Goal: Task Accomplishment & Management: Manage account settings

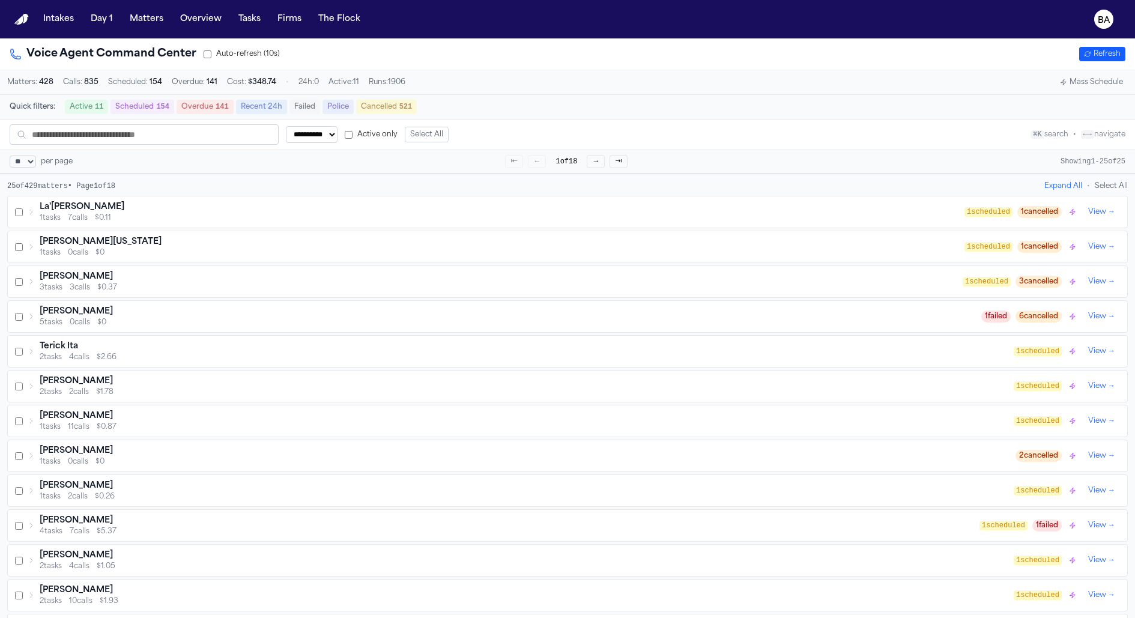
select select "**"
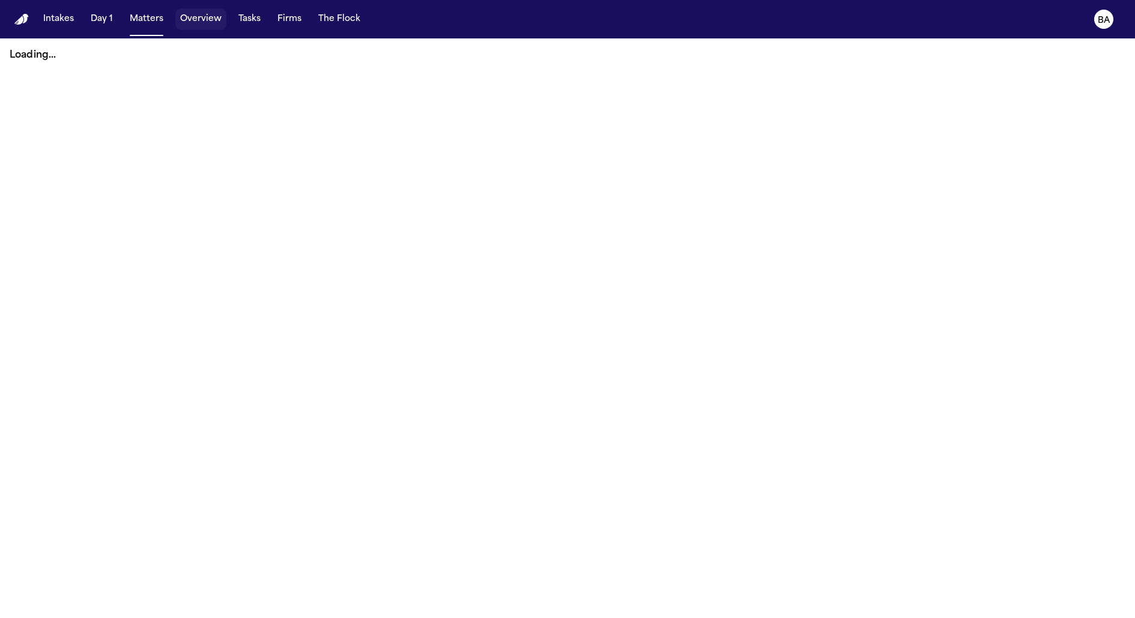
click at [229, 12] on div "Intakes Day 1 Matters Overview Tasks Firms The Flock" at bounding box center [201, 19] width 327 height 22
click at [246, 21] on button "Tasks" at bounding box center [250, 19] width 32 height 22
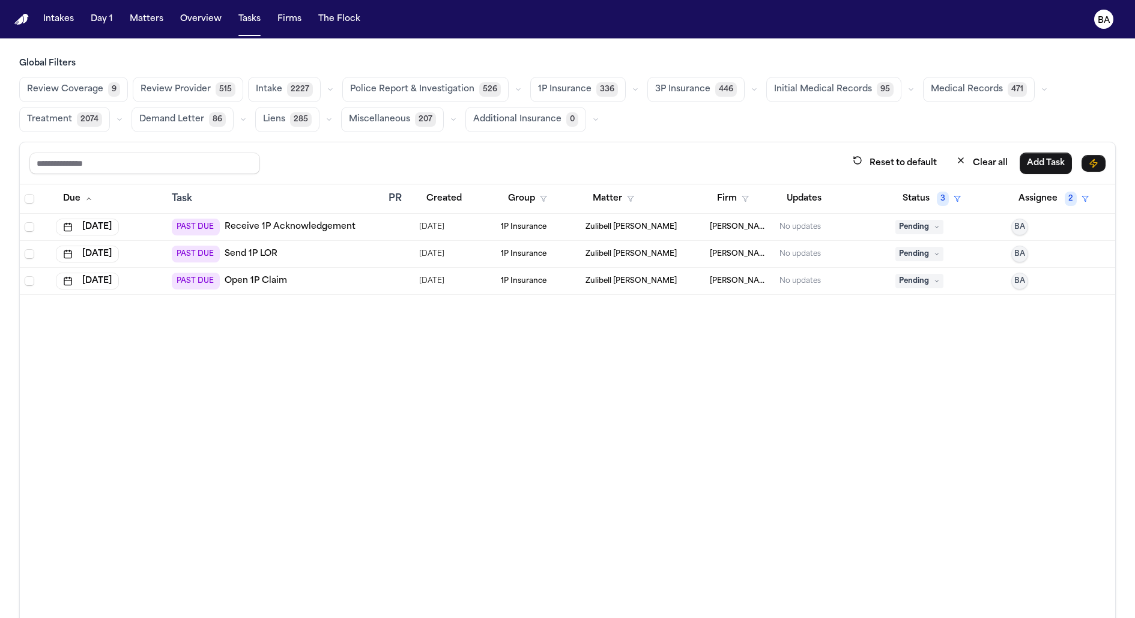
click at [100, 88] on span "Review Coverage" at bounding box center [65, 89] width 76 height 12
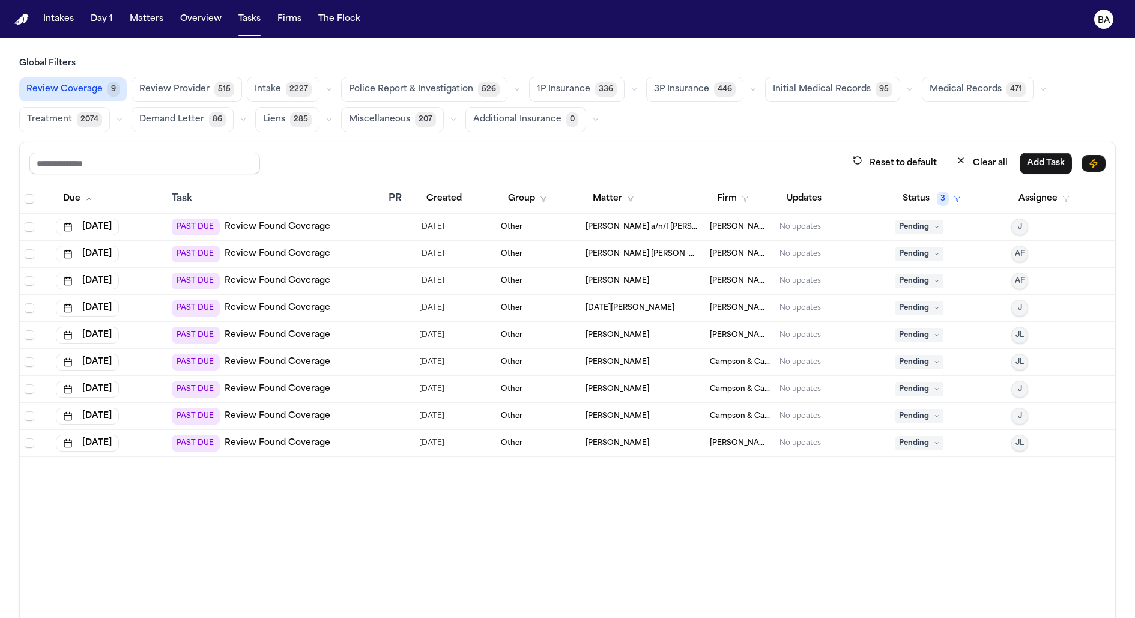
click at [347, 437] on div "PAST DUE Review Found Coverage" at bounding box center [275, 443] width 207 height 17
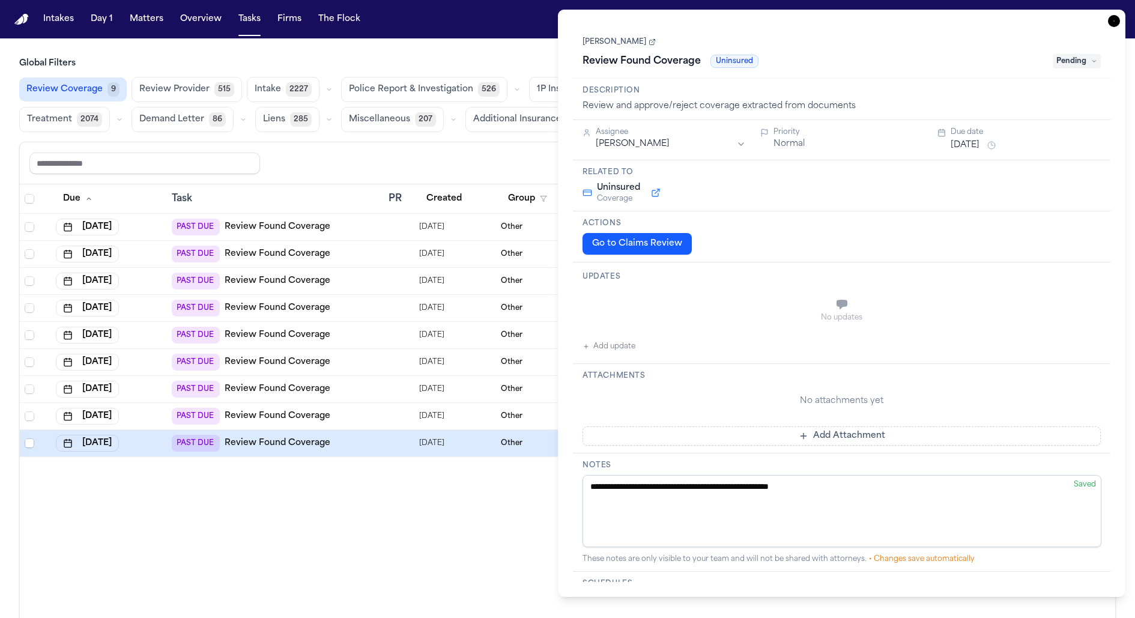
click at [662, 247] on button "Go to Claims Review" at bounding box center [636, 244] width 109 height 22
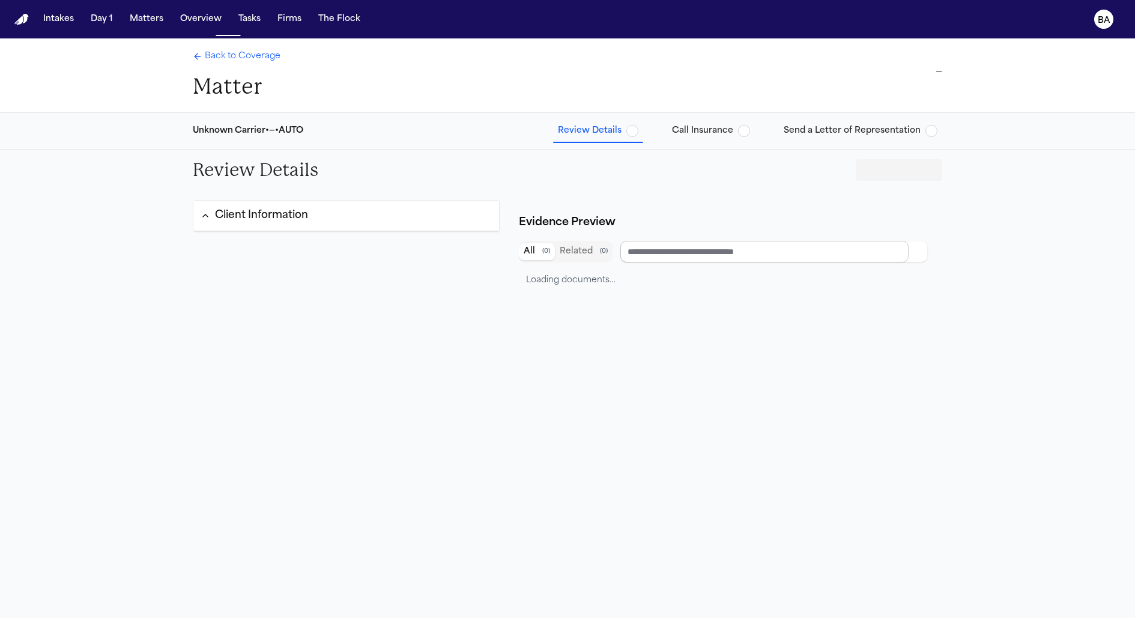
type input "*********"
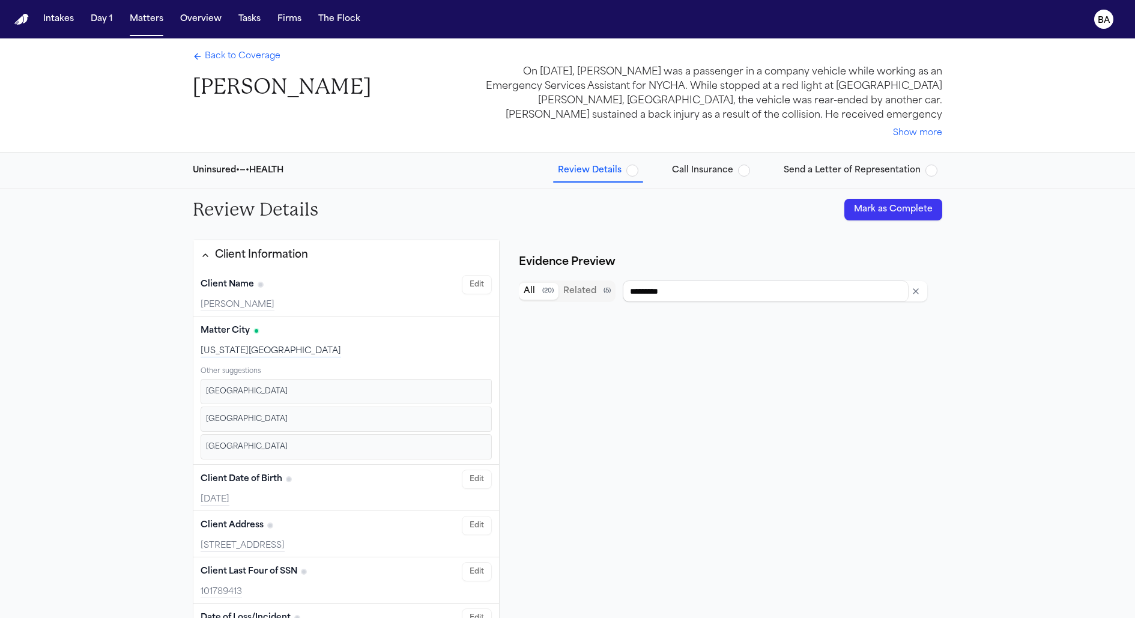
click at [226, 58] on span "Back to Coverage" at bounding box center [243, 56] width 76 height 12
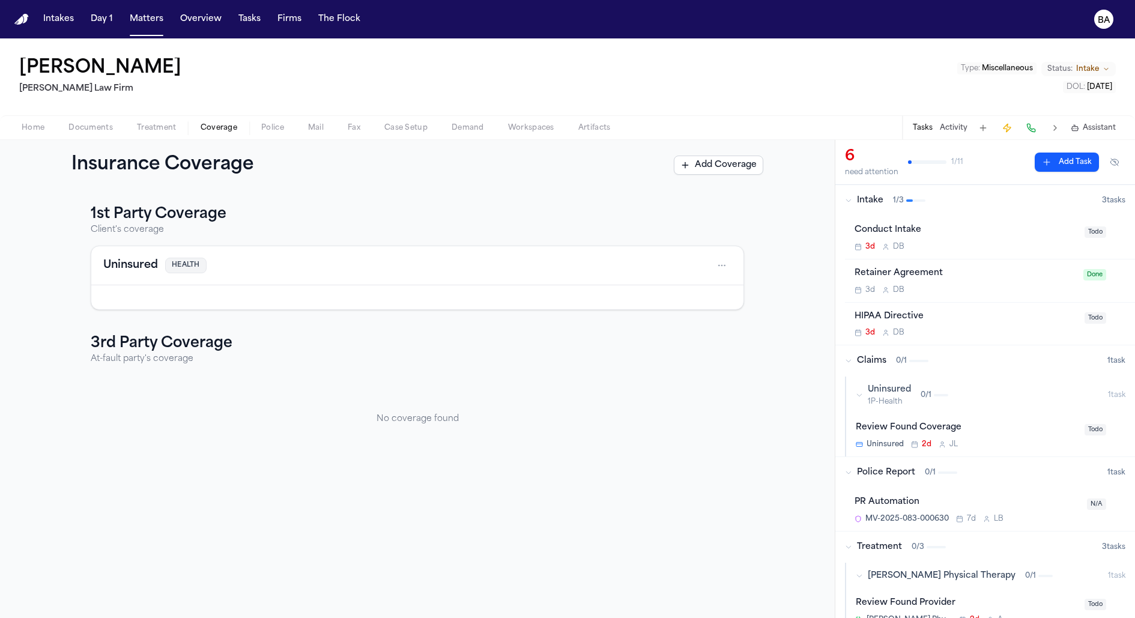
click at [156, 267] on h4 "Uninsured" at bounding box center [130, 265] width 55 height 17
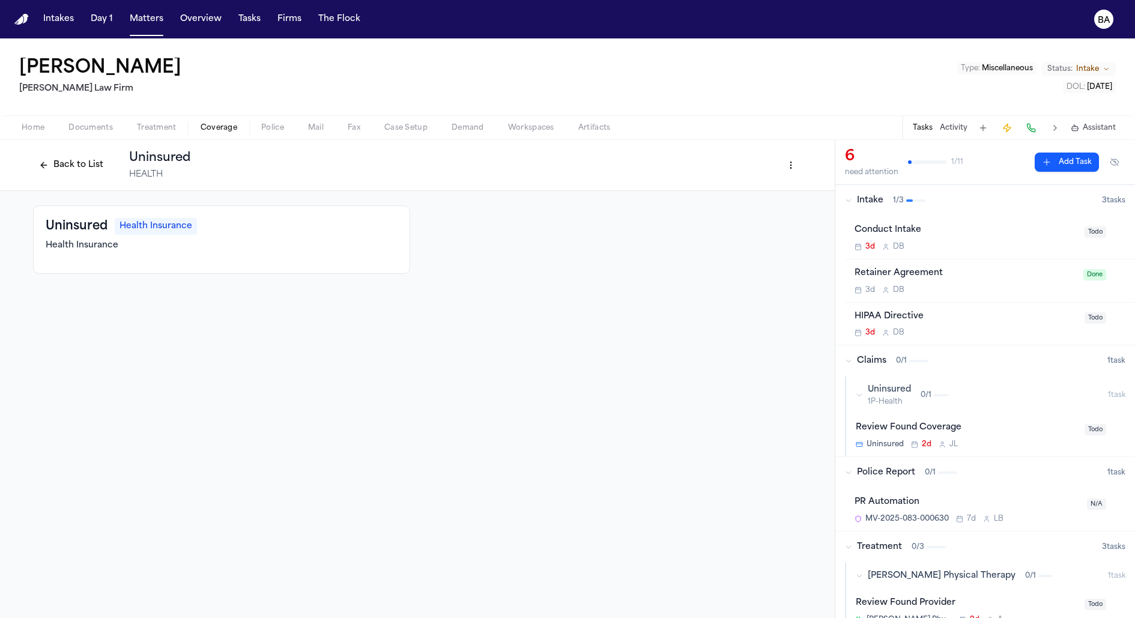
click at [74, 156] on button "Back to List" at bounding box center [71, 165] width 76 height 19
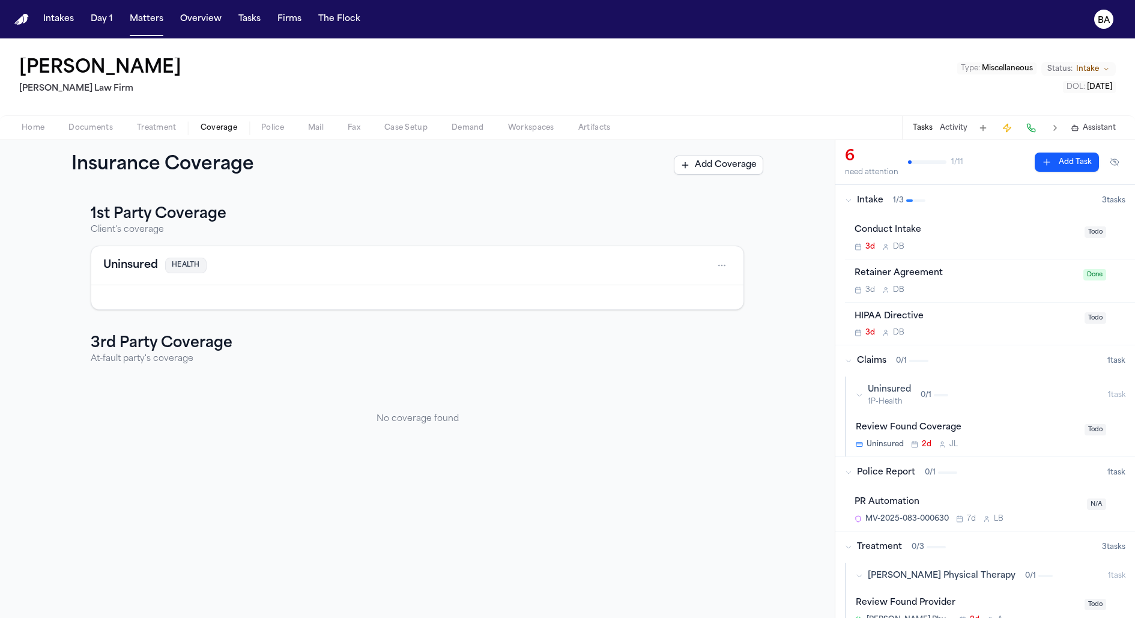
click at [1106, 19] on text "BA" at bounding box center [1104, 20] width 13 height 8
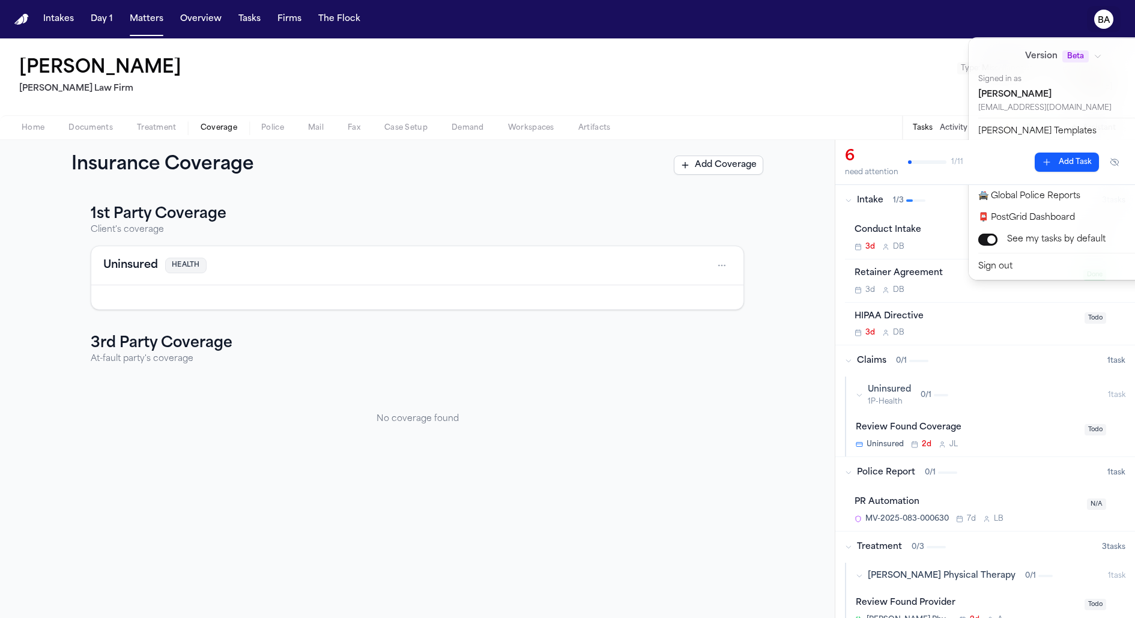
click at [139, 25] on nav "Intakes Day 1 Matters Overview Tasks Firms The Flock BA" at bounding box center [567, 19] width 1135 height 38
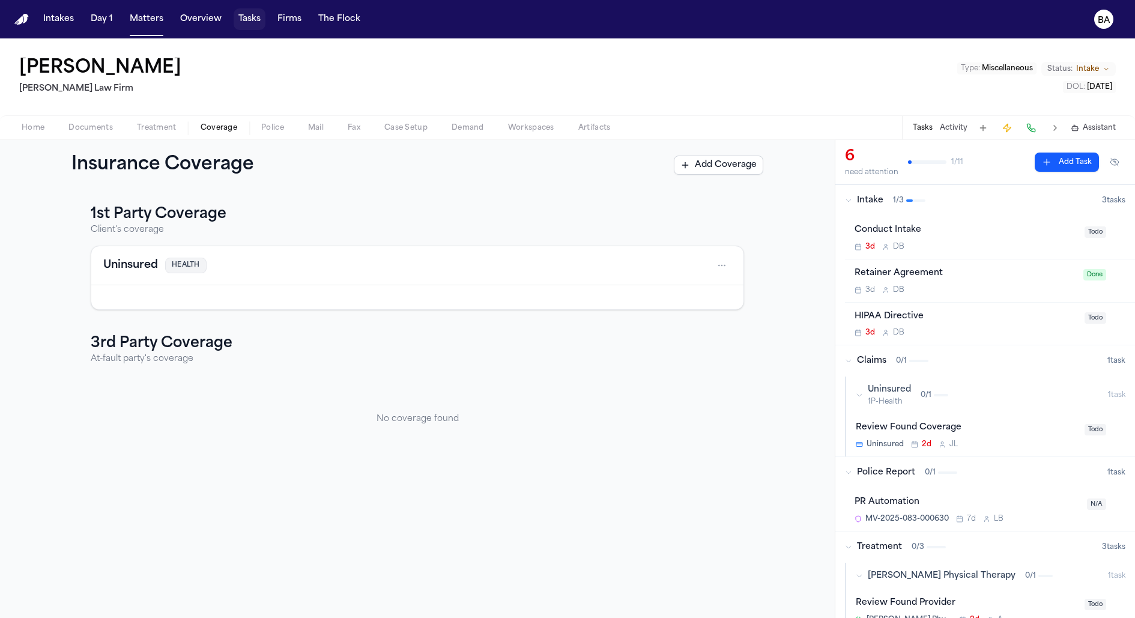
click at [246, 20] on button "Tasks" at bounding box center [250, 19] width 32 height 22
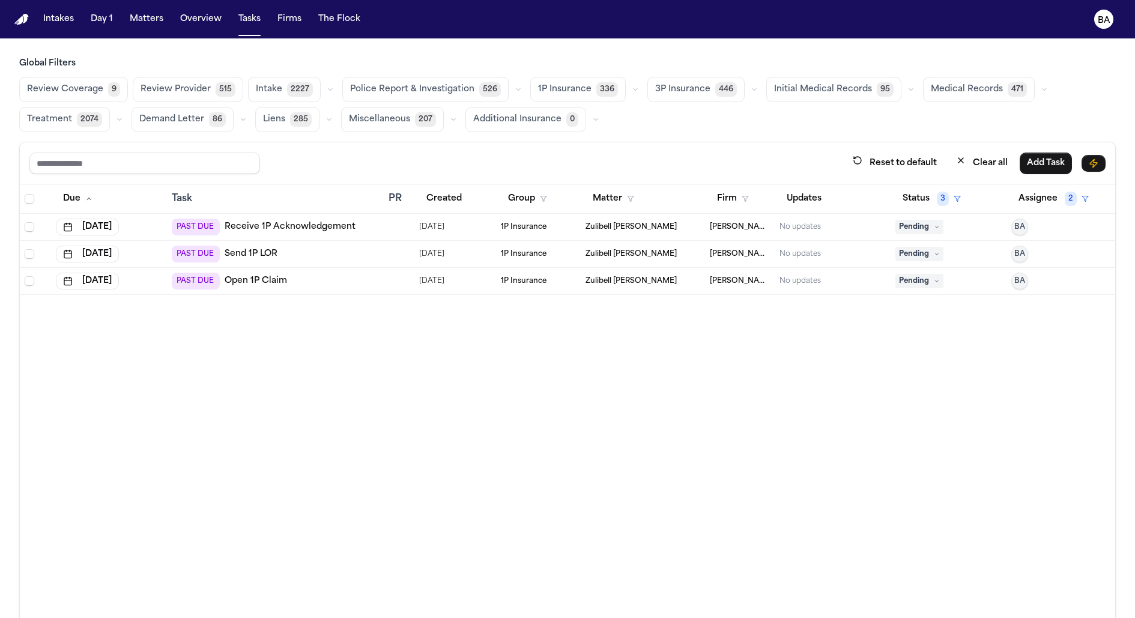
click at [84, 73] on div "Global Filters Review Coverage 9 Review Provider 515 Intake 2227 Police Report …" at bounding box center [567, 95] width 1097 height 74
click at [86, 88] on span "Review Coverage" at bounding box center [65, 89] width 76 height 12
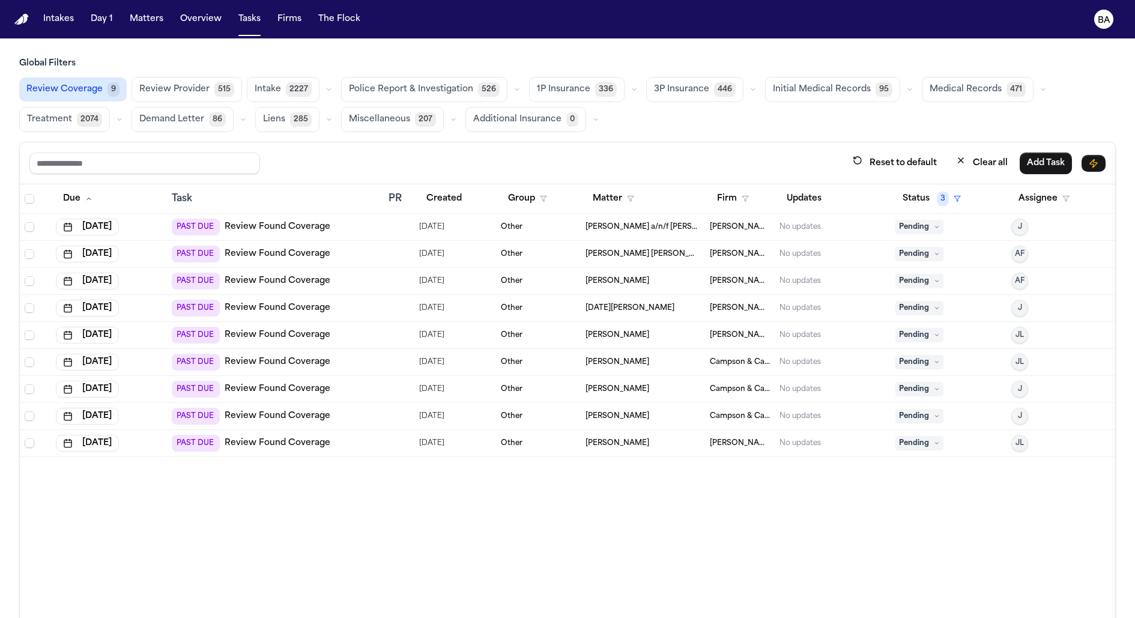
click at [346, 411] on div "PAST DUE Review Found Coverage" at bounding box center [275, 416] width 207 height 17
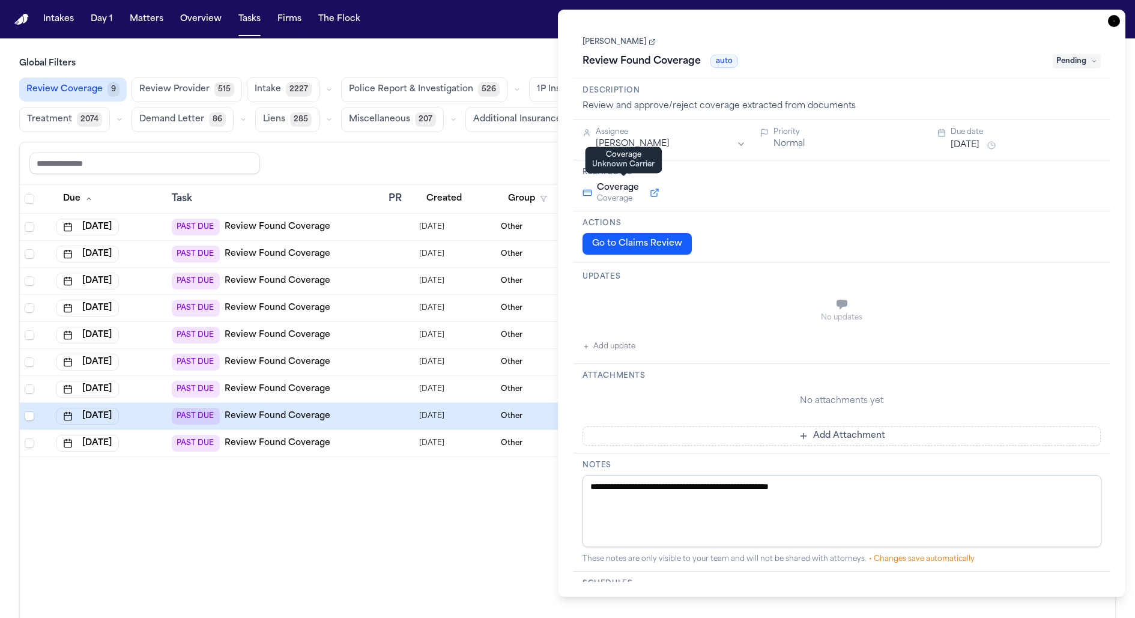
click at [660, 195] on button at bounding box center [655, 193] width 22 height 14
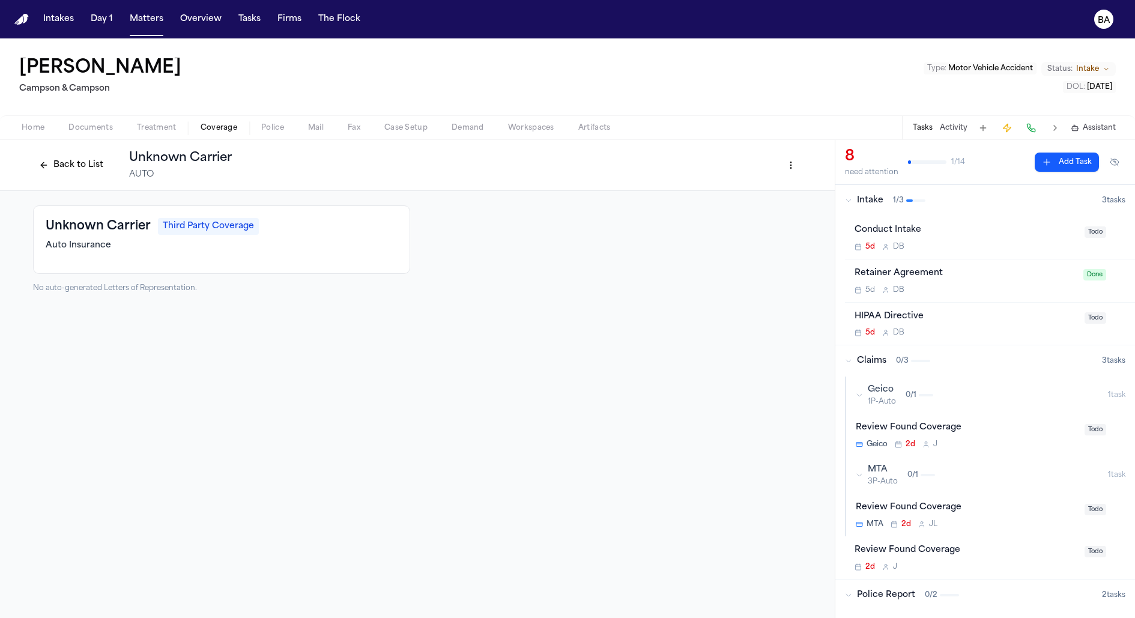
click at [61, 169] on button "Back to List" at bounding box center [71, 165] width 76 height 19
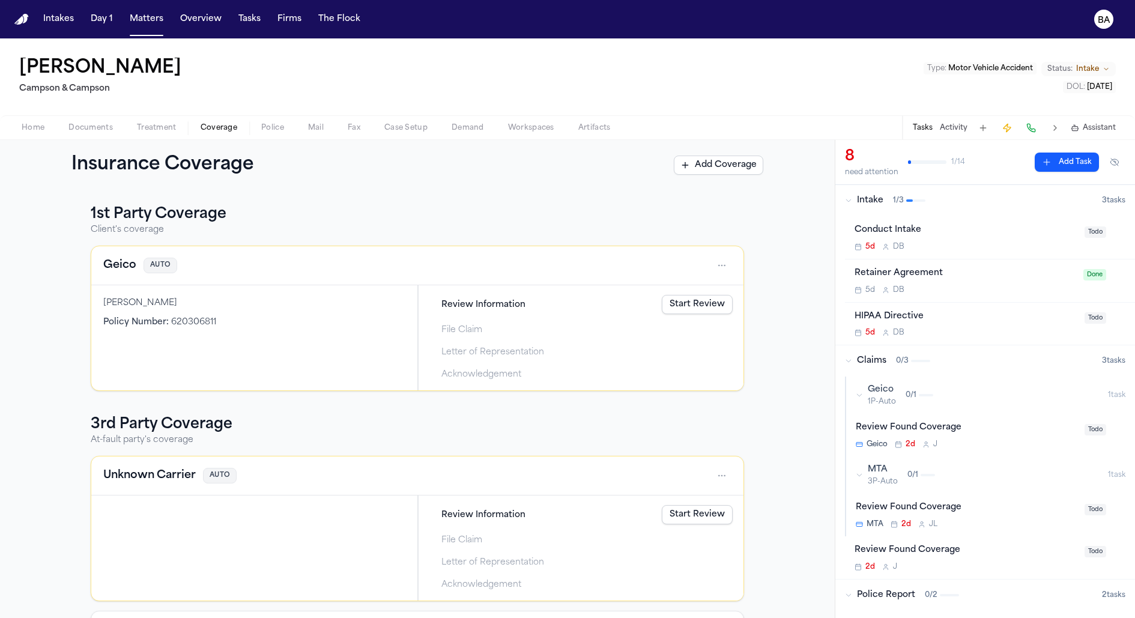
click at [121, 268] on h4 "Geico" at bounding box center [119, 265] width 33 height 17
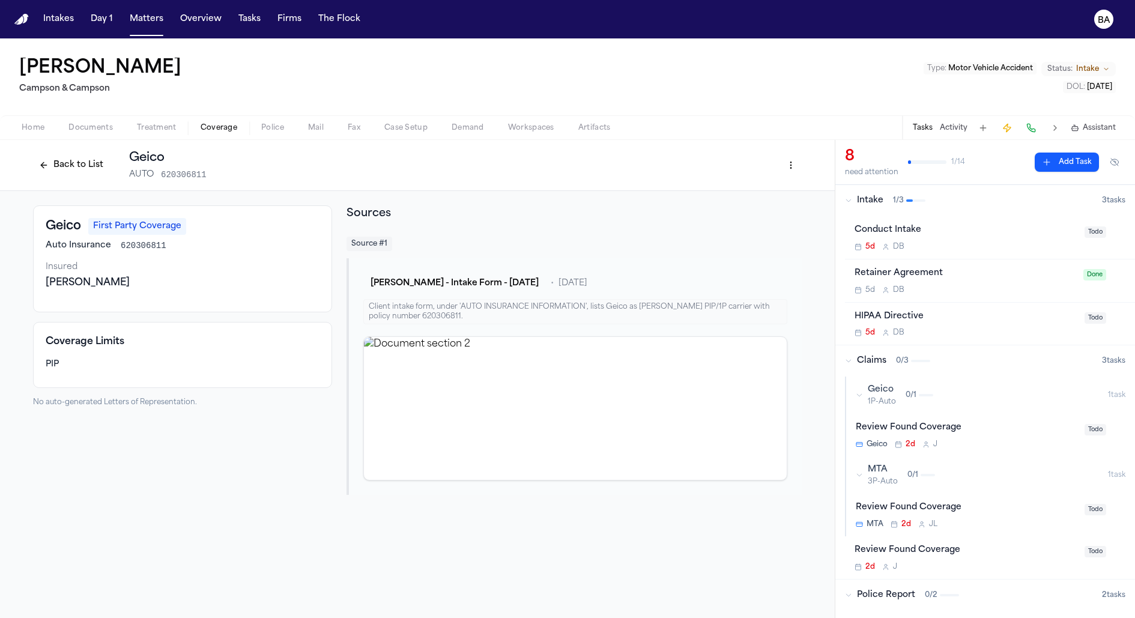
click at [48, 165] on button "Back to List" at bounding box center [71, 165] width 76 height 19
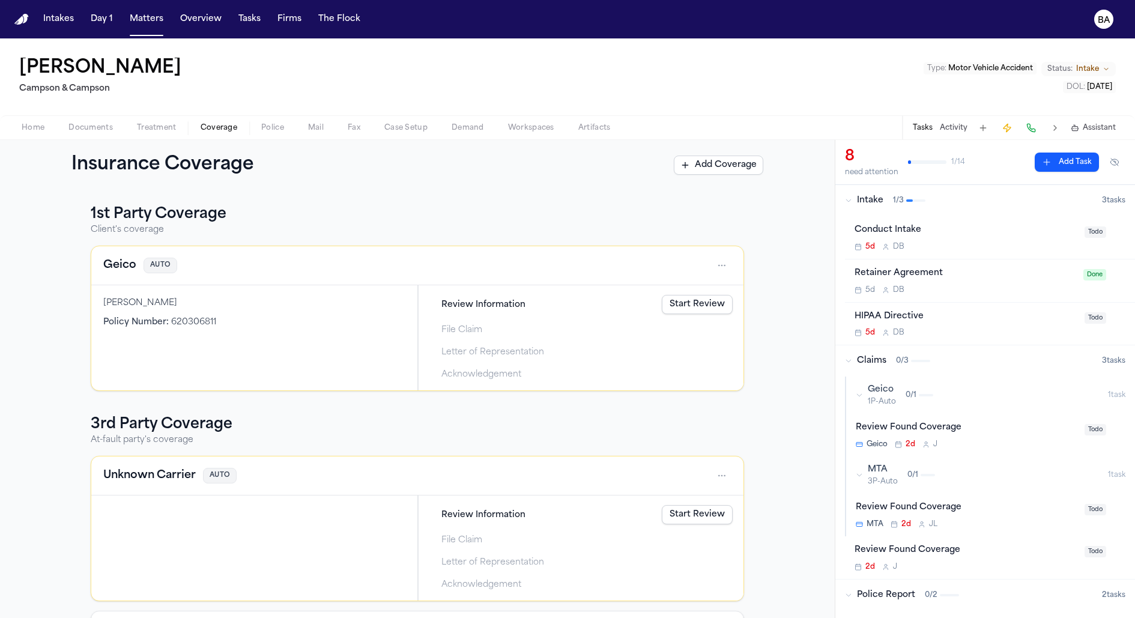
click at [680, 301] on link "Start Review" at bounding box center [697, 304] width 71 height 19
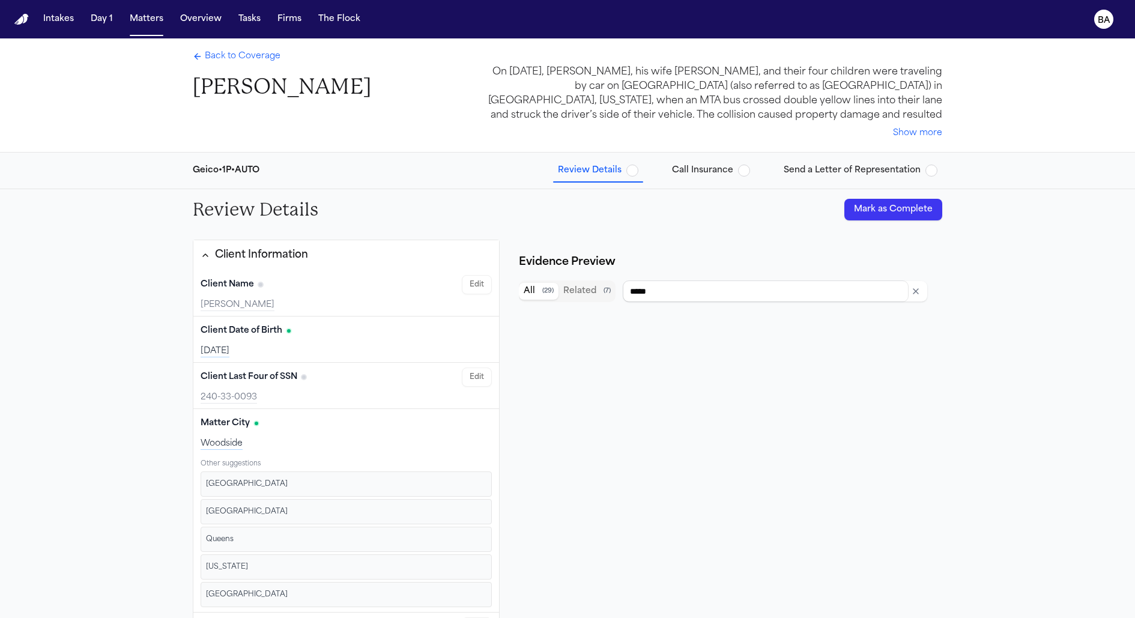
type input "**********"
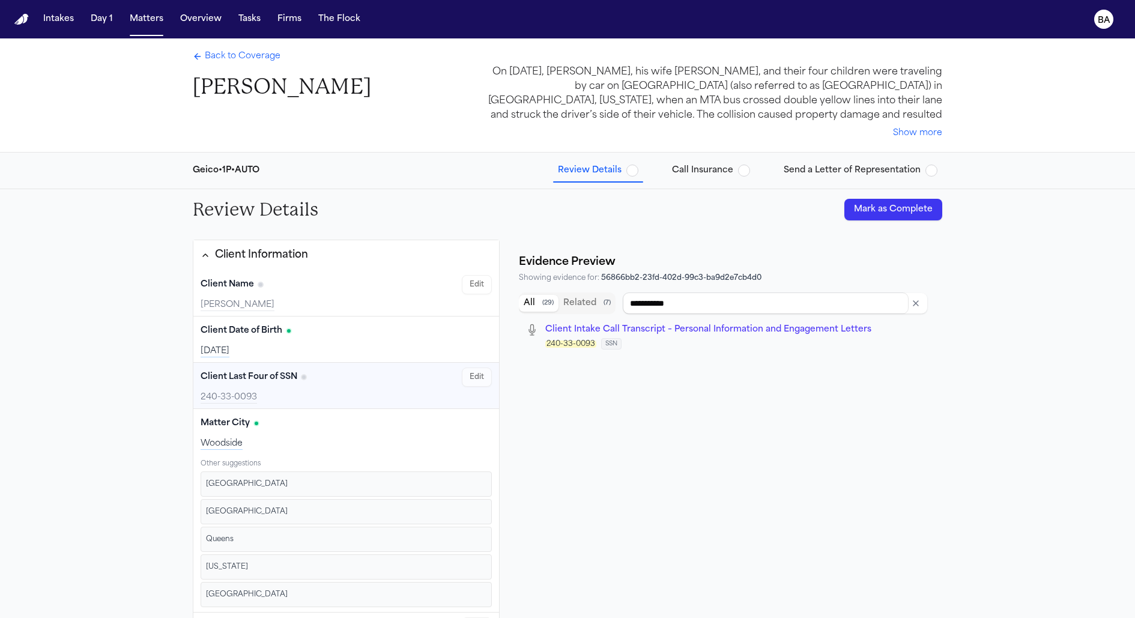
click at [721, 173] on span "Call Insurance" at bounding box center [702, 171] width 61 height 12
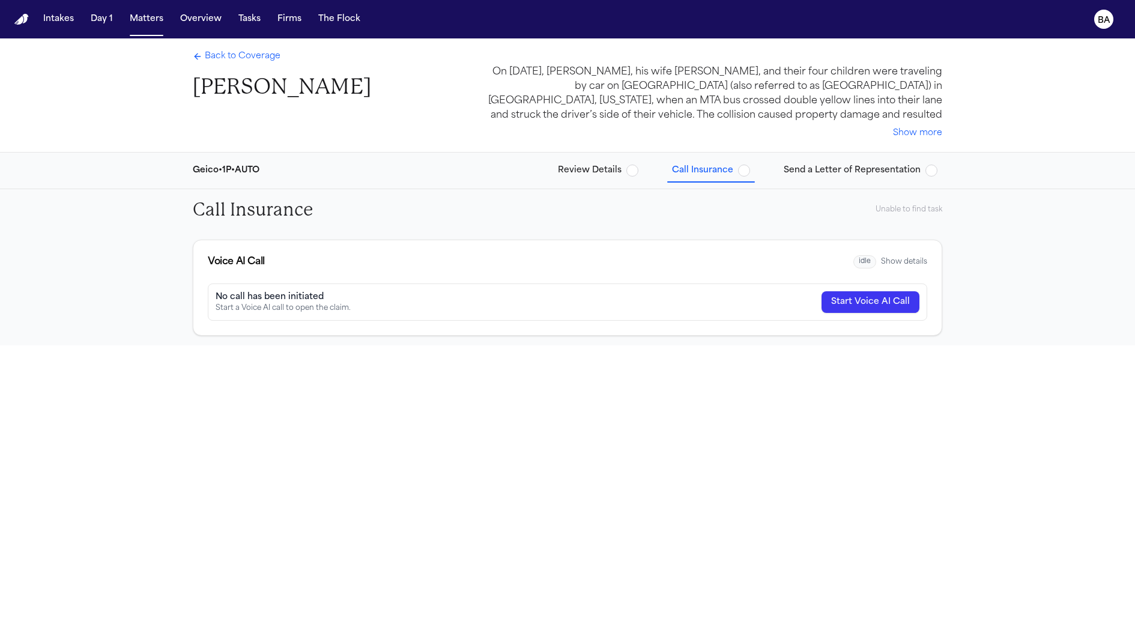
click at [844, 166] on span "Send a Letter of Representation" at bounding box center [852, 171] width 137 height 12
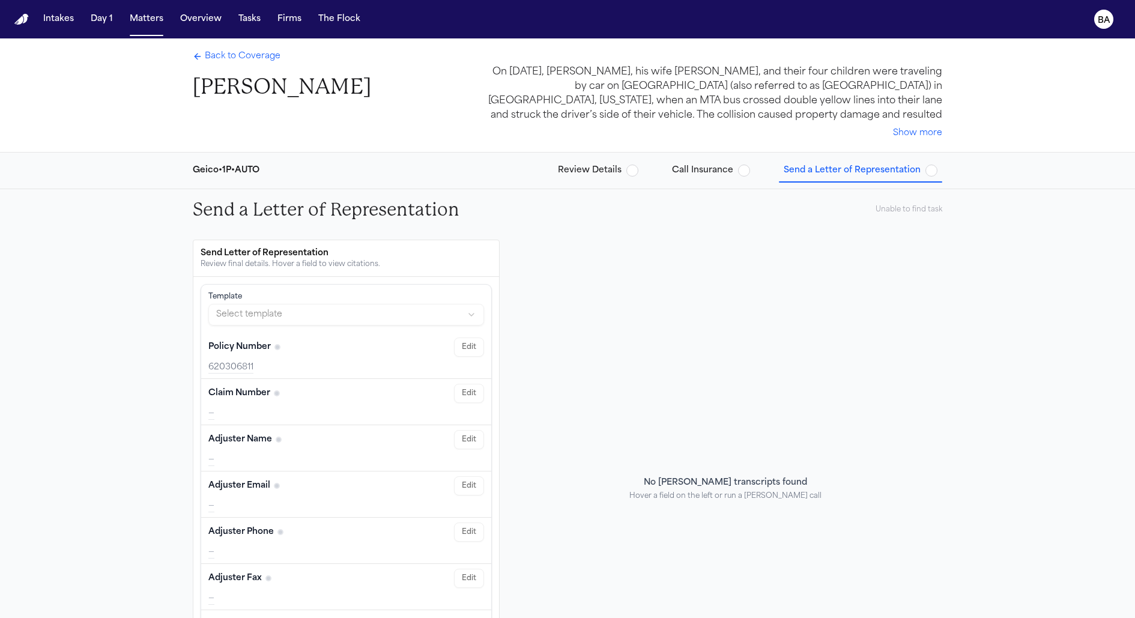
click at [245, 59] on span "Back to Coverage" at bounding box center [243, 56] width 76 height 12
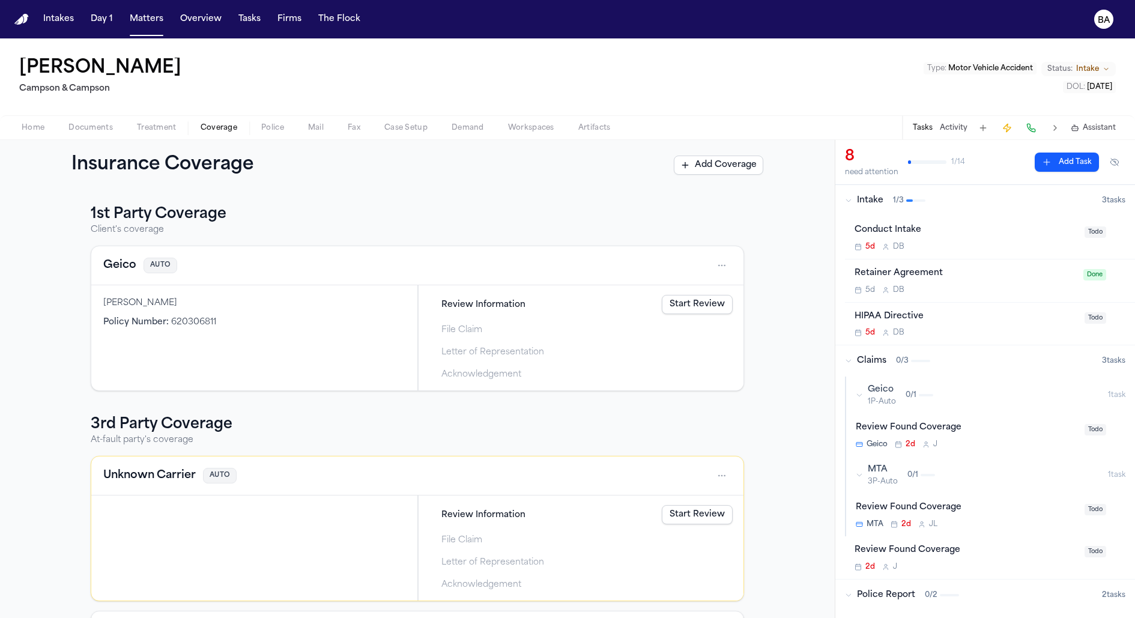
click at [536, 219] on h3 "1st Party Coverage" at bounding box center [417, 214] width 653 height 19
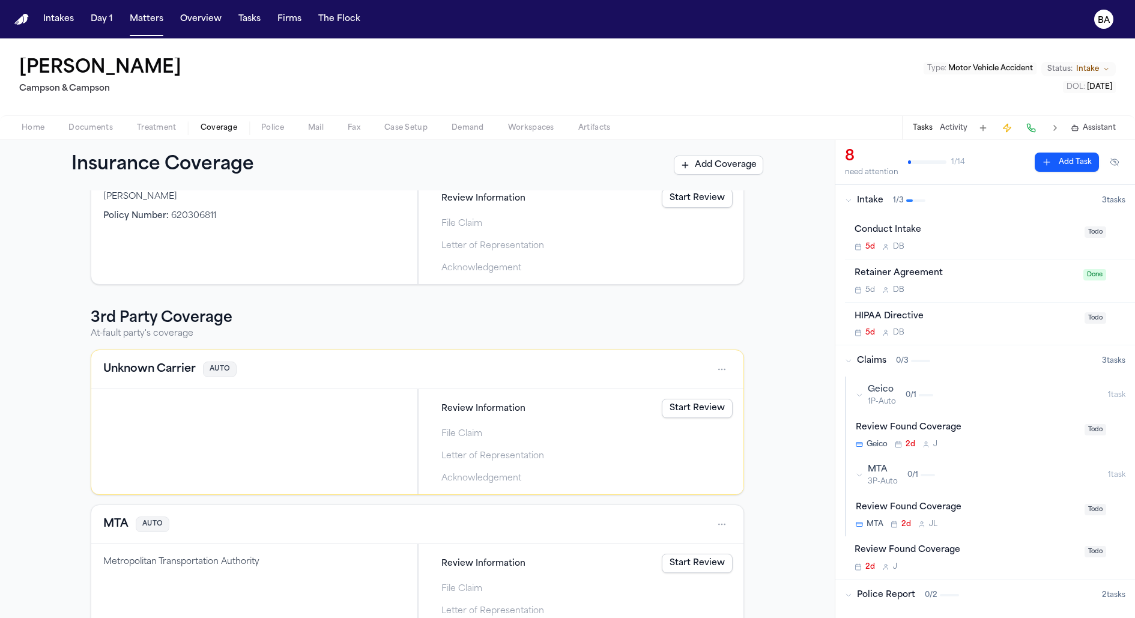
scroll to position [150, 0]
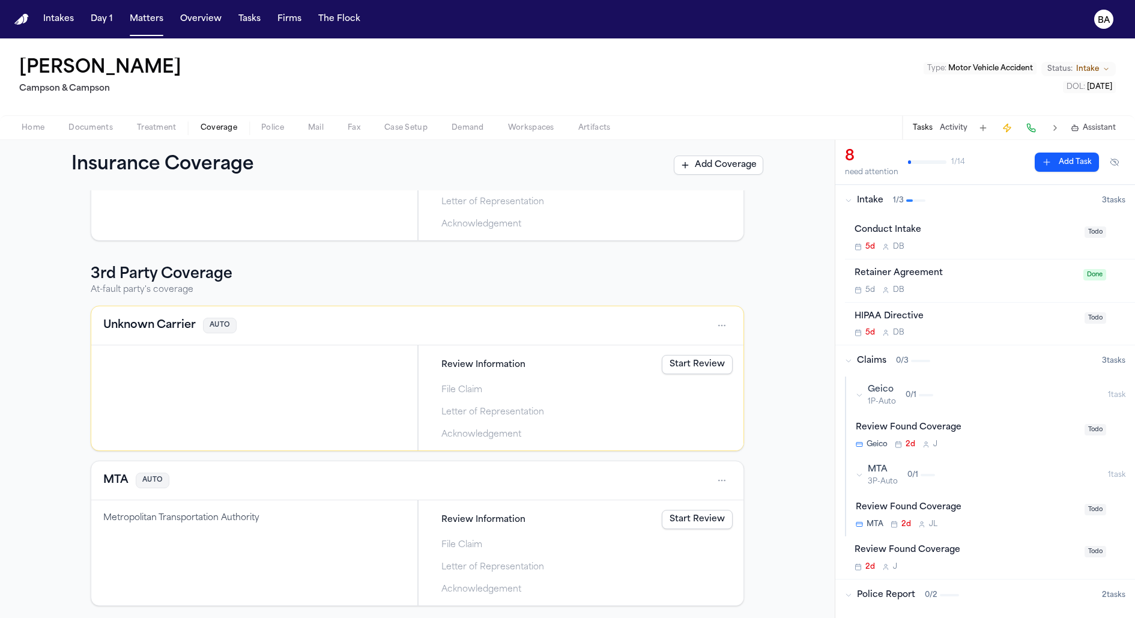
click at [180, 322] on h4 "Unknown Carrier" at bounding box center [149, 325] width 92 height 17
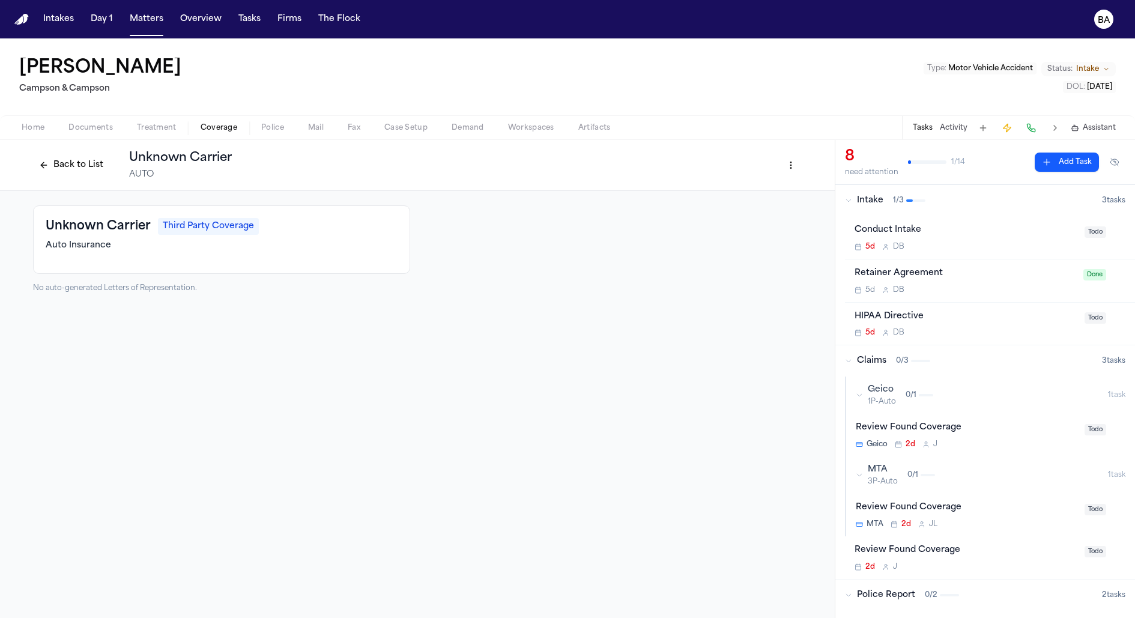
click at [796, 168] on html "Intakes Day 1 Matters Overview Tasks Firms The Flock BA Michael Terry Campson &…" at bounding box center [567, 309] width 1135 height 618
click at [781, 193] on div "Edit Coverage" at bounding box center [750, 190] width 101 height 19
select select "**********"
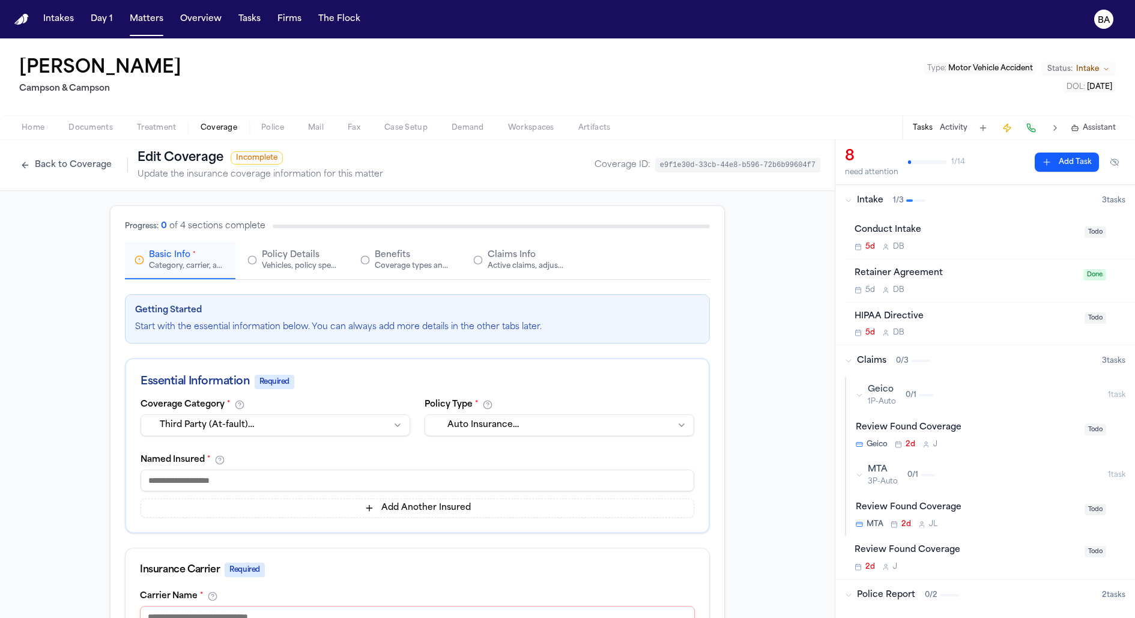
click at [93, 165] on button "Back to Coverage" at bounding box center [65, 165] width 103 height 19
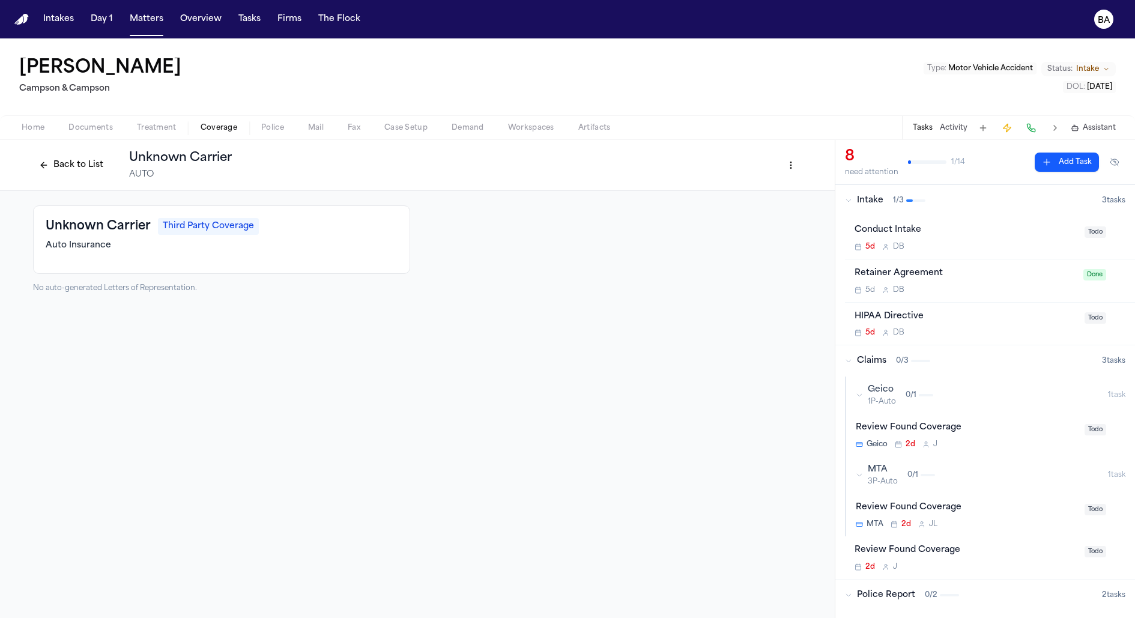
click at [86, 169] on button "Back to List" at bounding box center [71, 165] width 76 height 19
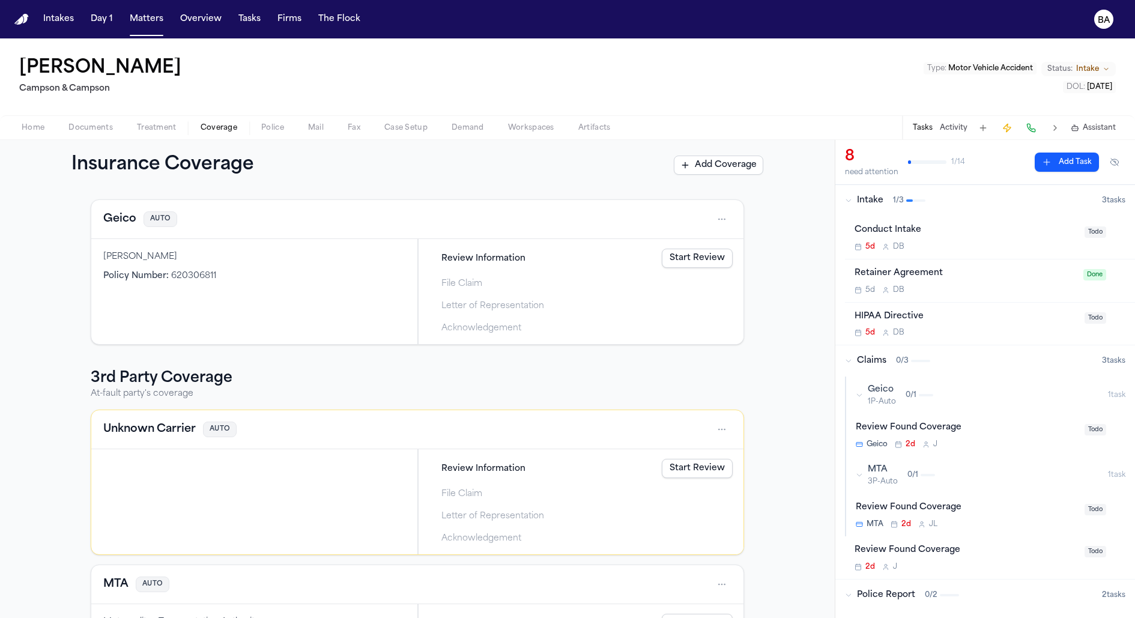
scroll to position [60, 0]
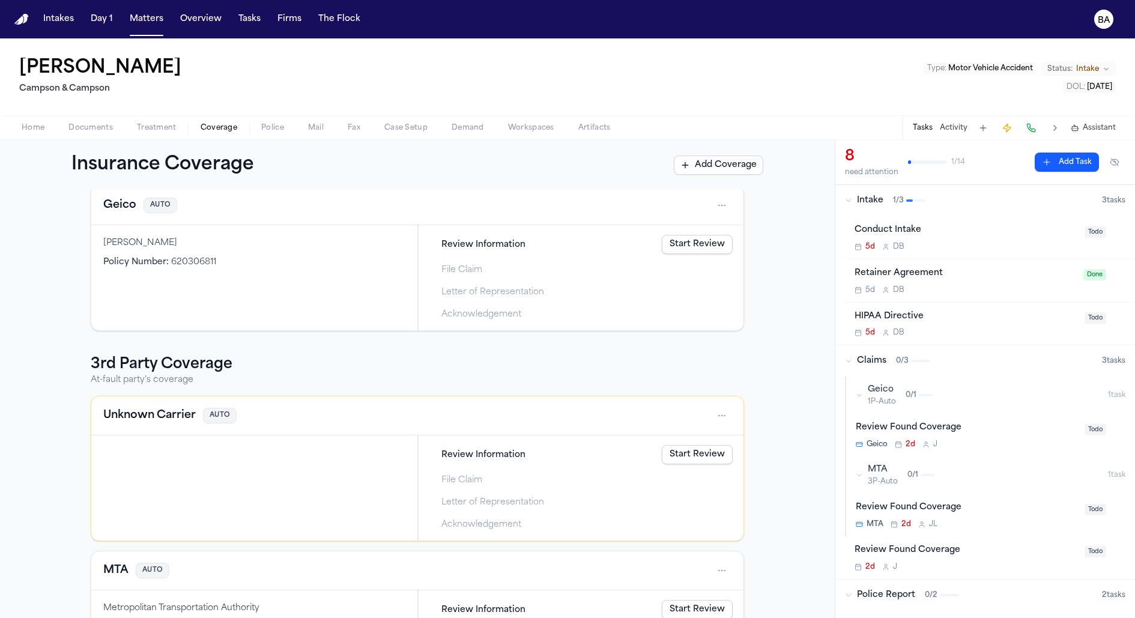
click at [719, 416] on html "Intakes Day 1 Matters Overview Tasks Firms The Flock BA Michael Terry Campson &…" at bounding box center [567, 309] width 1135 height 618
click at [681, 411] on html "Intakes Day 1 Matters Overview Tasks Firms The Flock BA Michael Terry Campson &…" at bounding box center [567, 309] width 1135 height 618
click at [685, 447] on link "Start Review" at bounding box center [697, 454] width 71 height 19
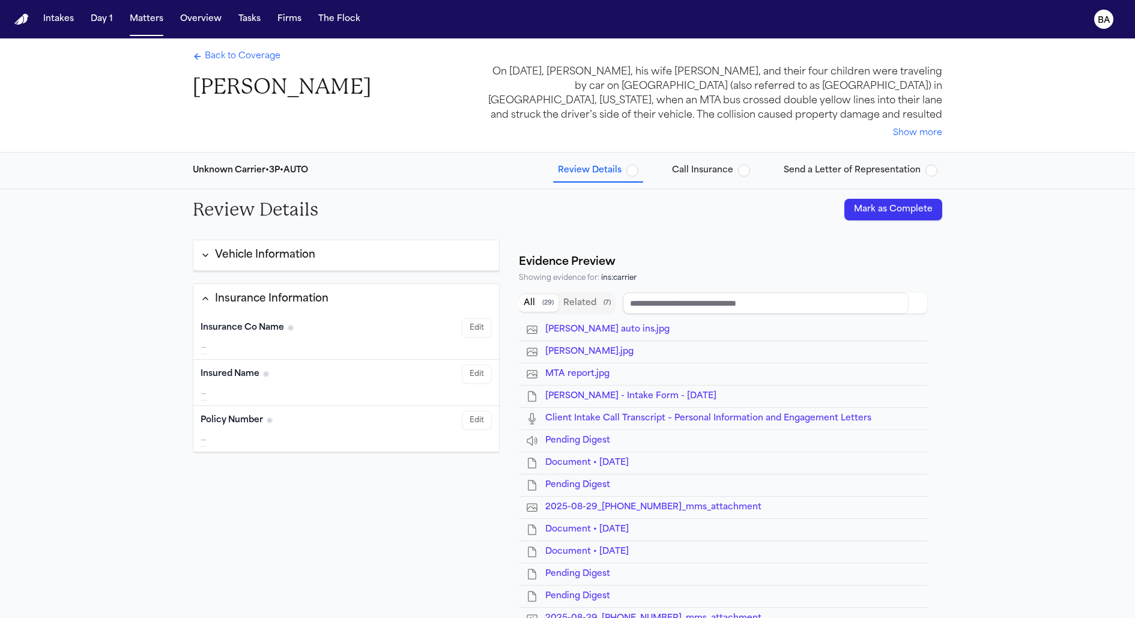
click at [347, 255] on button "Vehicle Information" at bounding box center [346, 255] width 306 height 31
click at [252, 51] on span "Back to Coverage" at bounding box center [243, 56] width 76 height 12
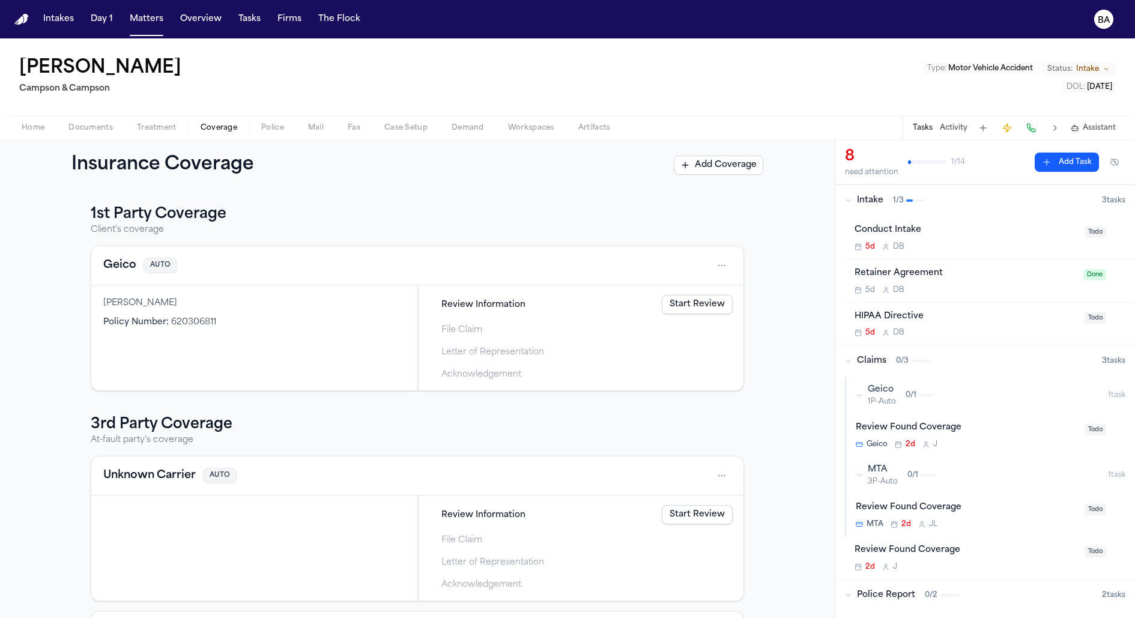
click at [864, 397] on div "Geico 1P-Auto 0 / 1" at bounding box center [982, 395] width 252 height 23
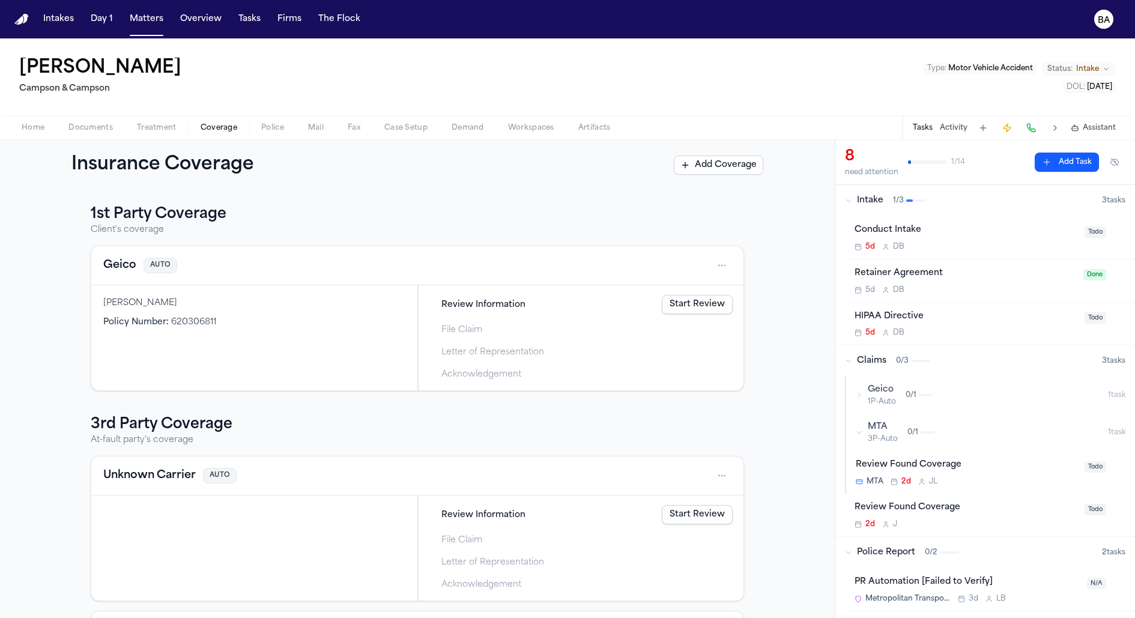
click at [907, 429] on span "0 / 1" at bounding box center [912, 433] width 11 height 10
click at [949, 390] on div "Geico 1P-Auto 0 / 1" at bounding box center [982, 395] width 252 height 23
click at [1012, 436] on div "Review Found Coverage Geico 2d J" at bounding box center [967, 435] width 222 height 28
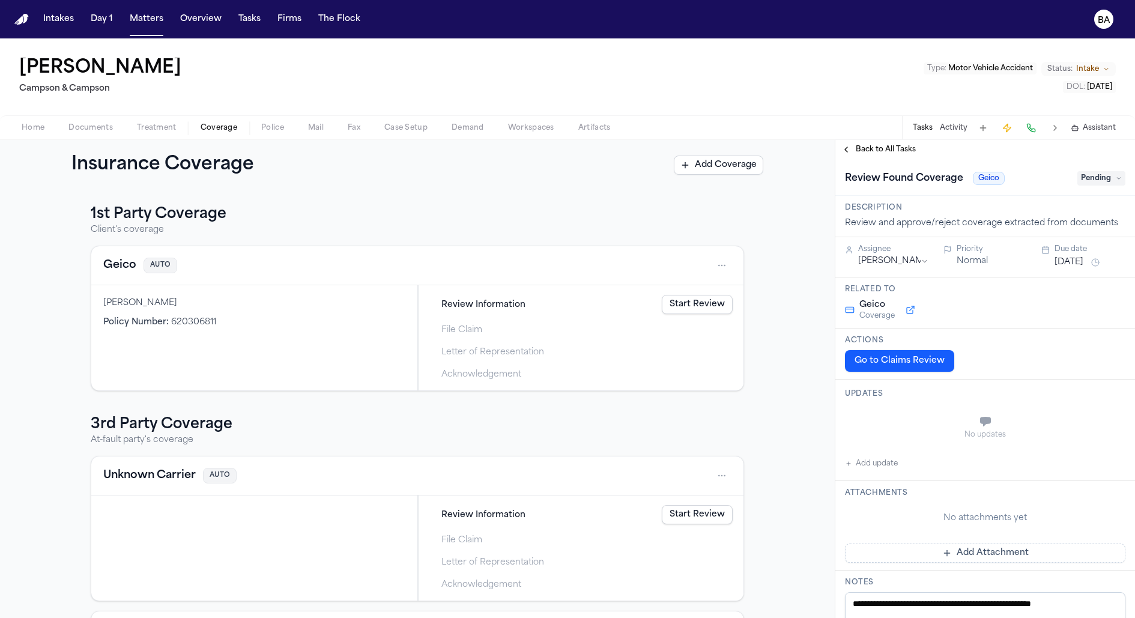
click at [904, 265] on html "Intakes Day 1 Matters Overview Tasks Firms The Flock BA Michael Terry Campson &…" at bounding box center [567, 309] width 1135 height 618
click at [880, 147] on span "Back to All Tasks" at bounding box center [886, 150] width 60 height 10
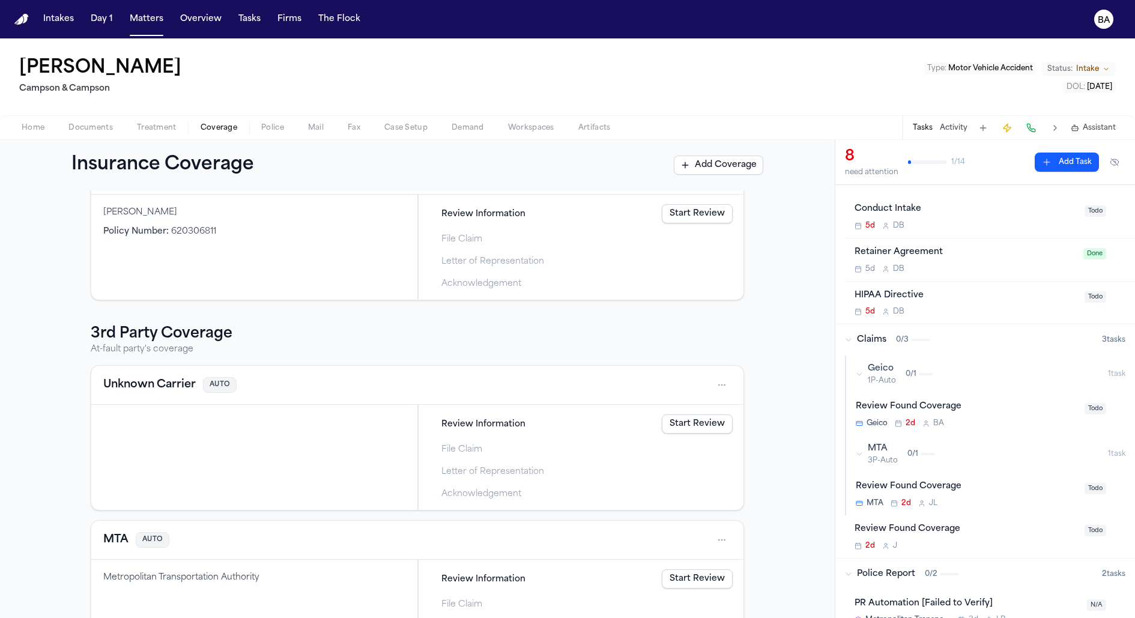
scroll to position [150, 0]
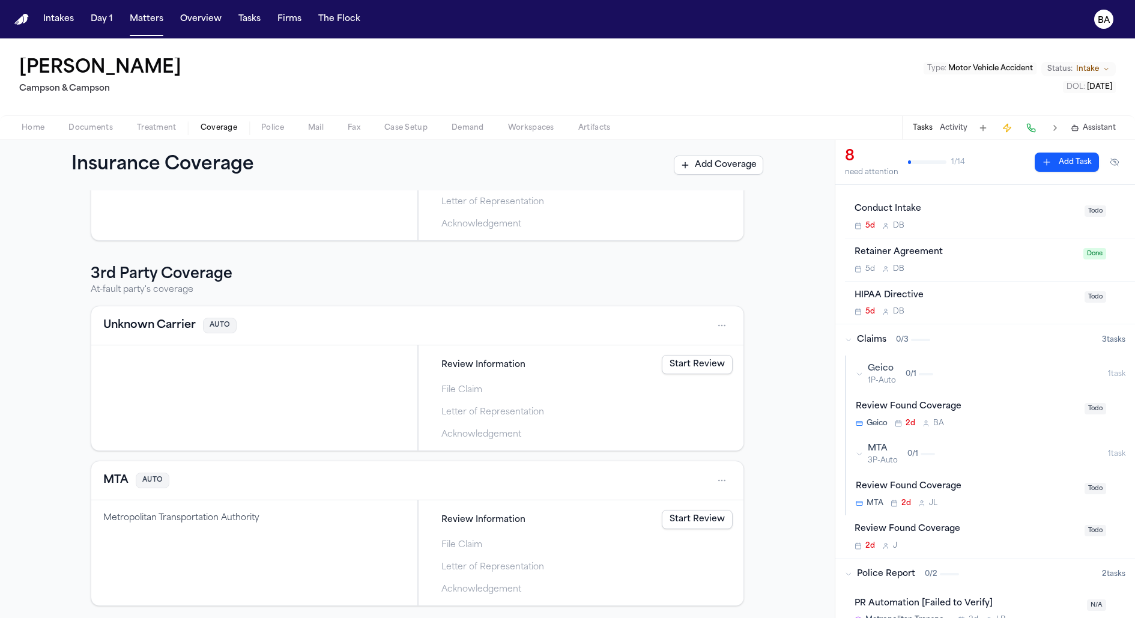
click at [782, 459] on div "1st Party Coverage Client's coverage Geico AUTO Michael Terry Policy Number : 6…" at bounding box center [417, 404] width 835 height 428
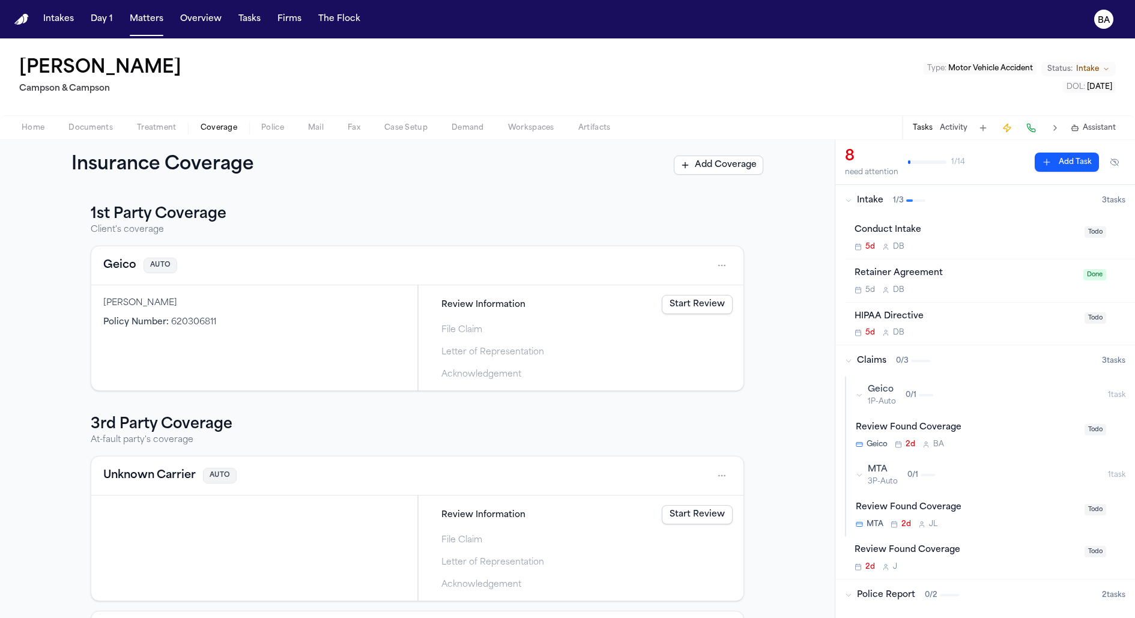
click at [180, 320] on span "620306811" at bounding box center [193, 322] width 45 height 9
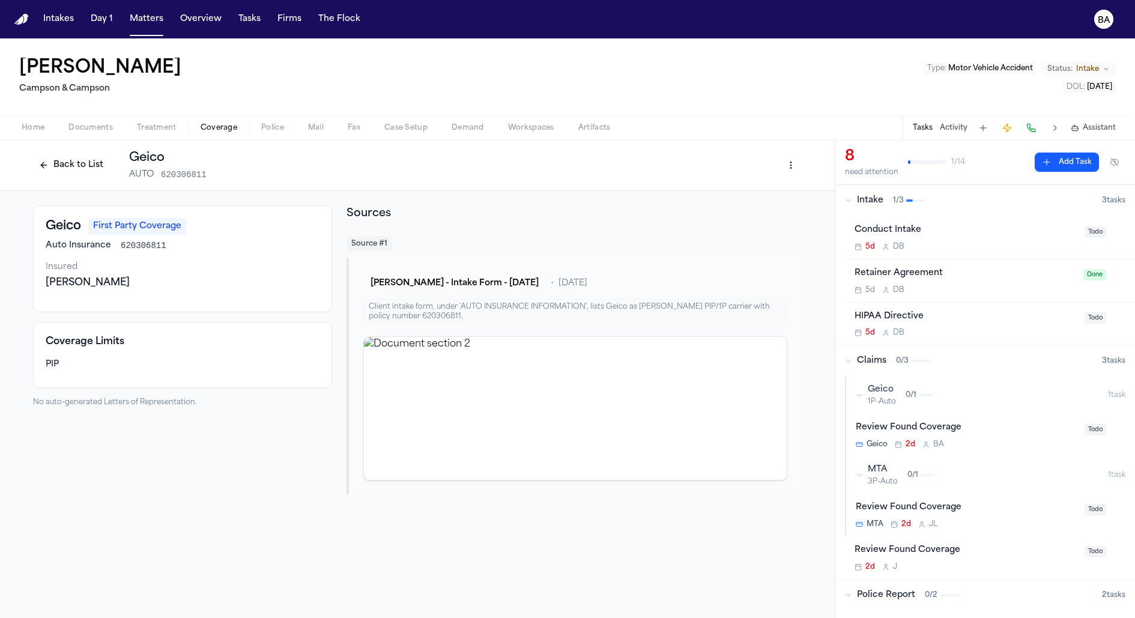
click at [82, 169] on button "Back to List" at bounding box center [71, 165] width 76 height 19
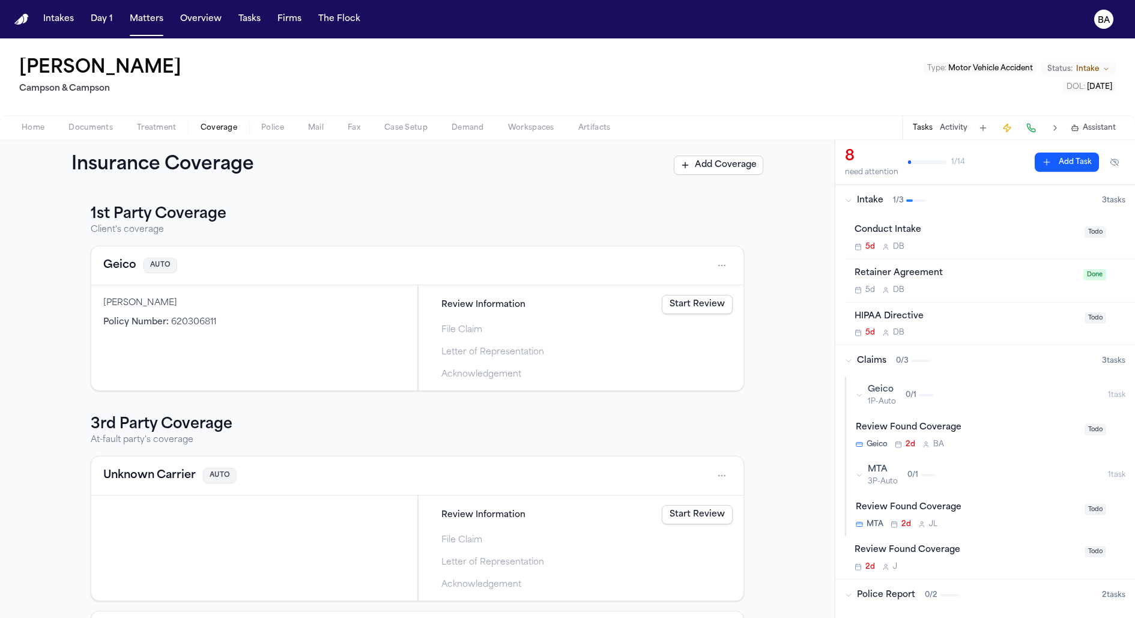
click at [721, 267] on html "Intakes Day 1 Matters Overview Tasks Firms The Flock BA Michael Terry Campson &…" at bounding box center [567, 309] width 1135 height 618
click at [797, 299] on html "Intakes Day 1 Matters Overview Tasks Firms The Flock BA Michael Terry Campson &…" at bounding box center [567, 309] width 1135 height 618
click at [721, 267] on html "Intakes Day 1 Matters Overview Tasks Firms The Flock BA Michael Terry Campson &…" at bounding box center [567, 309] width 1135 height 618
click at [557, 241] on html "Intakes Day 1 Matters Overview Tasks Firms The Flock BA Michael Terry Campson &…" at bounding box center [567, 309] width 1135 height 618
click at [468, 300] on span "Review Information" at bounding box center [483, 304] width 84 height 13
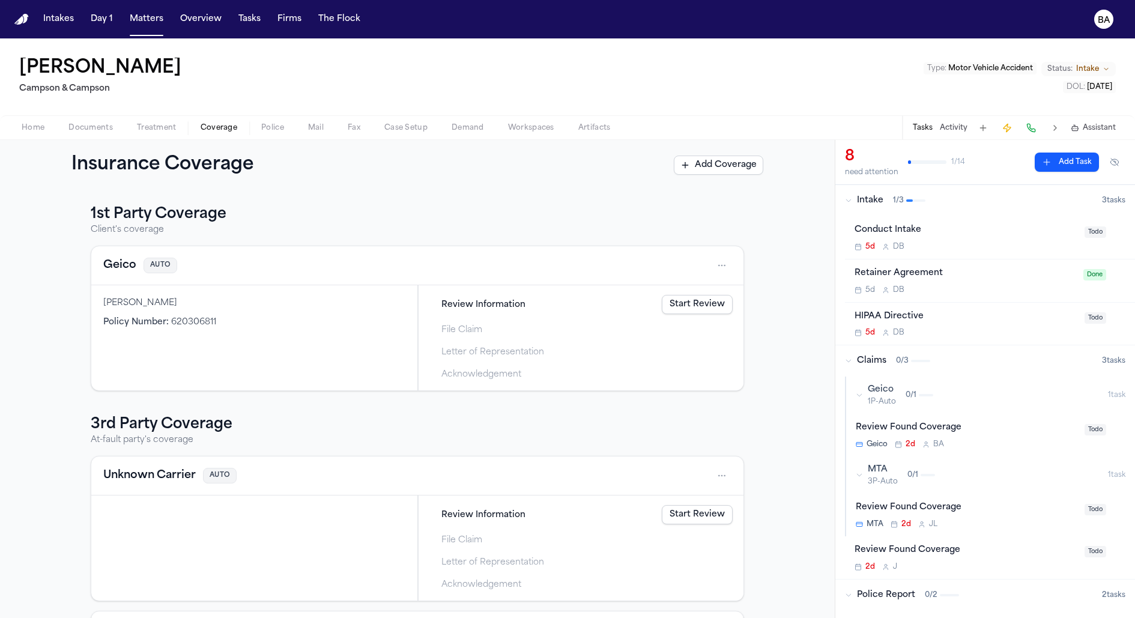
click at [463, 332] on span "File Claim" at bounding box center [461, 330] width 41 height 13
click at [480, 376] on span "Acknowledgement" at bounding box center [481, 374] width 80 height 13
click at [951, 398] on div "Geico 1P-Auto 0 / 1" at bounding box center [982, 395] width 252 height 23
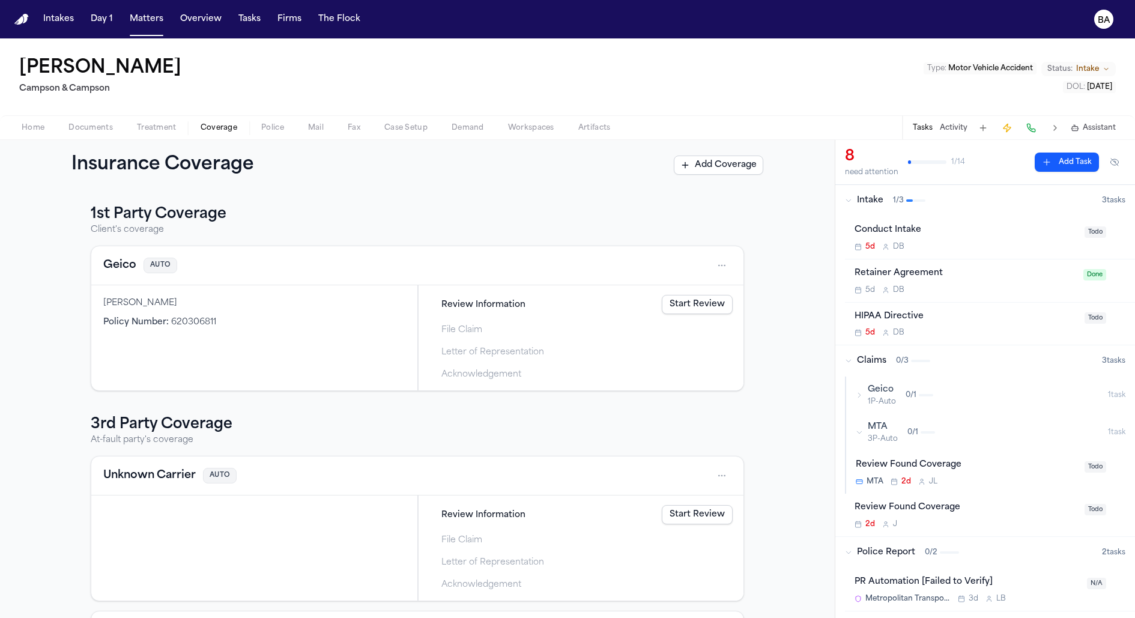
click at [951, 398] on div "Geico 1P-Auto 0 / 1" at bounding box center [982, 395] width 252 height 23
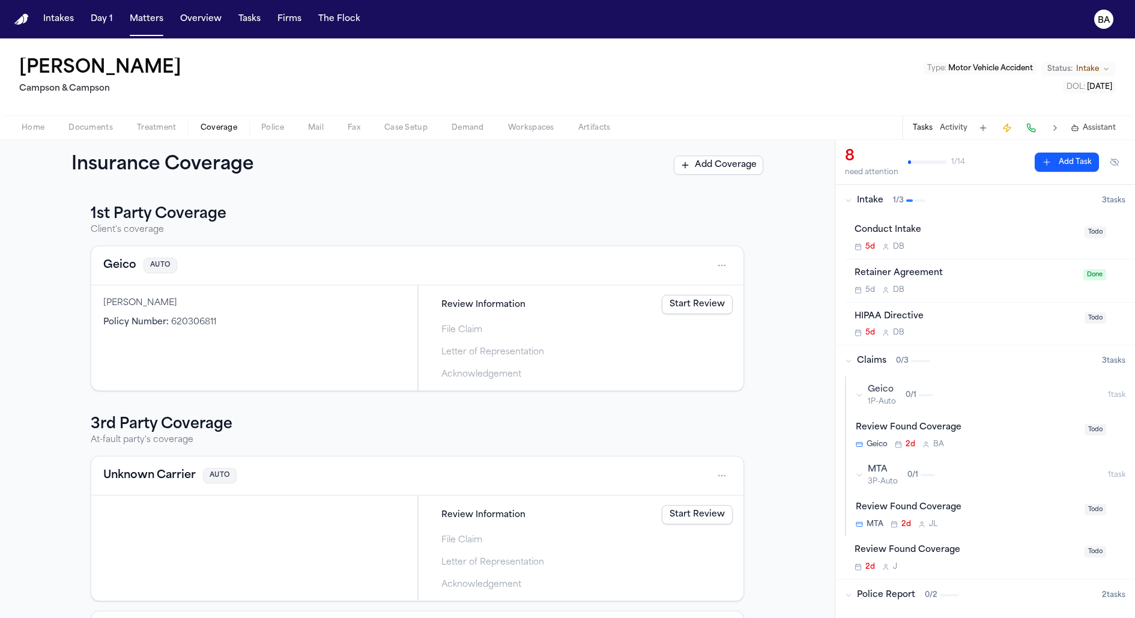
click at [994, 436] on div "Review Found Coverage Geico 2d B A" at bounding box center [967, 435] width 222 height 28
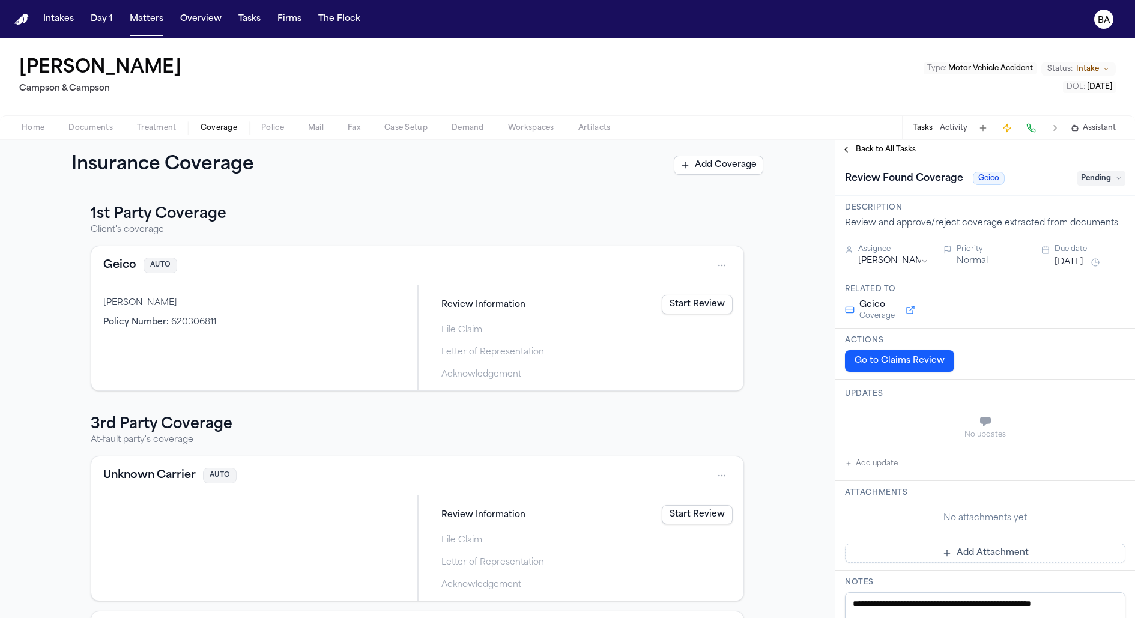
click at [911, 309] on button at bounding box center [911, 310] width 22 height 14
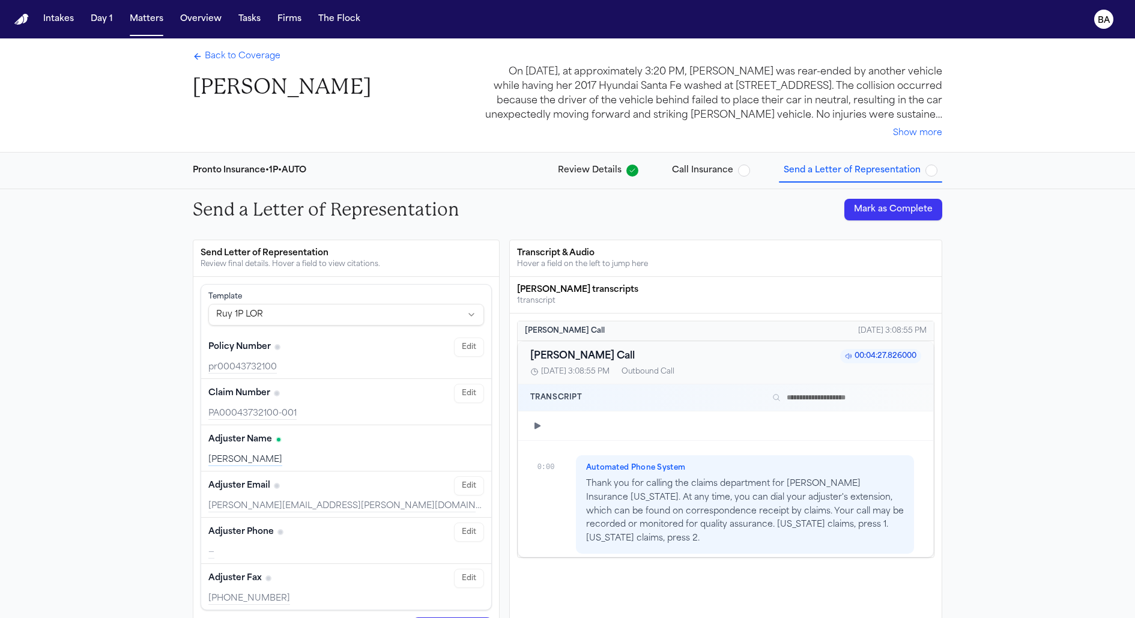
scroll to position [1333, 0]
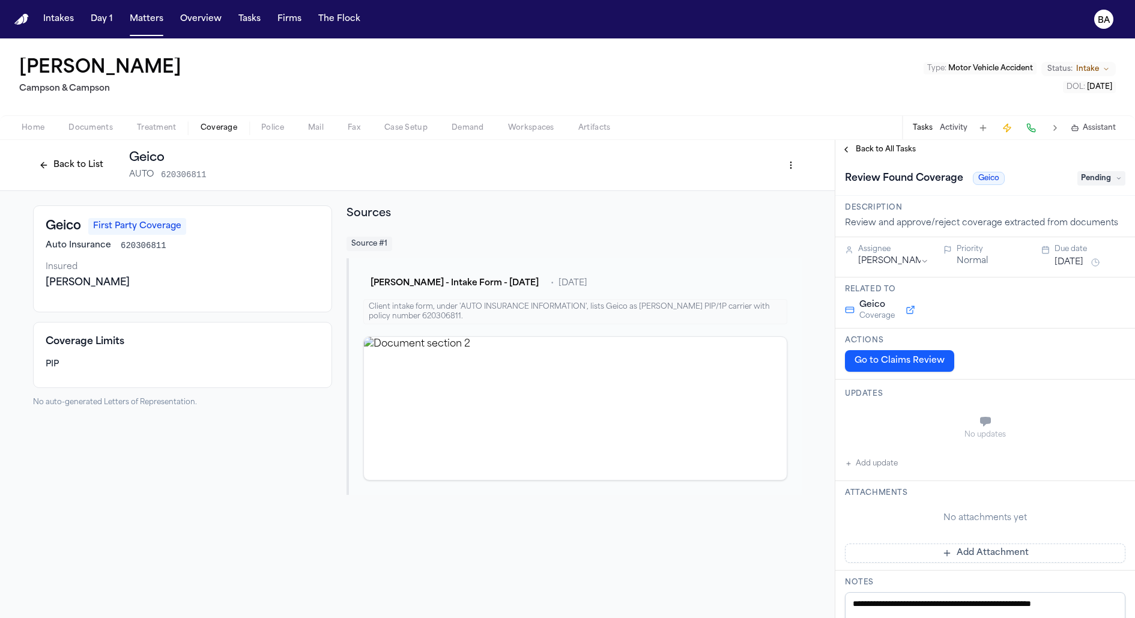
click at [891, 358] on button "Go to Claims Review" at bounding box center [899, 361] width 109 height 22
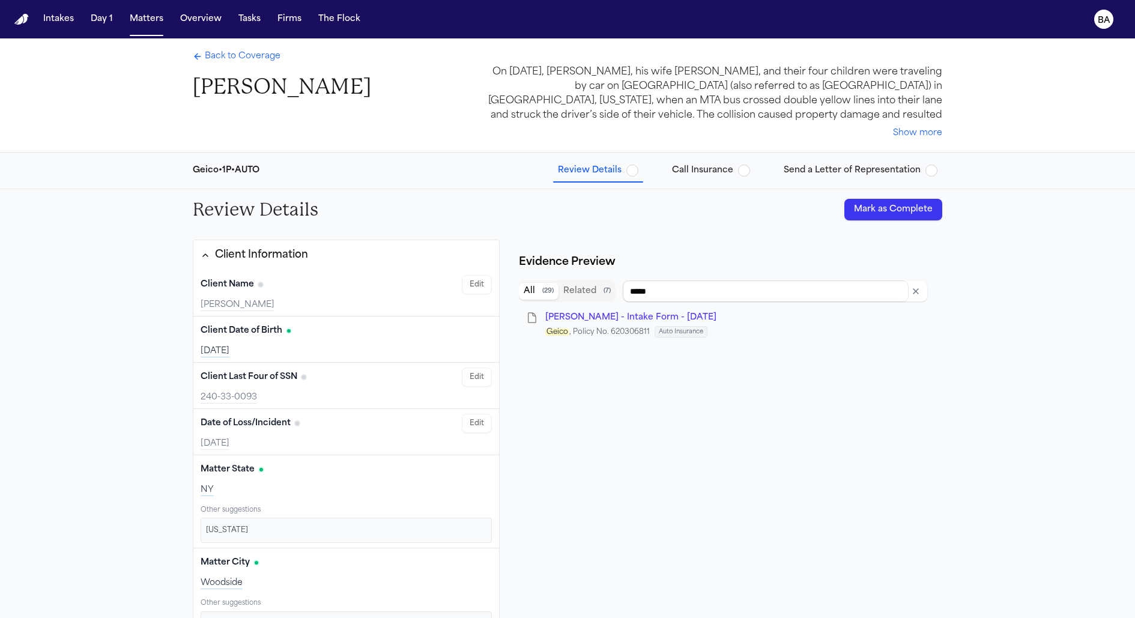
type input "**********"
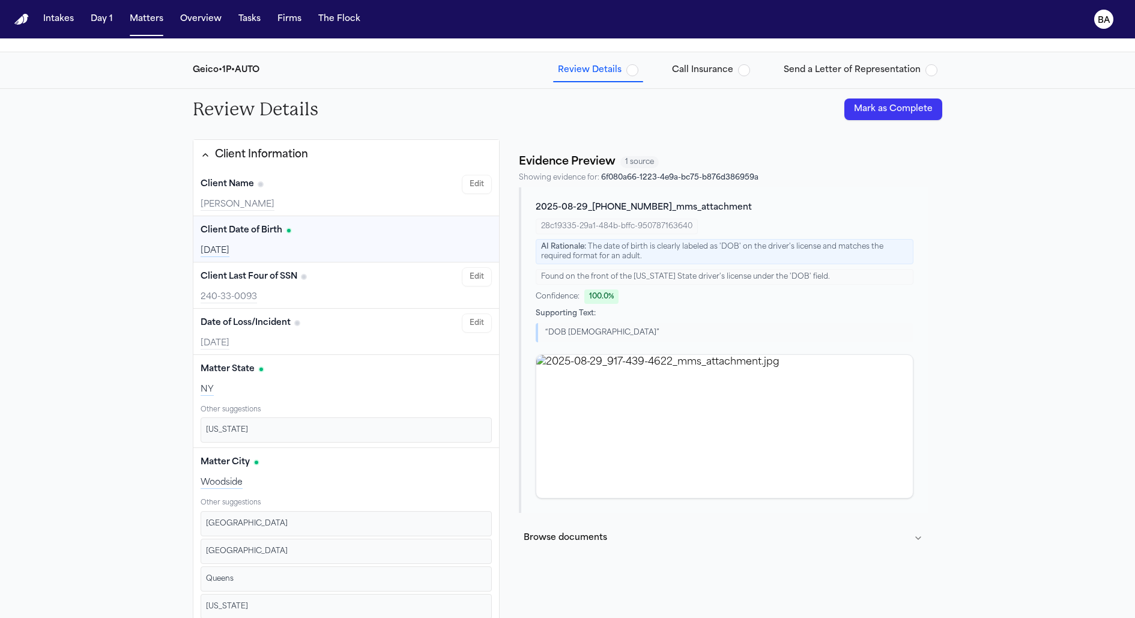
scroll to position [145, 0]
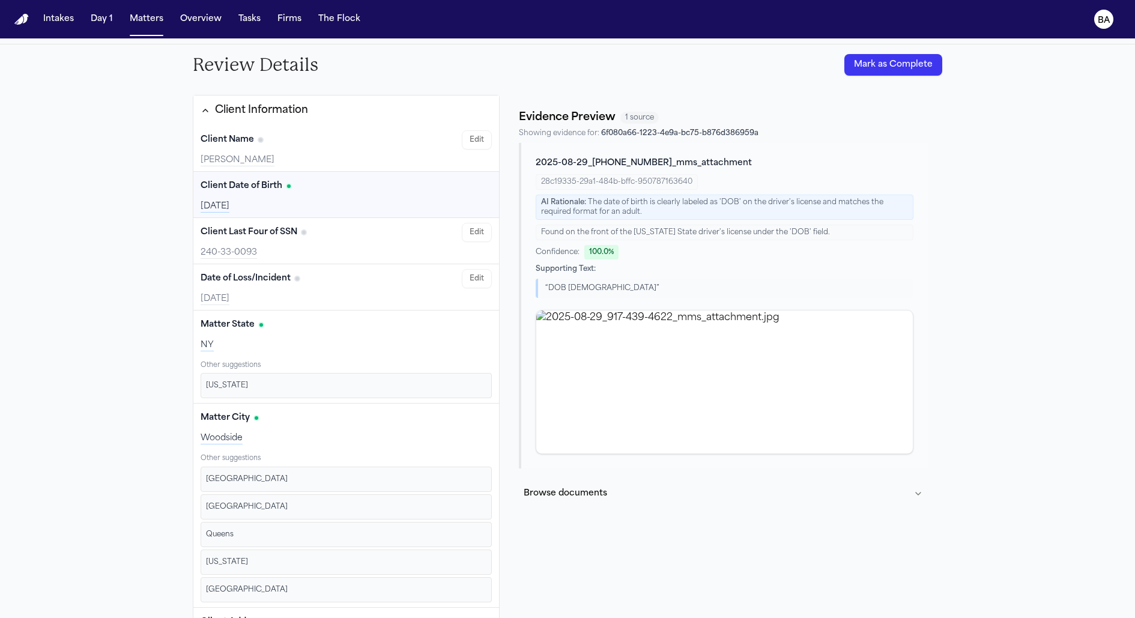
click at [596, 494] on button "Browse documents" at bounding box center [723, 493] width 409 height 31
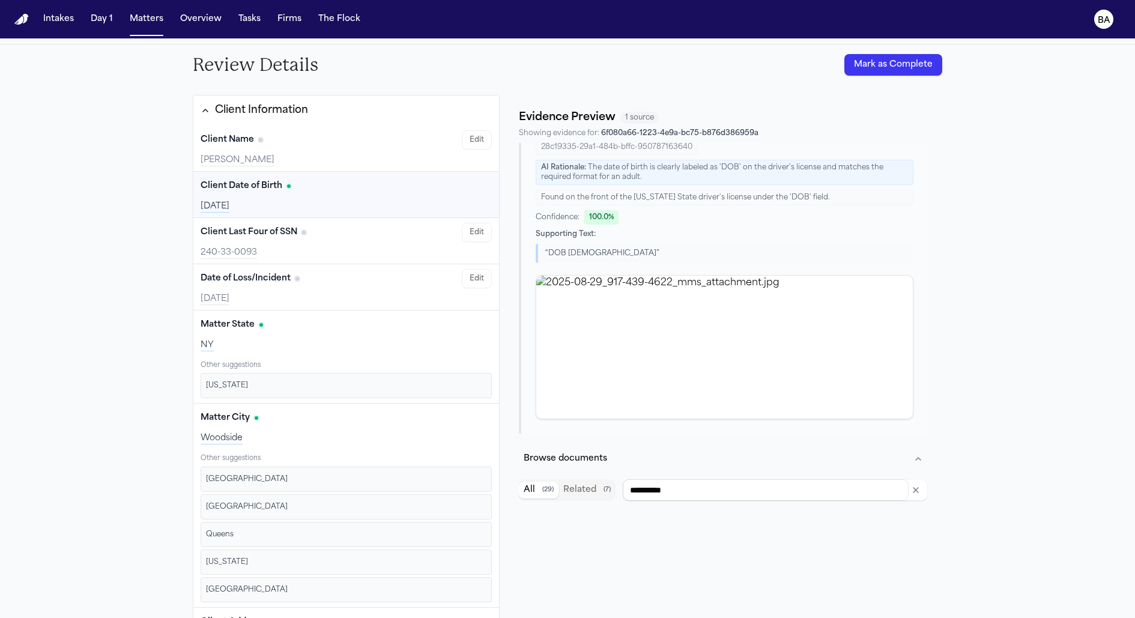
click at [726, 465] on button "Browse documents" at bounding box center [723, 458] width 409 height 31
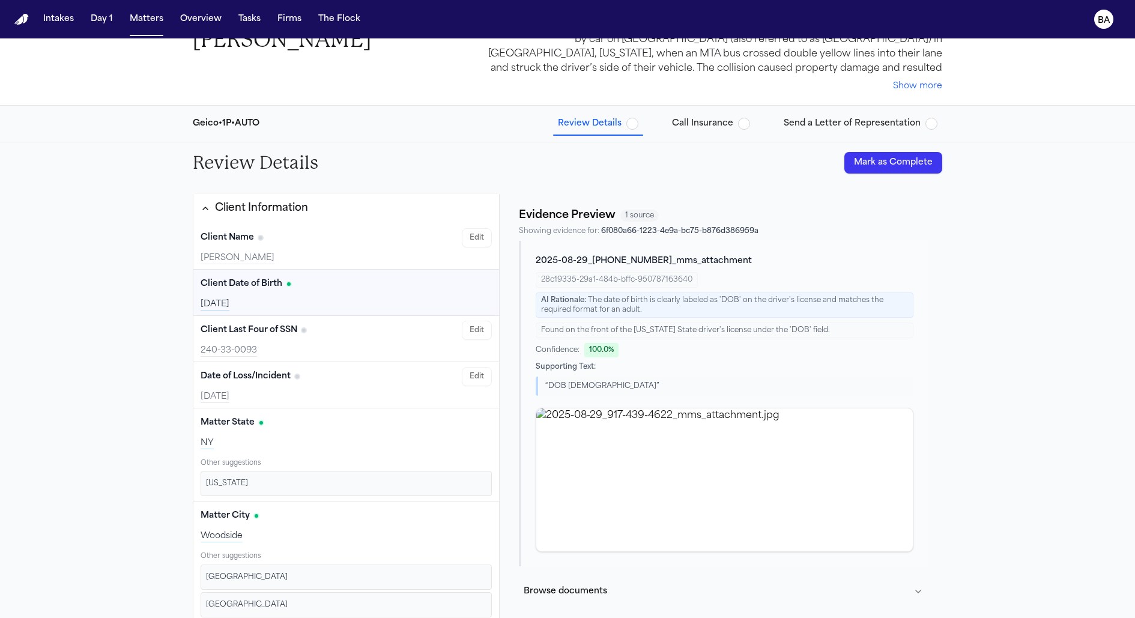
scroll to position [0, 0]
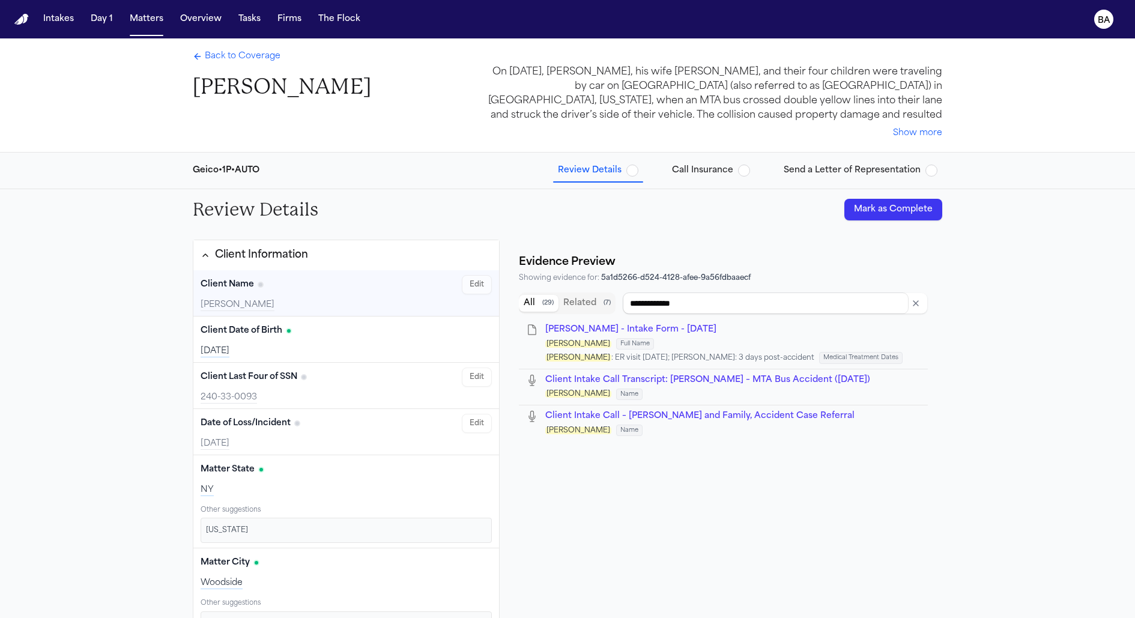
click at [363, 303] on div "[PERSON_NAME]" at bounding box center [346, 305] width 291 height 12
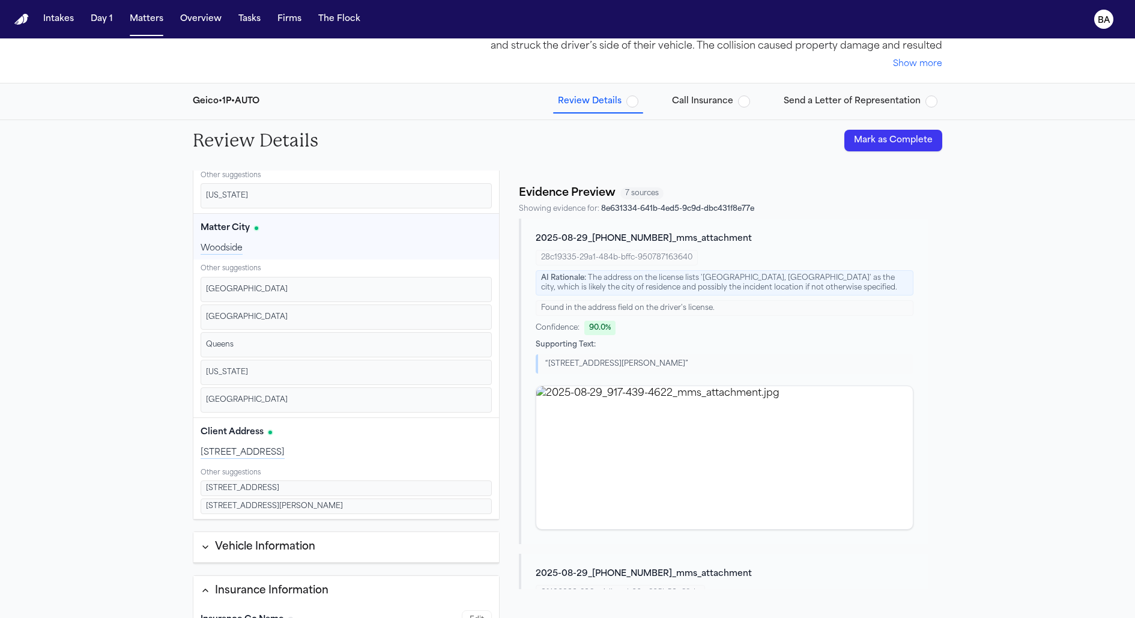
scroll to position [145, 0]
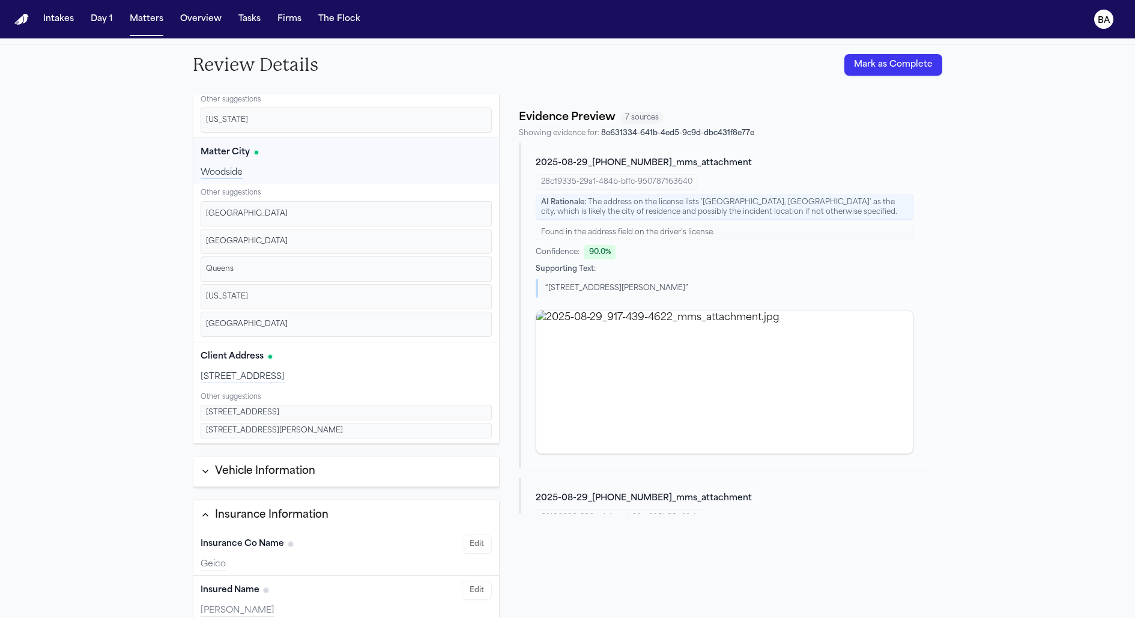
click at [306, 473] on button "Vehicle Information" at bounding box center [346, 471] width 306 height 31
click at [306, 473] on button "Vehicle Information" at bounding box center [346, 472] width 306 height 30
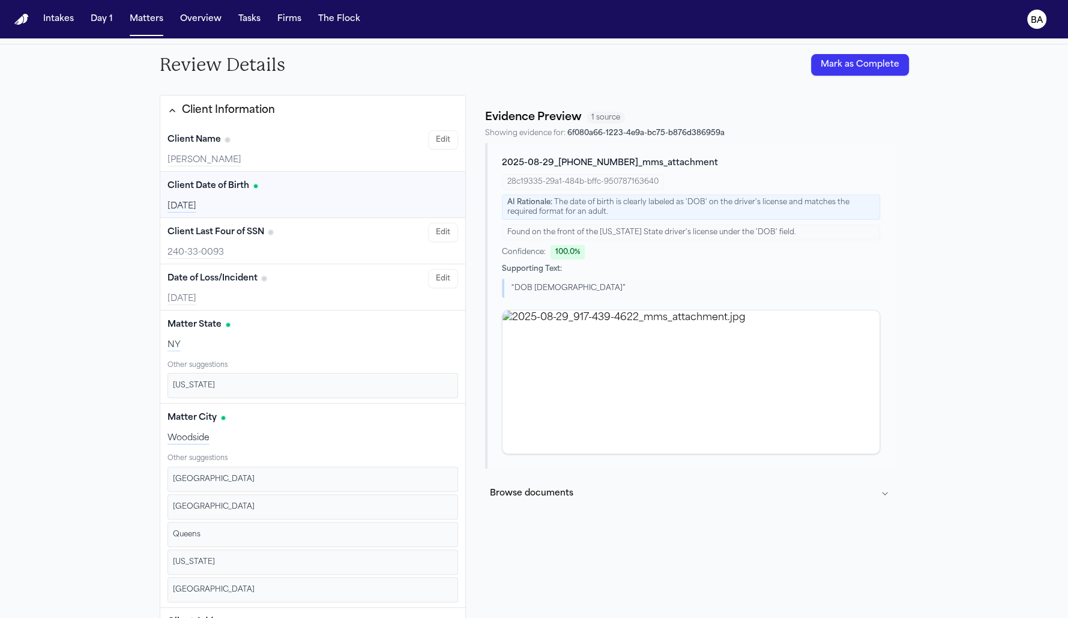
click at [561, 504] on button "Browse documents" at bounding box center [689, 493] width 409 height 31
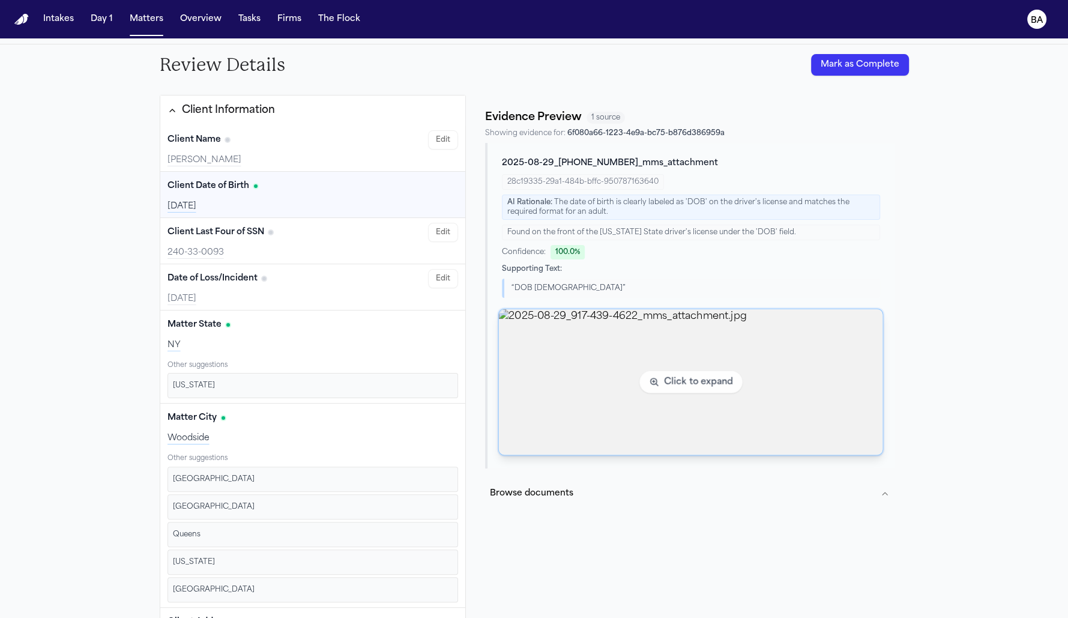
scroll to position [35, 0]
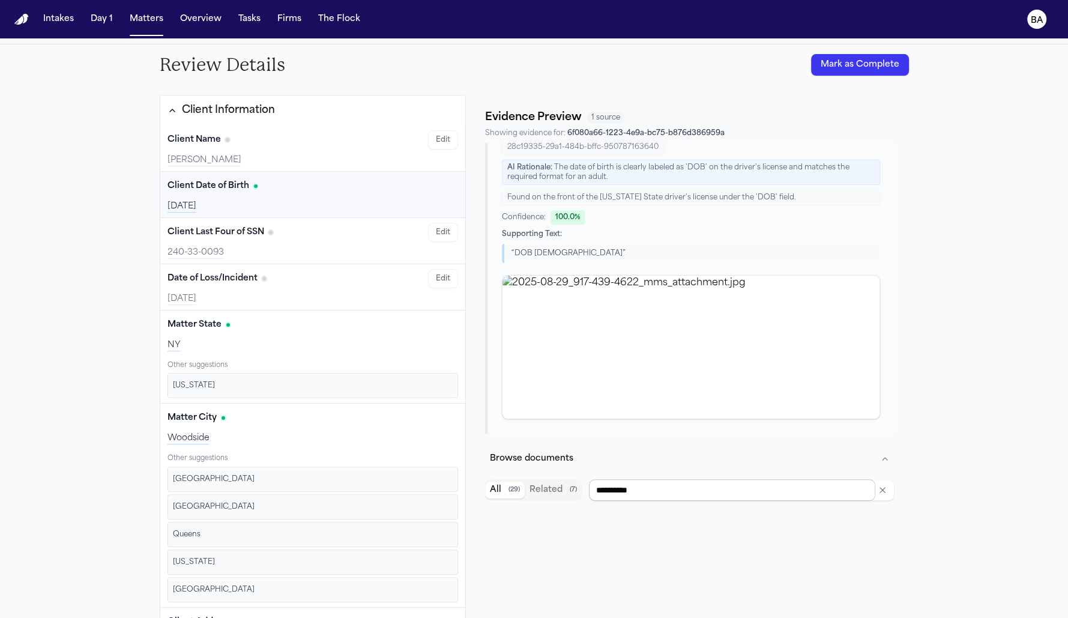
click at [640, 489] on input "**********" at bounding box center [732, 490] width 286 height 22
click at [540, 485] on button "Related ( 7 )" at bounding box center [553, 490] width 57 height 17
click at [500, 492] on button "All ( 29 )" at bounding box center [505, 490] width 40 height 17
click at [627, 489] on input "**********" at bounding box center [732, 490] width 286 height 22
click at [677, 492] on input "**********" at bounding box center [732, 490] width 286 height 22
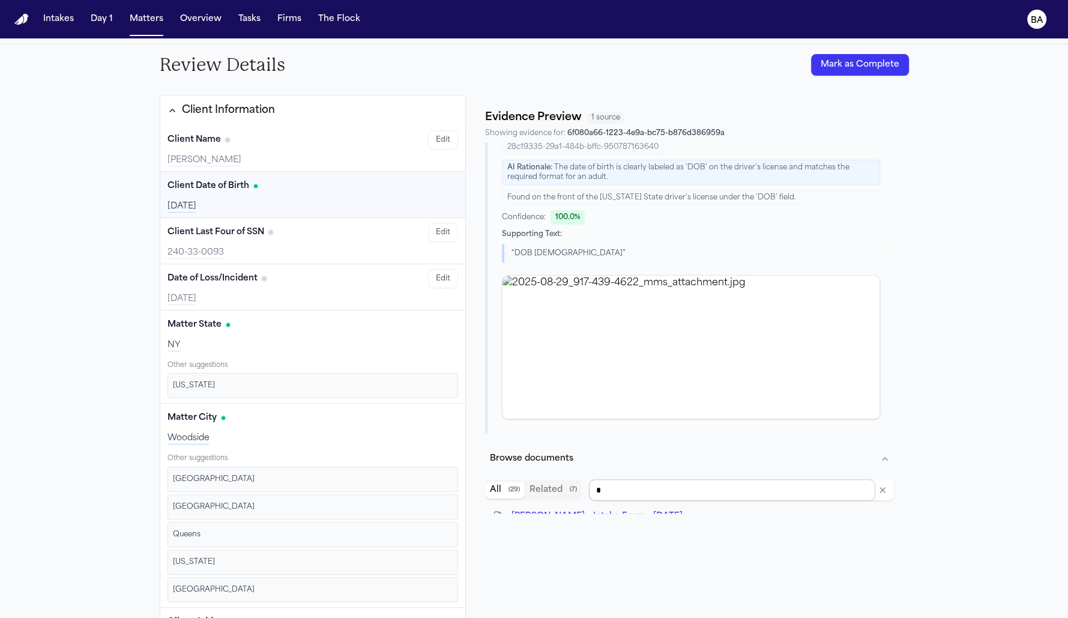
type input "**"
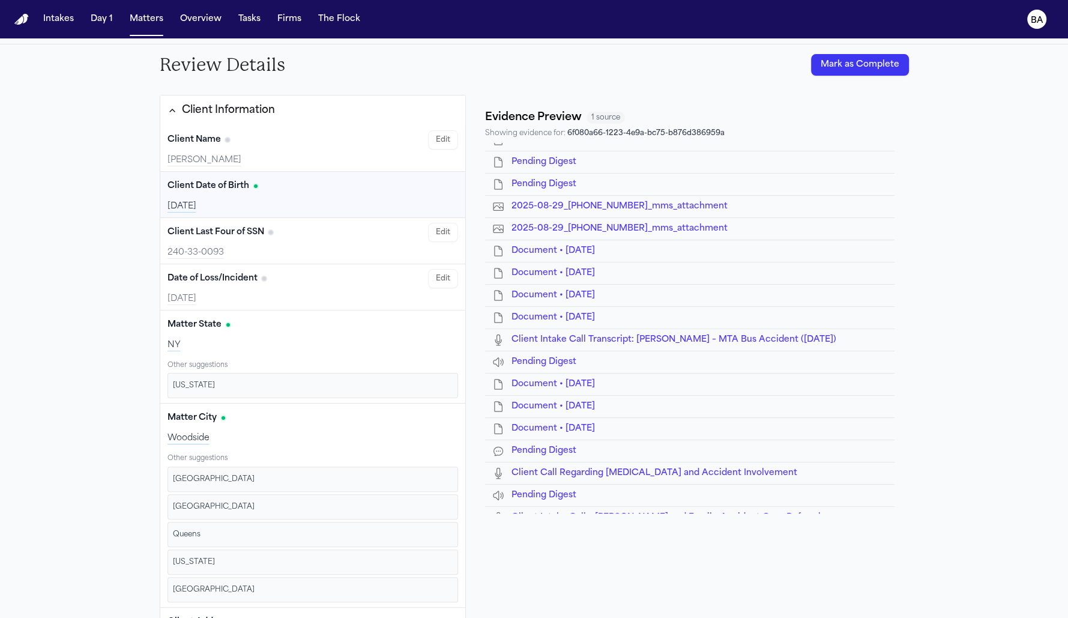
scroll to position [0, 0]
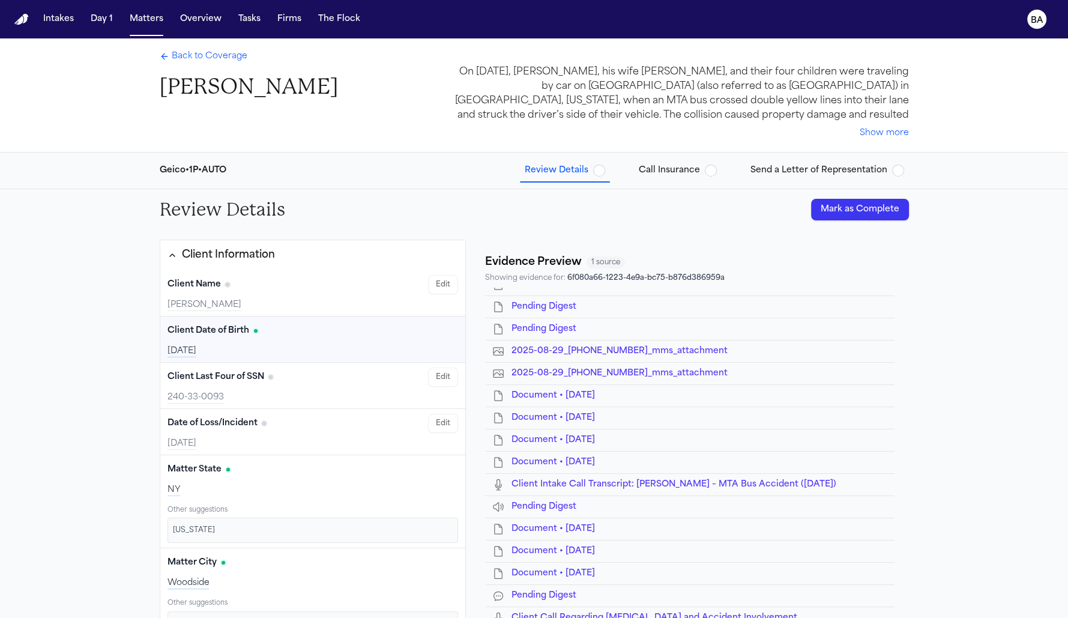
type input "**"
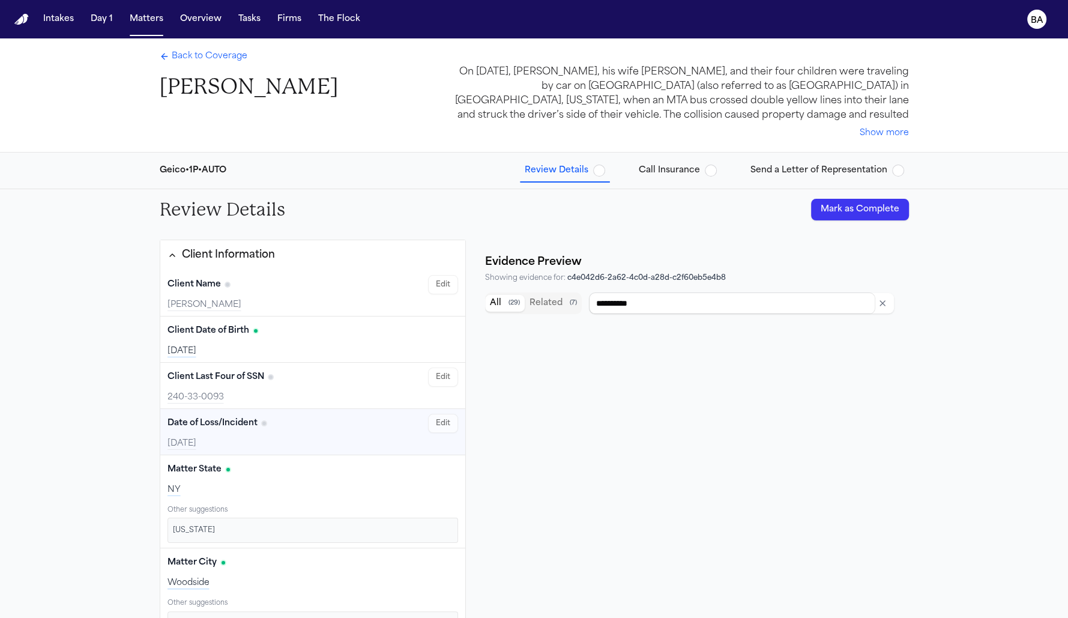
type input "**********"
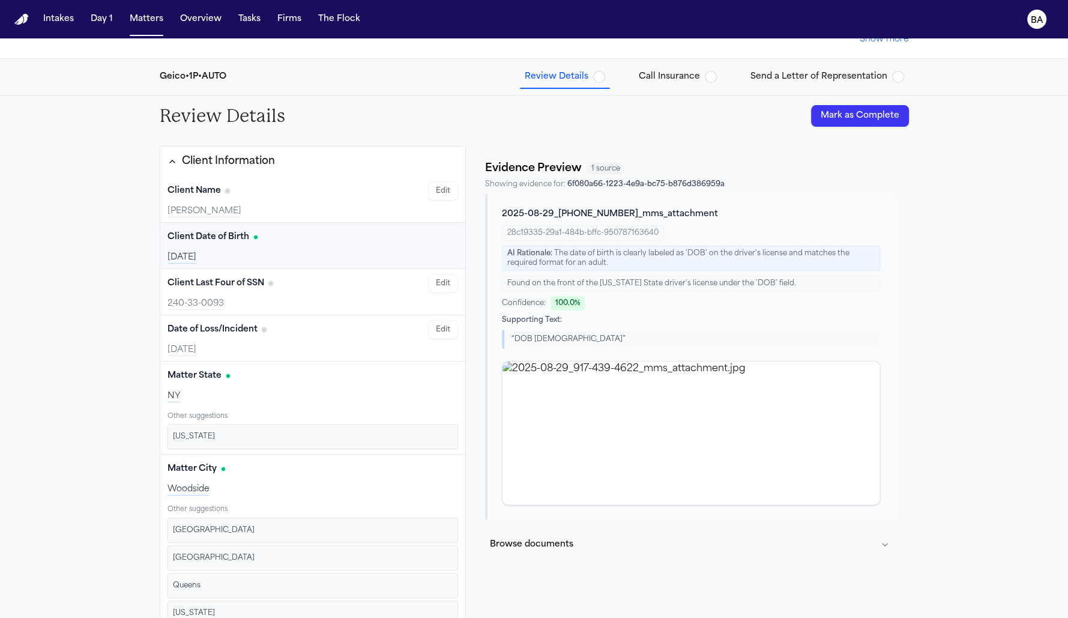
scroll to position [145, 0]
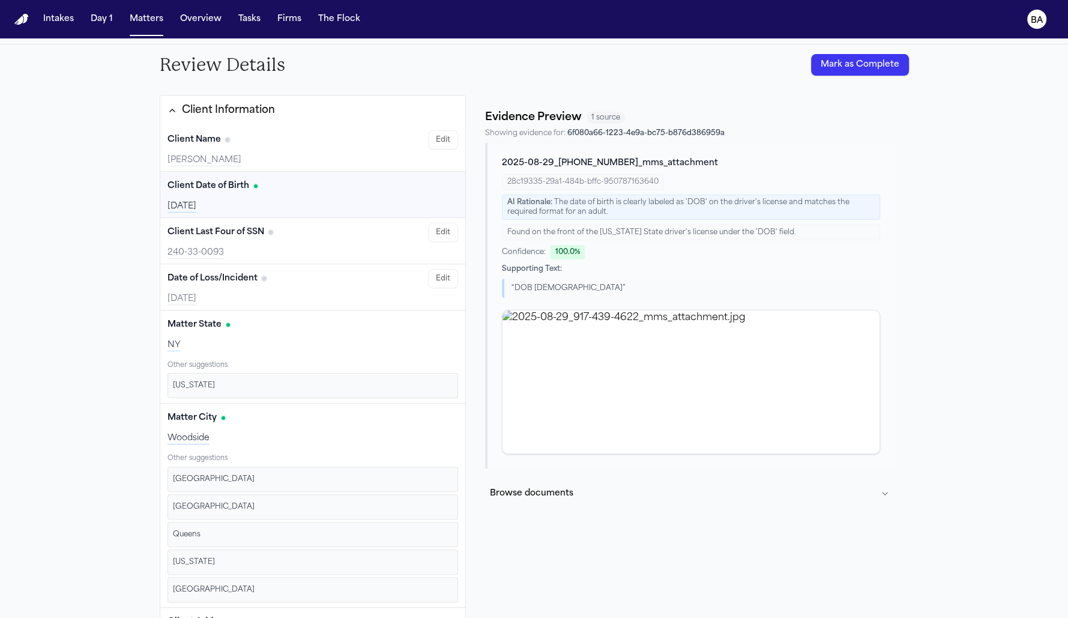
click at [837, 495] on button "Browse documents" at bounding box center [689, 493] width 409 height 31
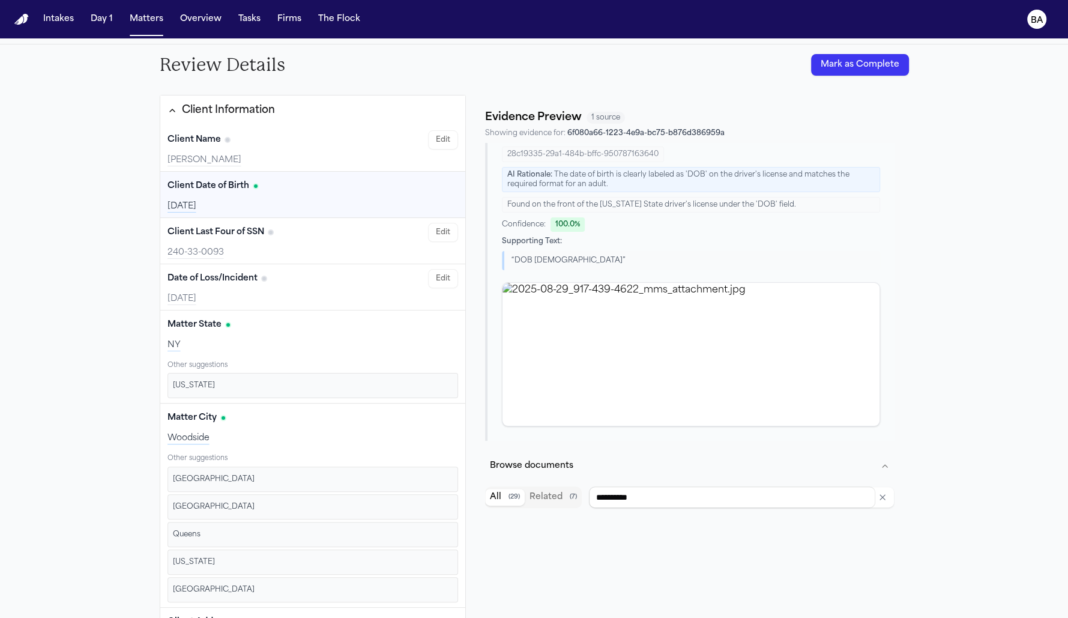
scroll to position [35, 0]
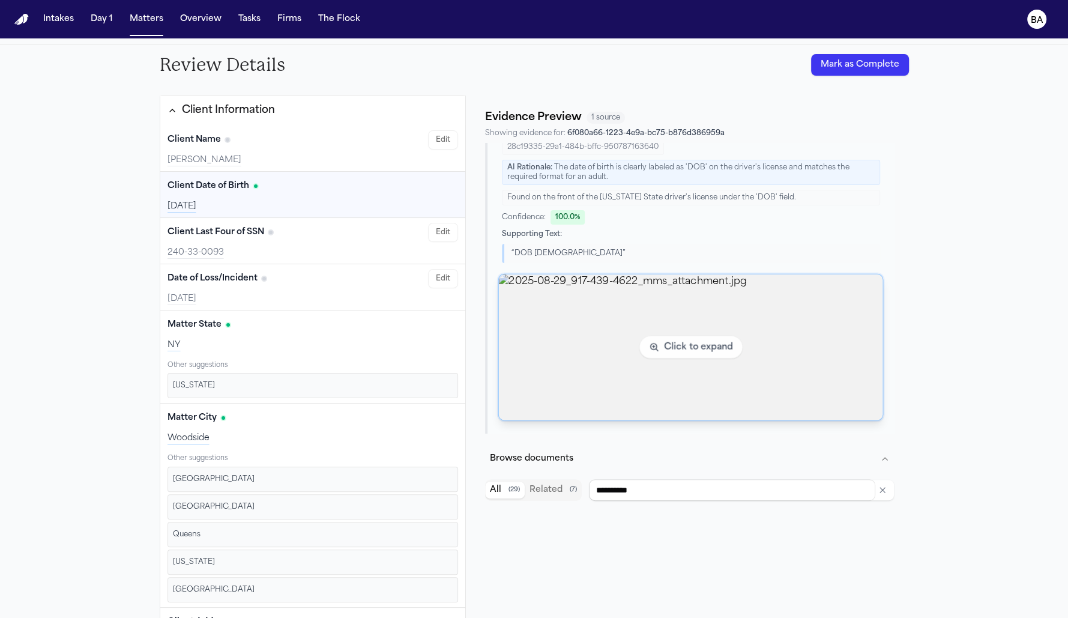
click at [649, 291] on img "View image 2025-08-29_917-439-4622_mms_attachment.jpg" at bounding box center [691, 347] width 384 height 146
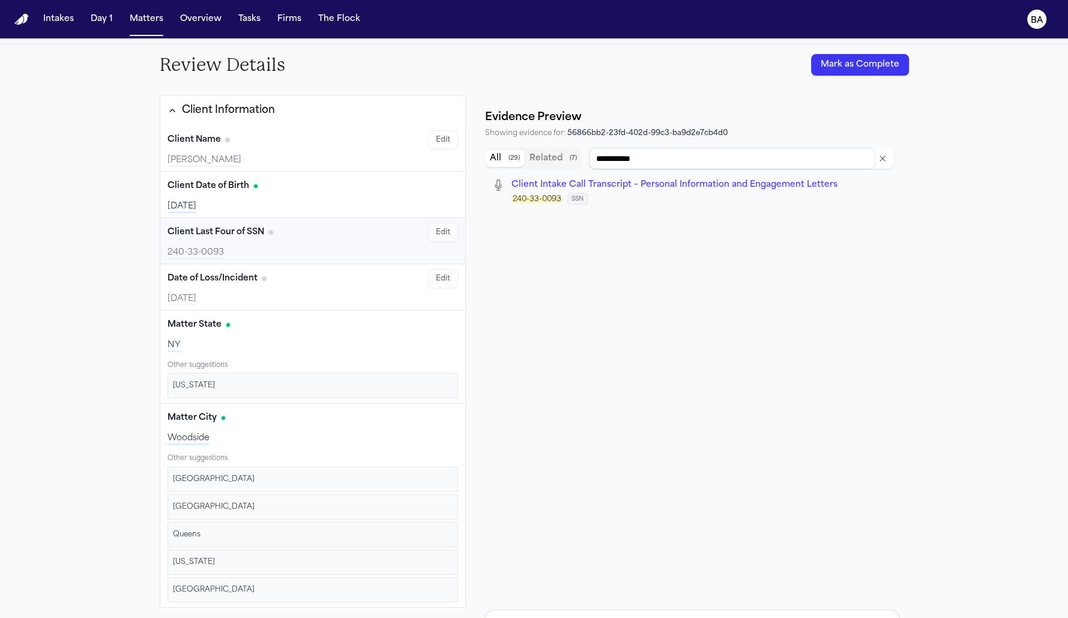
scroll to position [0, 0]
click at [595, 185] on span "Client Intake Call Transcript – Personal Information and Engagement Letters" at bounding box center [675, 184] width 326 height 9
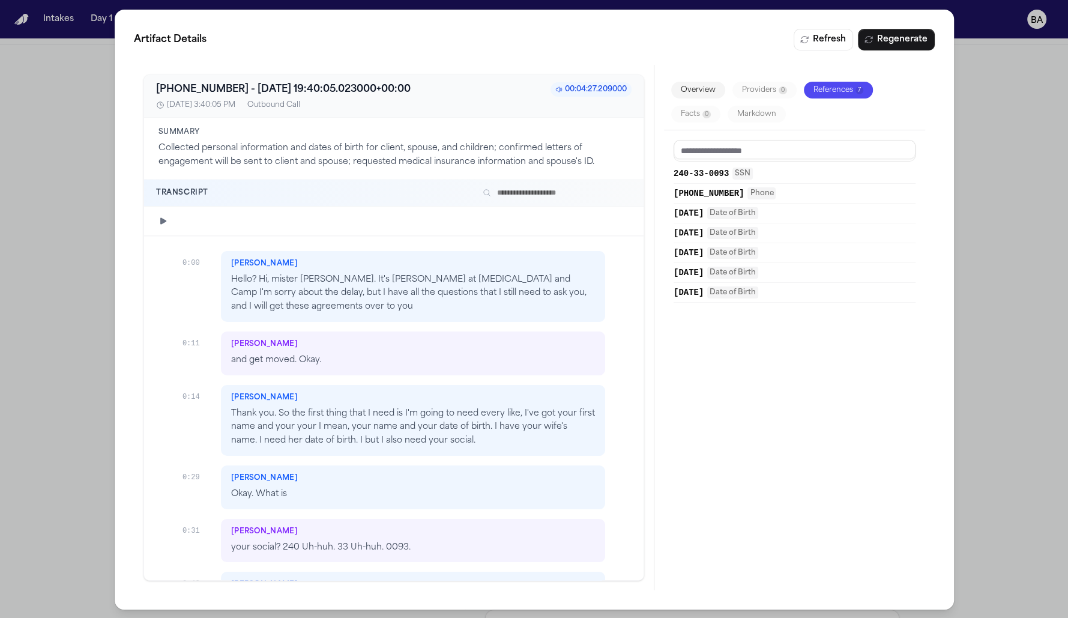
click at [95, 395] on div "Artifact Details Refresh Regenerate +19174394622 - 2025-08-29 19:40:05.023000+0…" at bounding box center [534, 309] width 1068 height 619
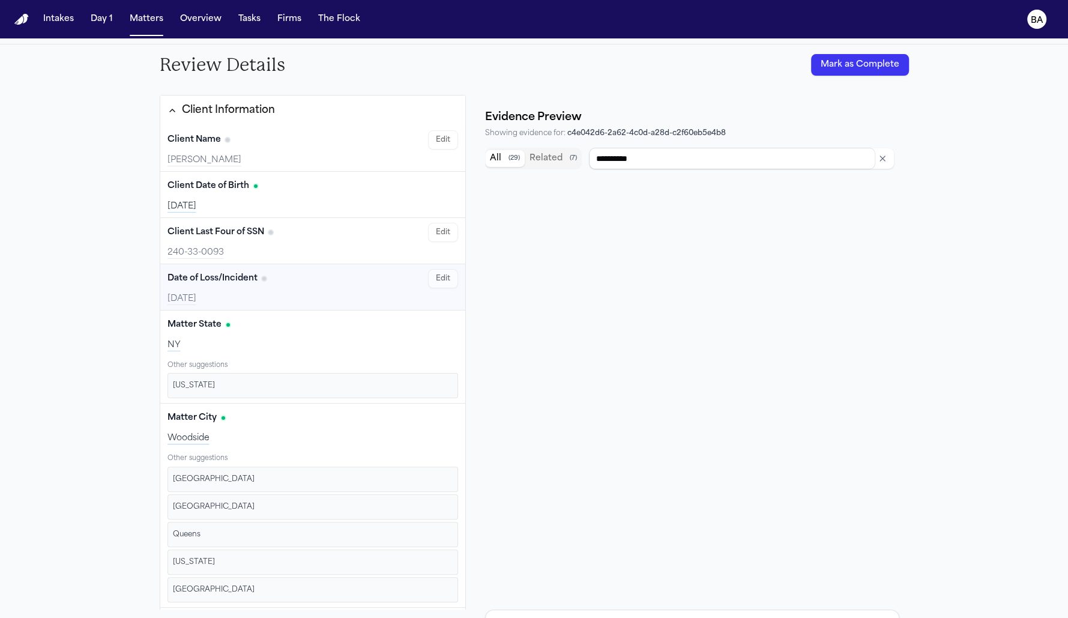
type input "**********"
click at [575, 186] on span "Client Intake Call Transcript – Personal Information and Engagement Letters" at bounding box center [675, 184] width 326 height 9
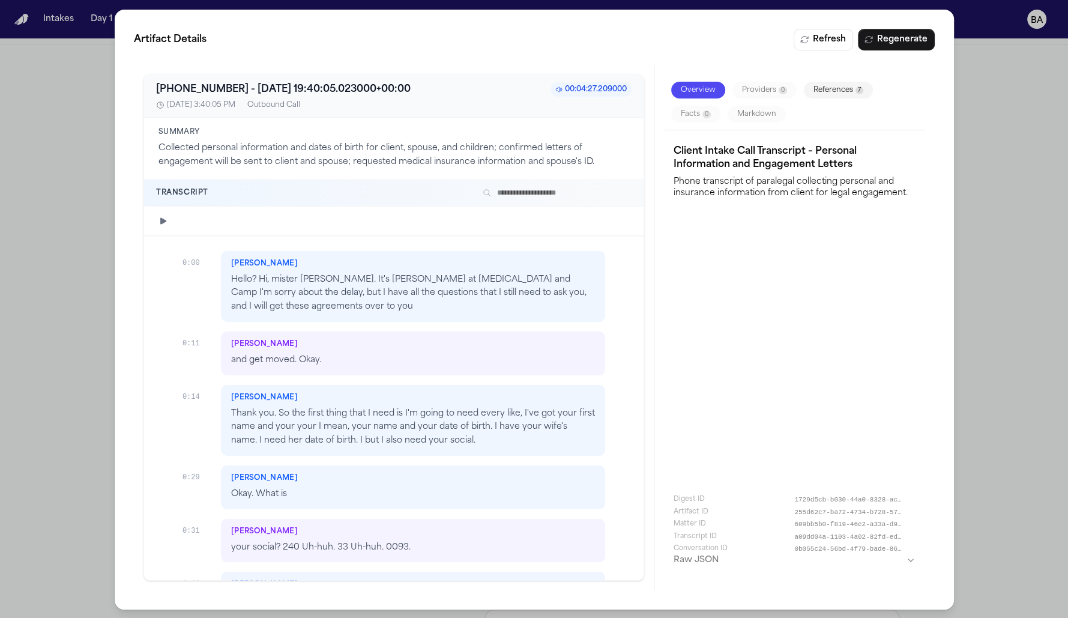
click at [812, 88] on button "References 7" at bounding box center [838, 90] width 69 height 17
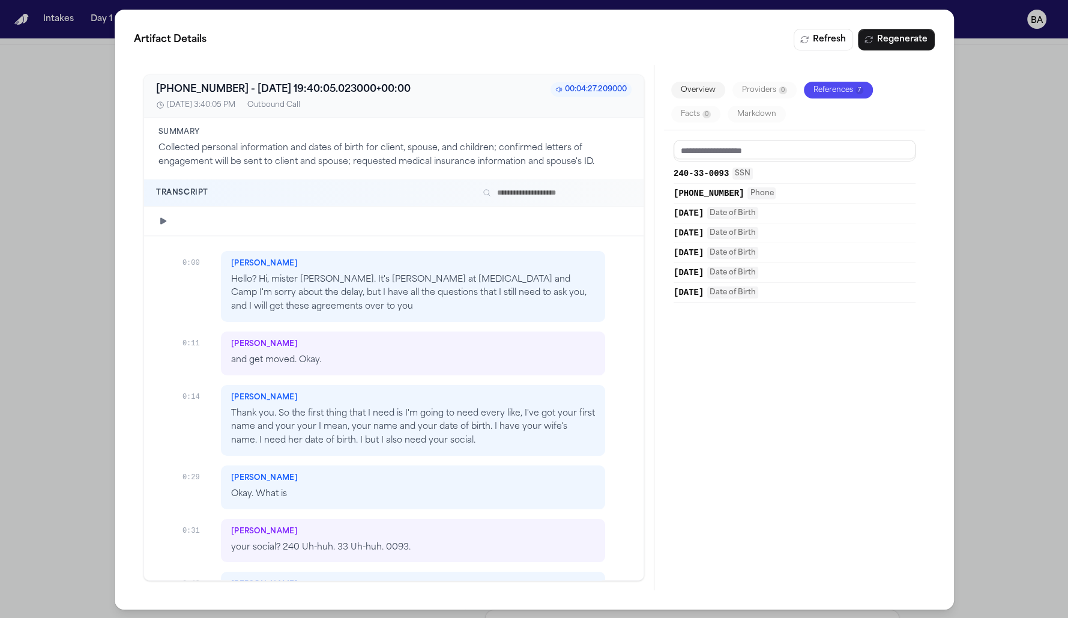
click at [719, 173] on span "240-33-0093" at bounding box center [701, 174] width 55 height 12
click at [713, 173] on span "240-33-0093" at bounding box center [701, 174] width 55 height 12
click at [710, 173] on span "240-33-0093" at bounding box center [701, 174] width 55 height 12
click at [736, 149] on input at bounding box center [795, 151] width 242 height 22
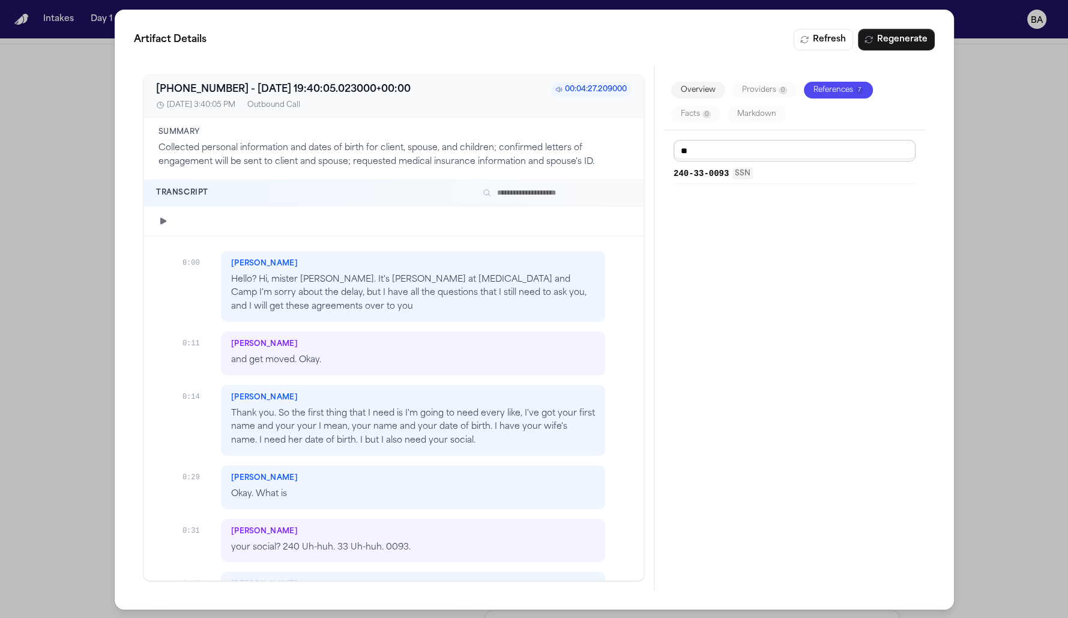
type input "***"
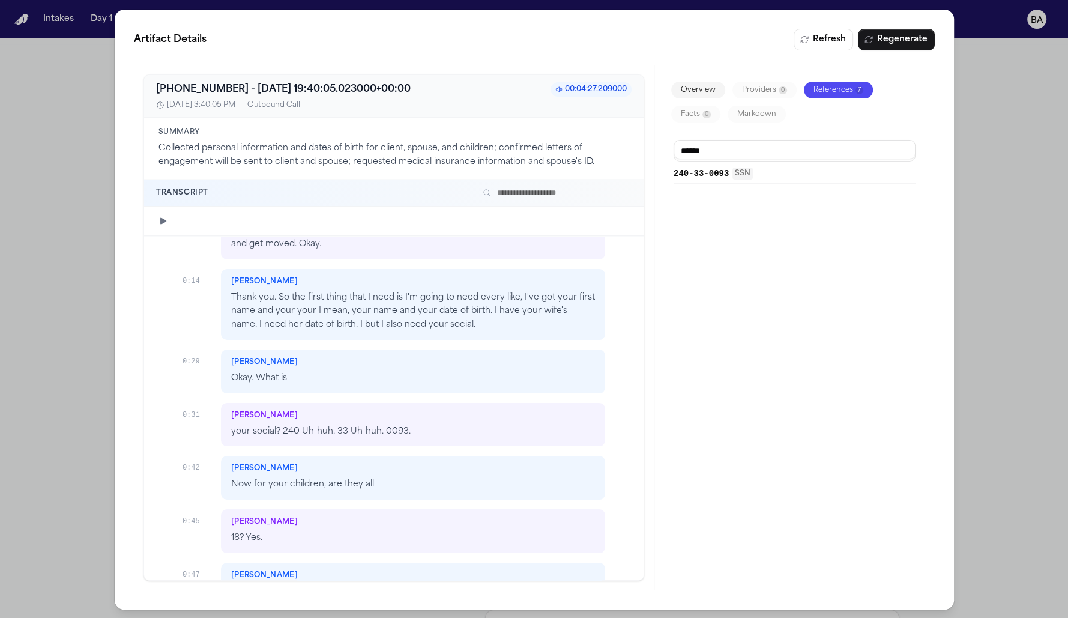
scroll to position [121, 0]
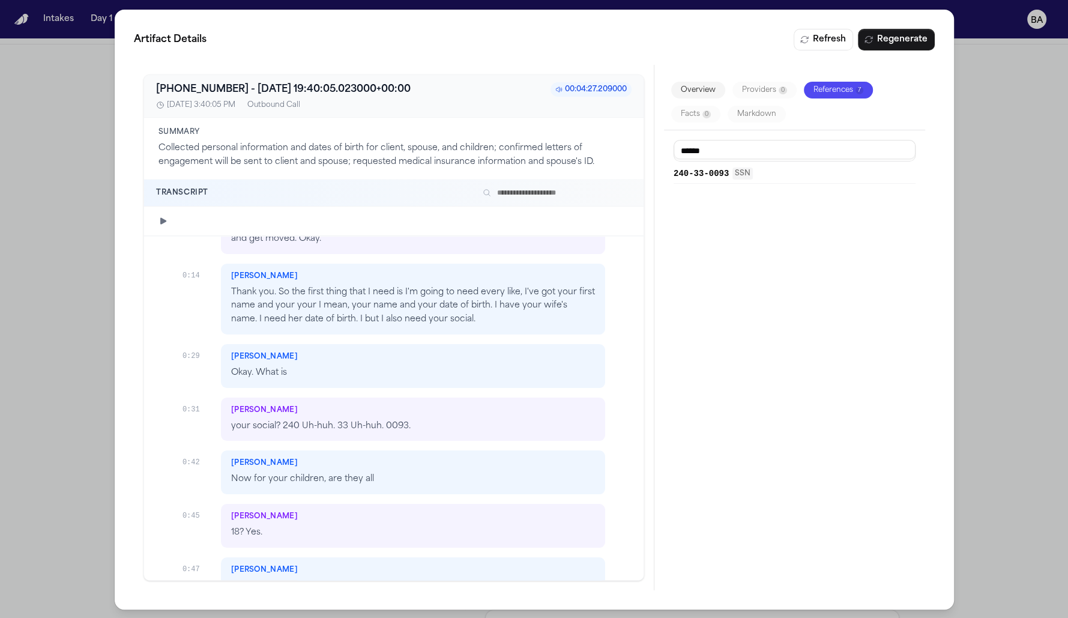
type input "******"
click at [533, 195] on input "text" at bounding box center [555, 193] width 154 height 14
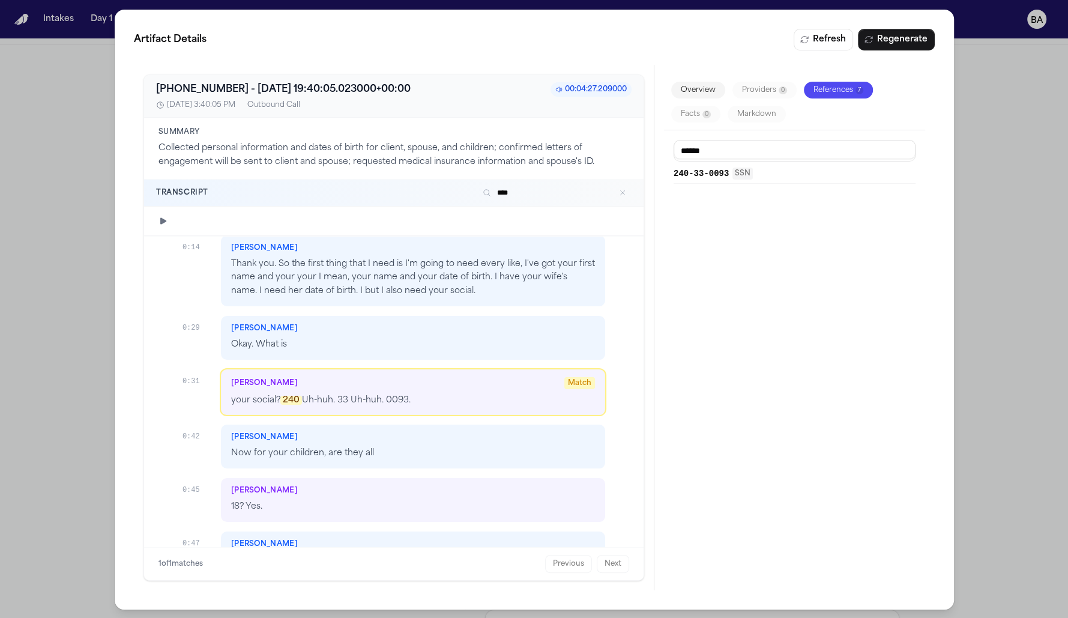
scroll to position [147, 0]
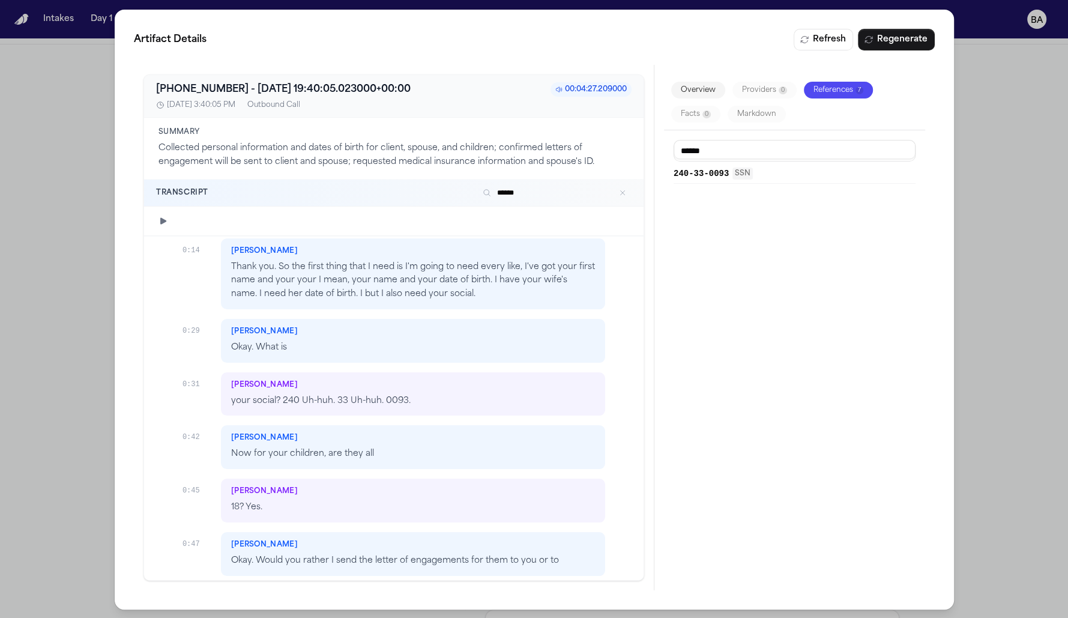
type input "******"
click at [52, 431] on div "Artifact Details Refresh Regenerate +19174394622 - 2025-08-29 19:40:05.023000+0…" at bounding box center [534, 309] width 1068 height 619
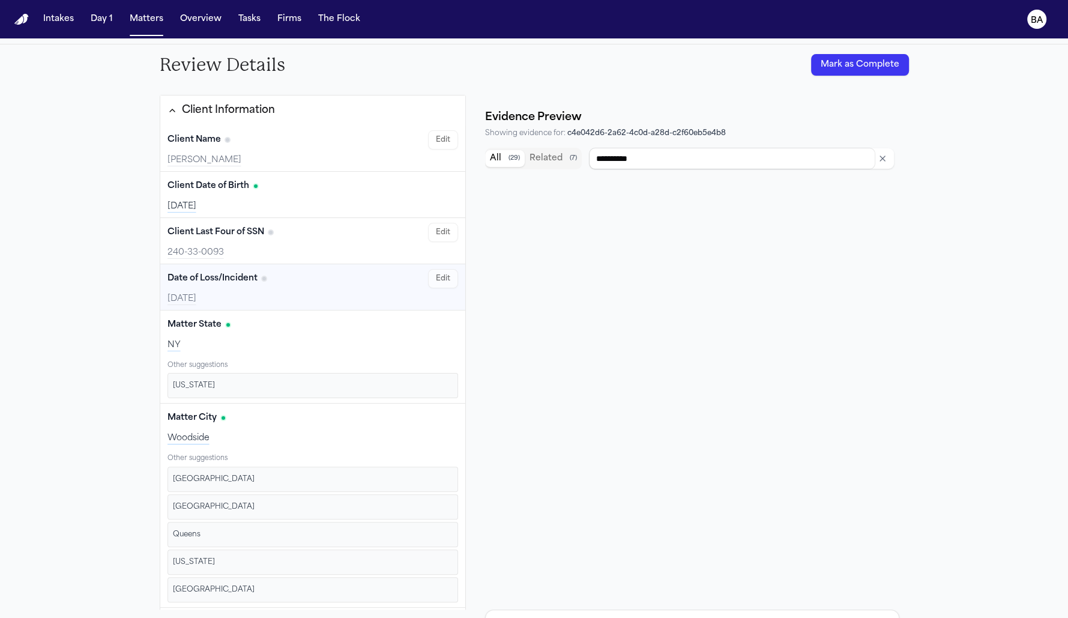
type input "**********"
click at [677, 154] on input "**********" at bounding box center [732, 159] width 286 height 22
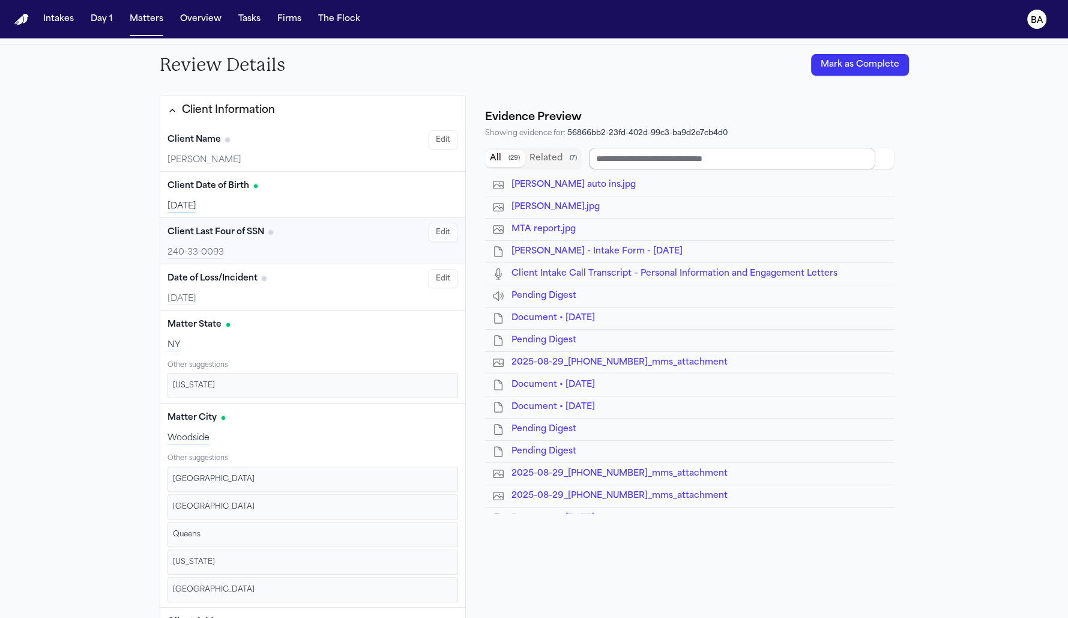
type input "**********"
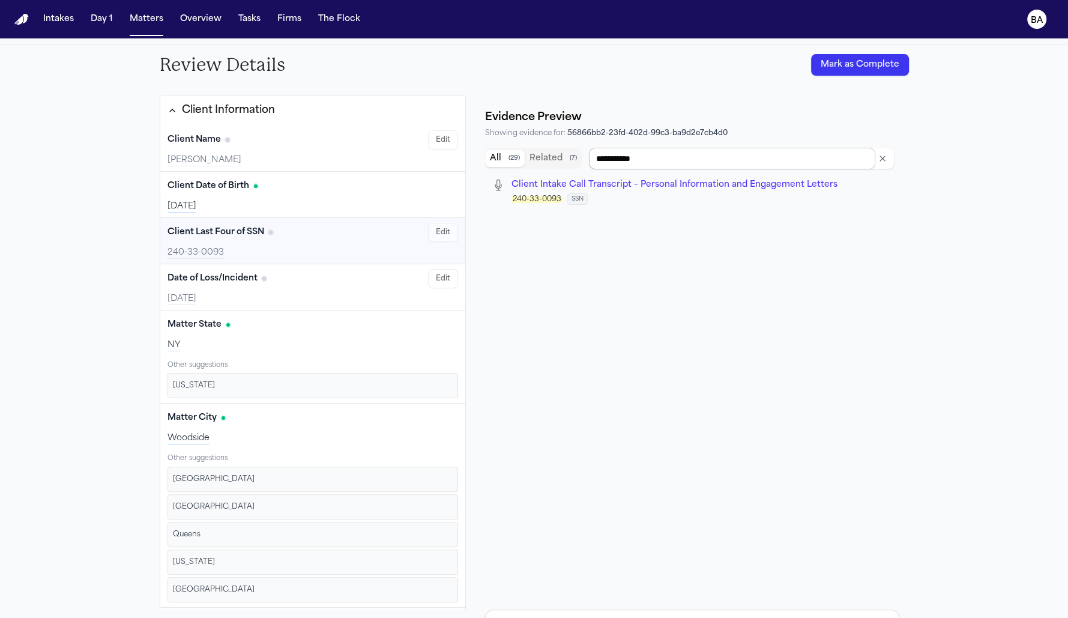
type input "**********"
click at [886, 157] on icon "Clear input" at bounding box center [883, 159] width 10 height 10
type input "**********"
click at [662, 161] on input "**********" at bounding box center [732, 159] width 286 height 22
type input "******"
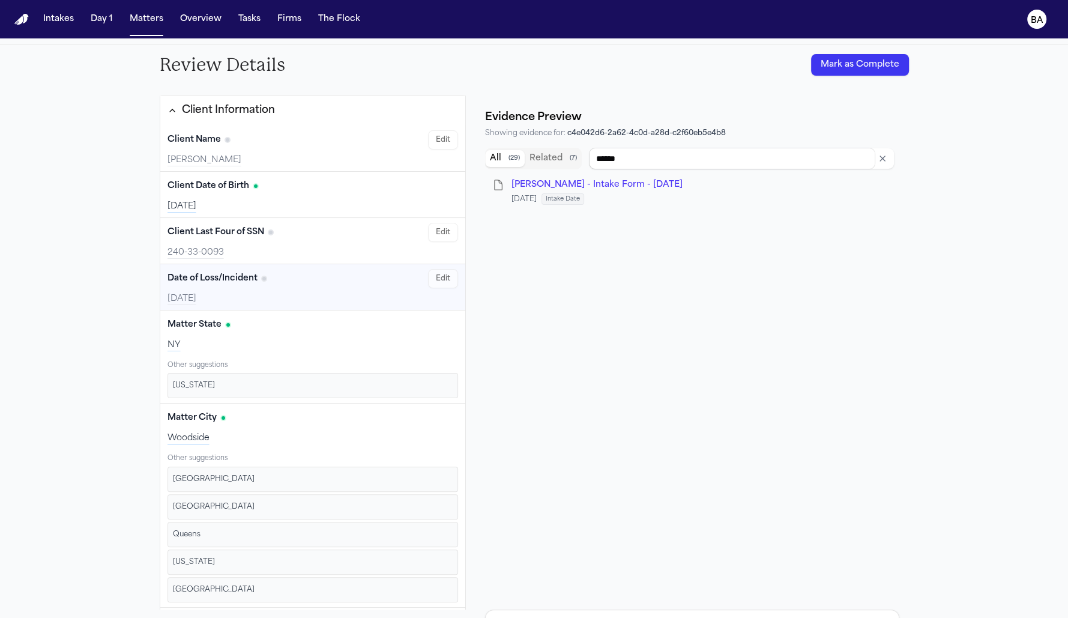
click at [620, 183] on span "M. Terry - Intake Form - 8.26.25" at bounding box center [597, 184] width 171 height 9
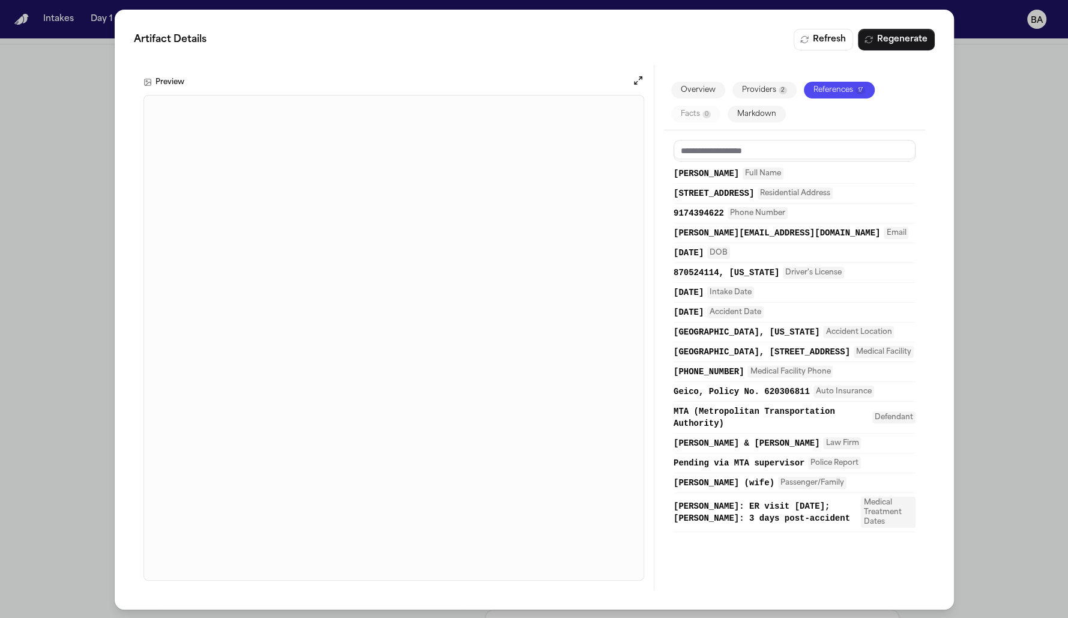
click at [65, 479] on div "Artifact Details Refresh Regenerate Preview Overview Providers 2 References 17 …" at bounding box center [534, 309] width 1068 height 619
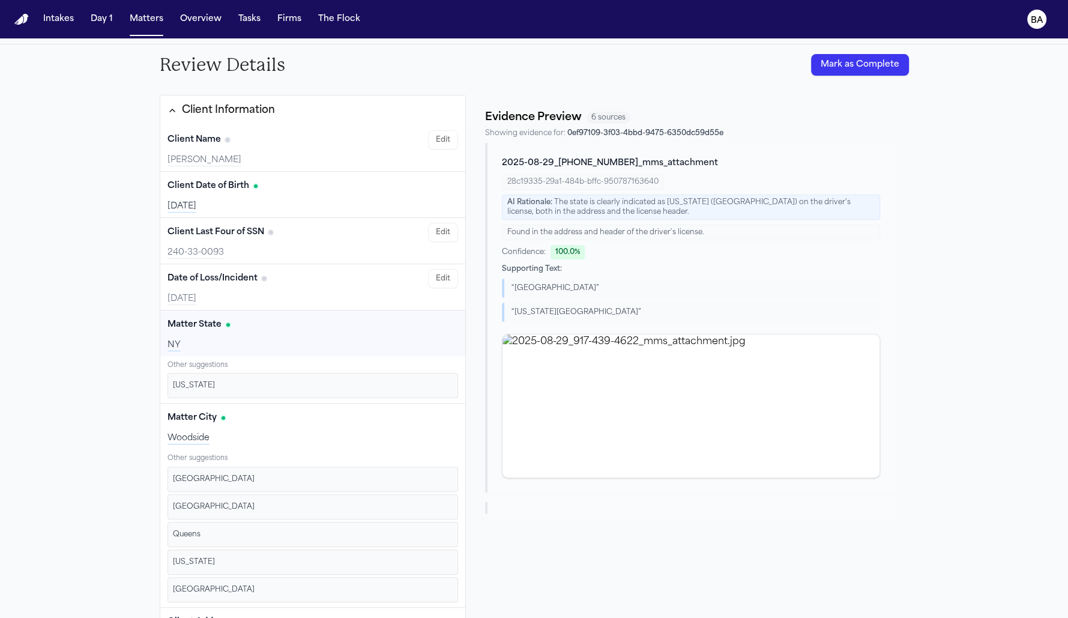
scroll to position [25, 0]
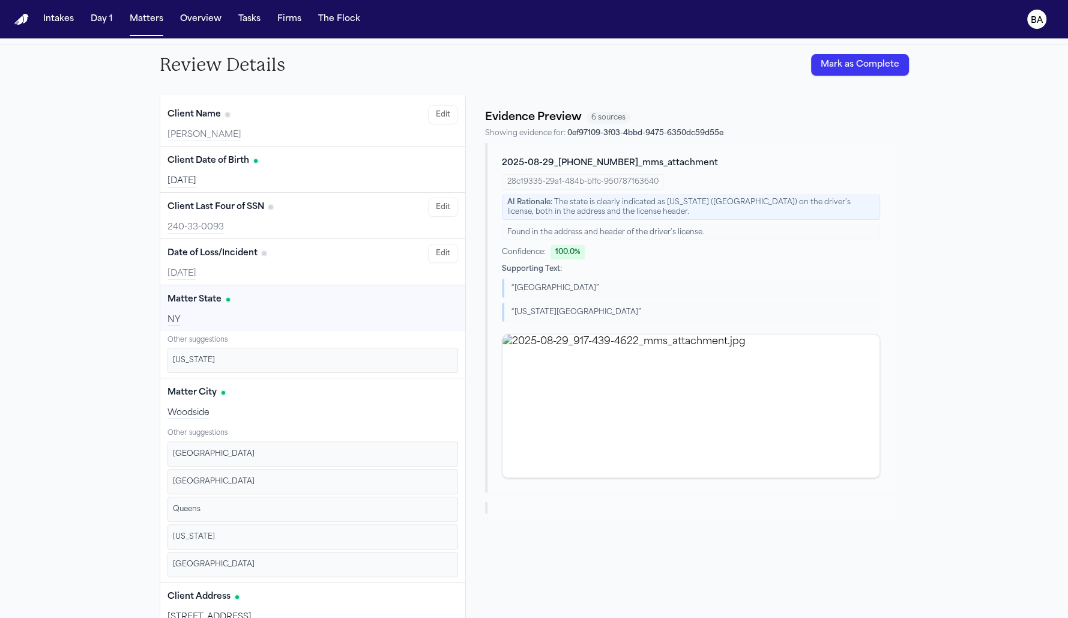
click at [415, 359] on button "Confirm" at bounding box center [430, 360] width 45 height 19
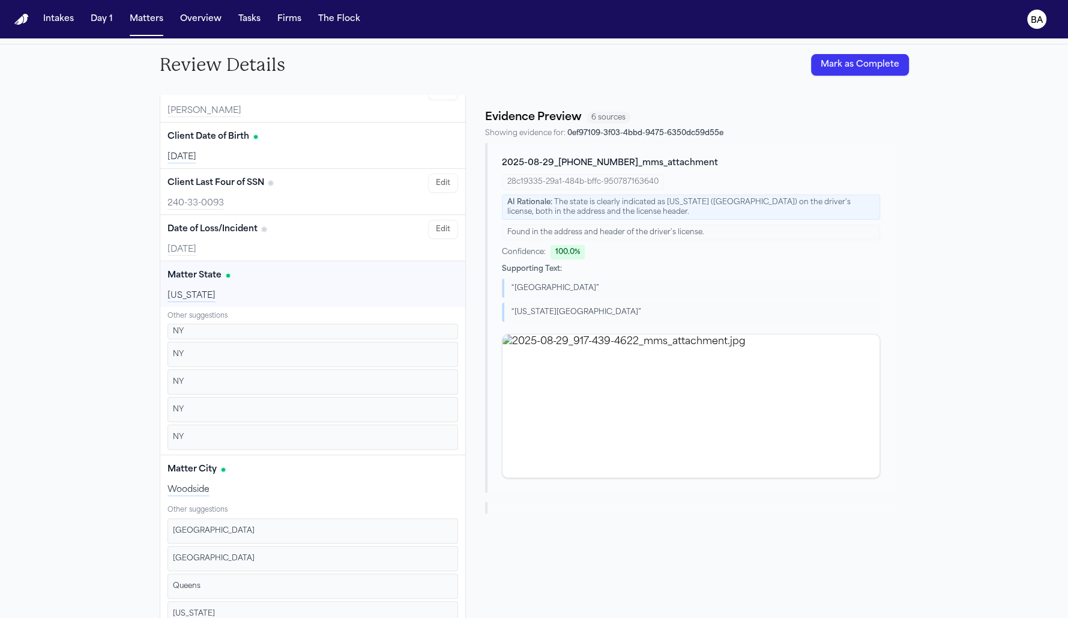
scroll to position [91, 0]
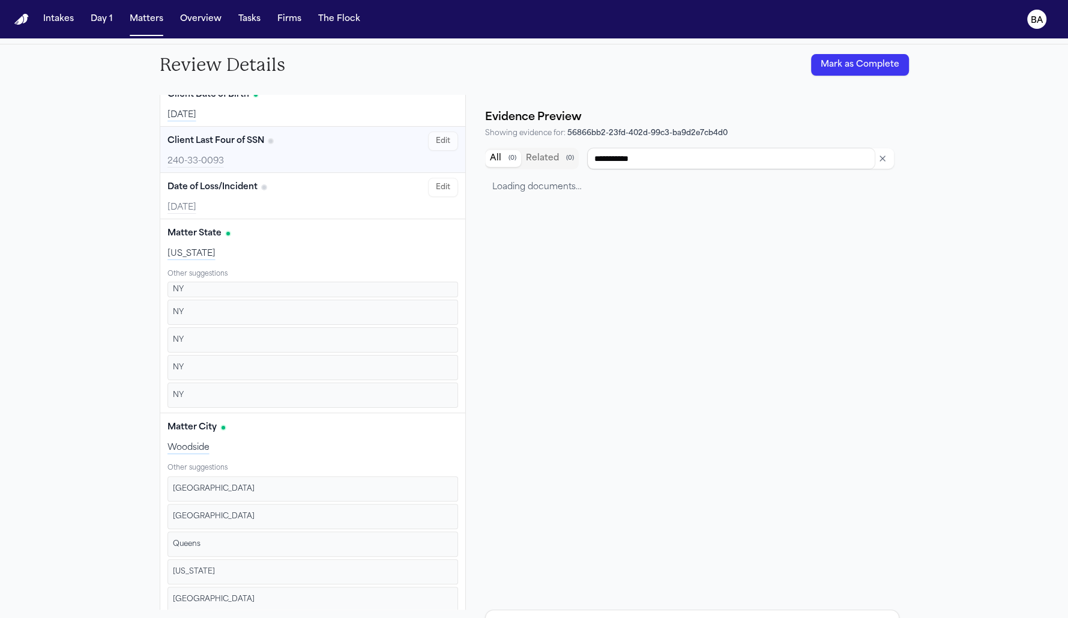
type input "**********"
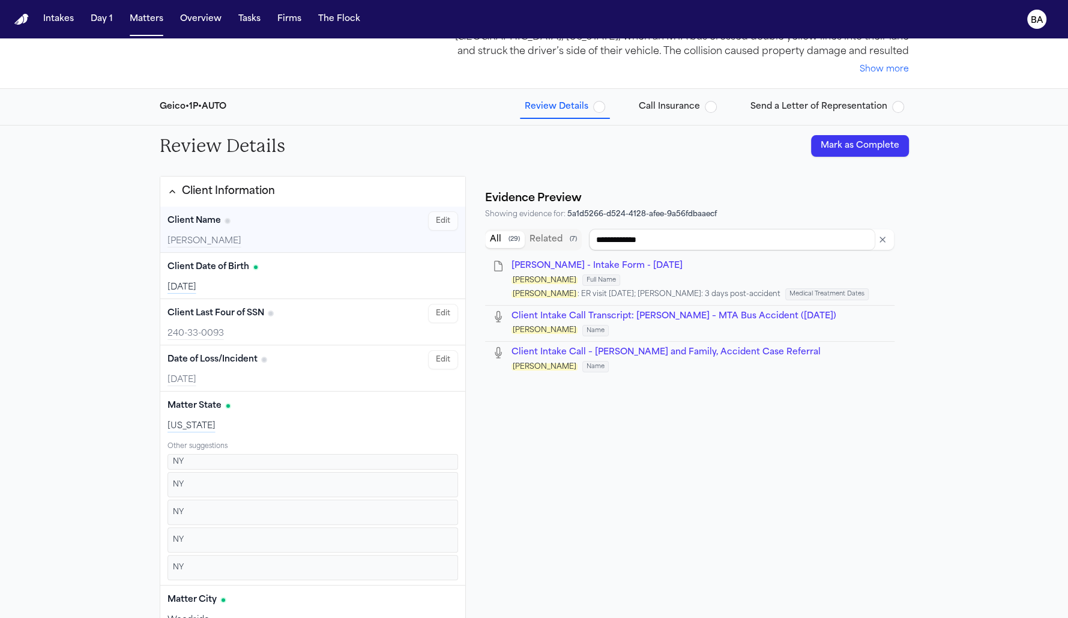
scroll to position [0, 0]
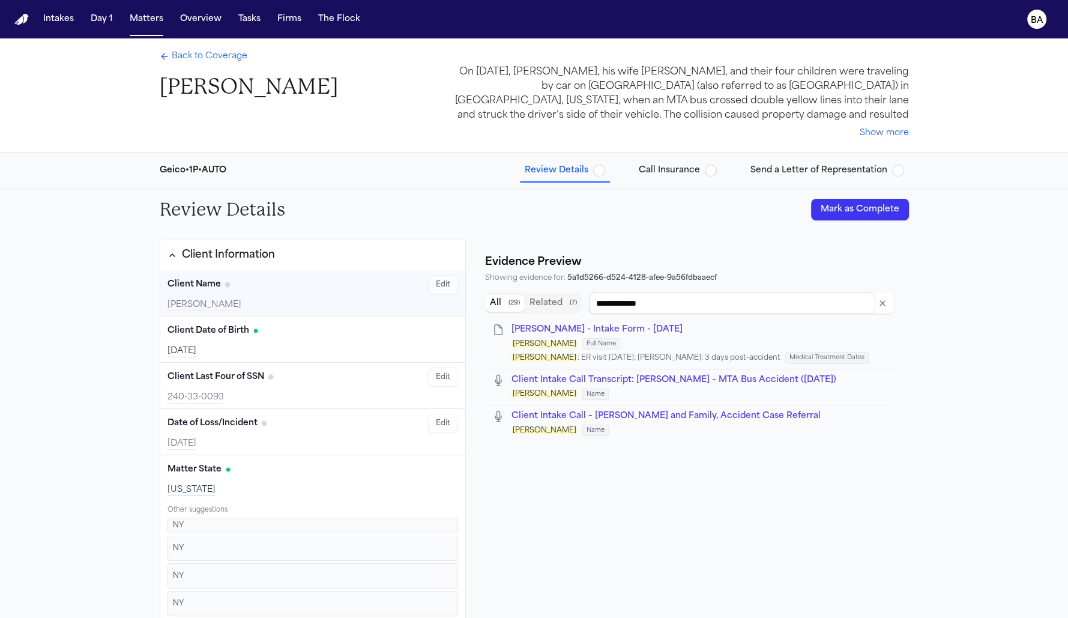
click at [193, 52] on span "Back to Coverage" at bounding box center [210, 56] width 76 height 12
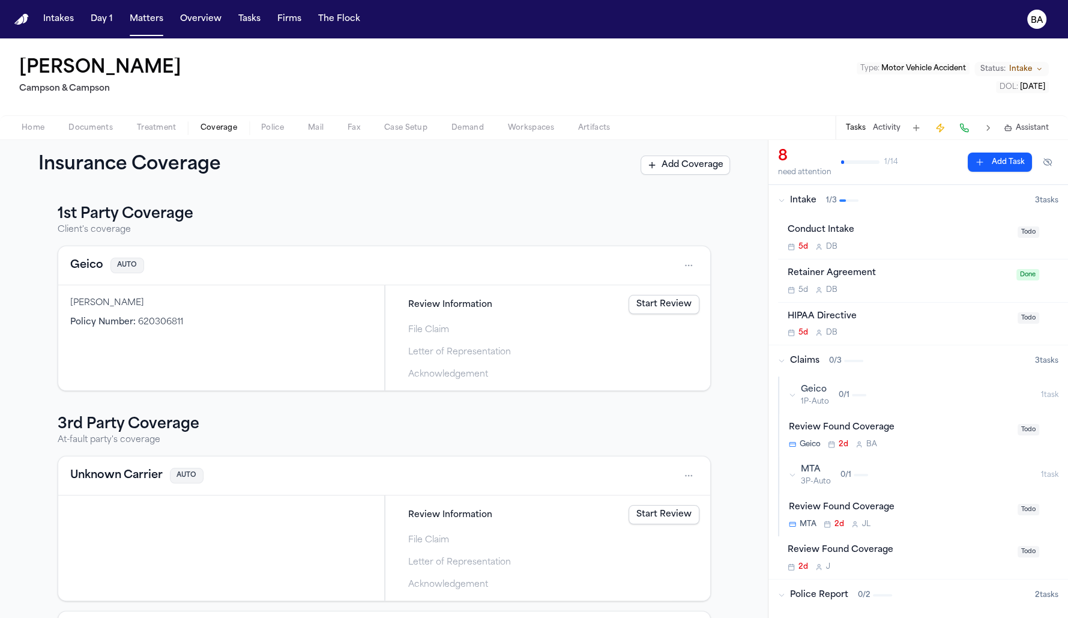
click at [471, 304] on span "Review Information" at bounding box center [450, 304] width 84 height 13
click at [655, 301] on link "Start Review" at bounding box center [664, 304] width 71 height 19
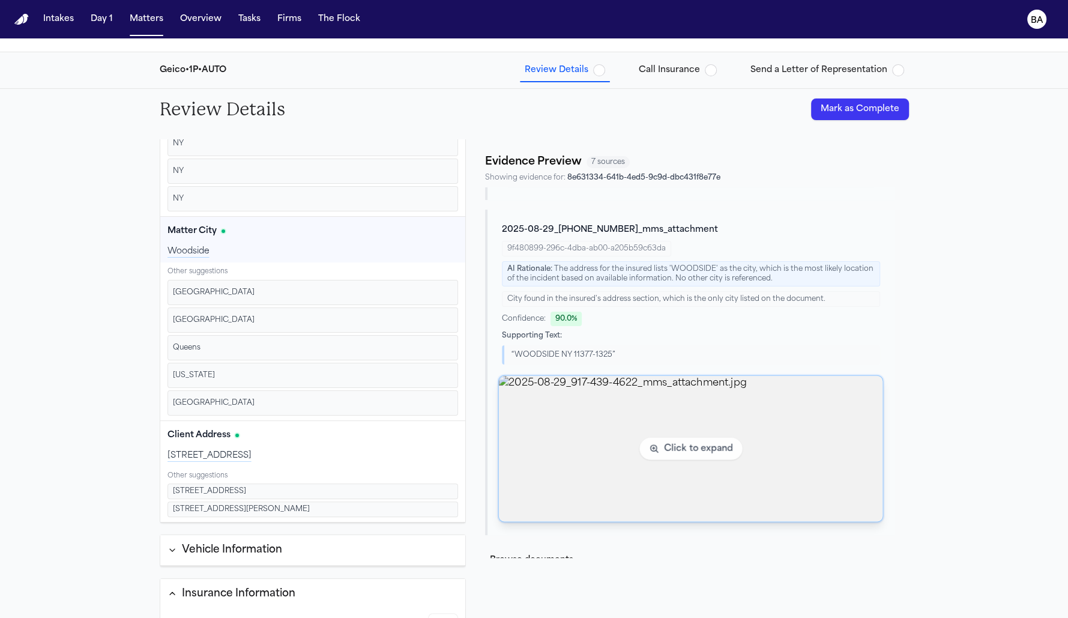
scroll to position [316, 0]
click at [700, 434] on img "View image 2025-08-29_917-439-4622_mms_attachment.jpg" at bounding box center [691, 445] width 384 height 146
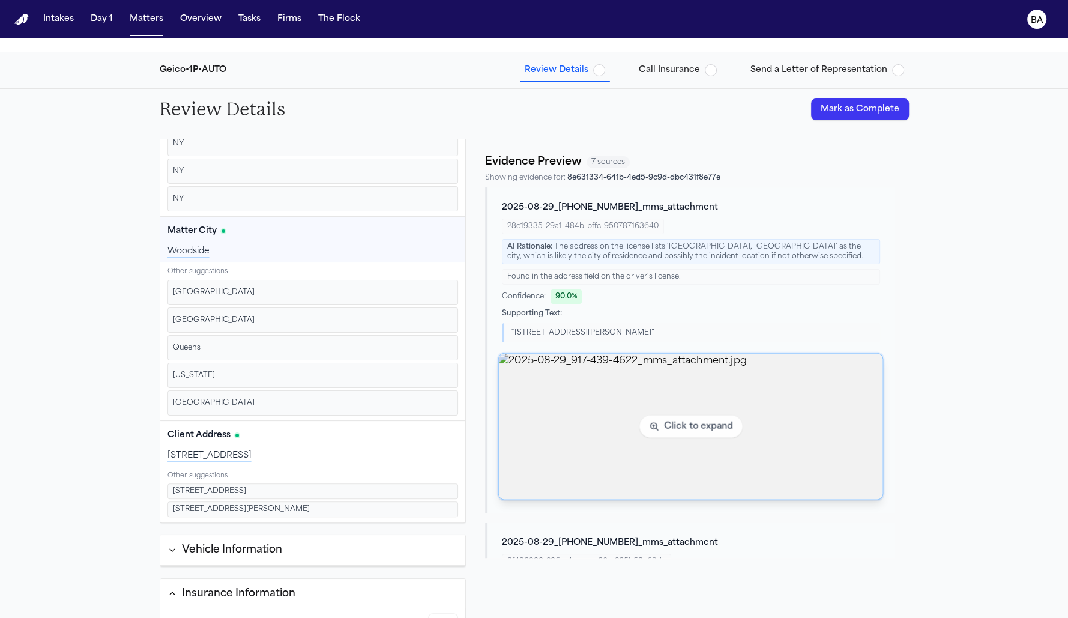
scroll to position [327, 0]
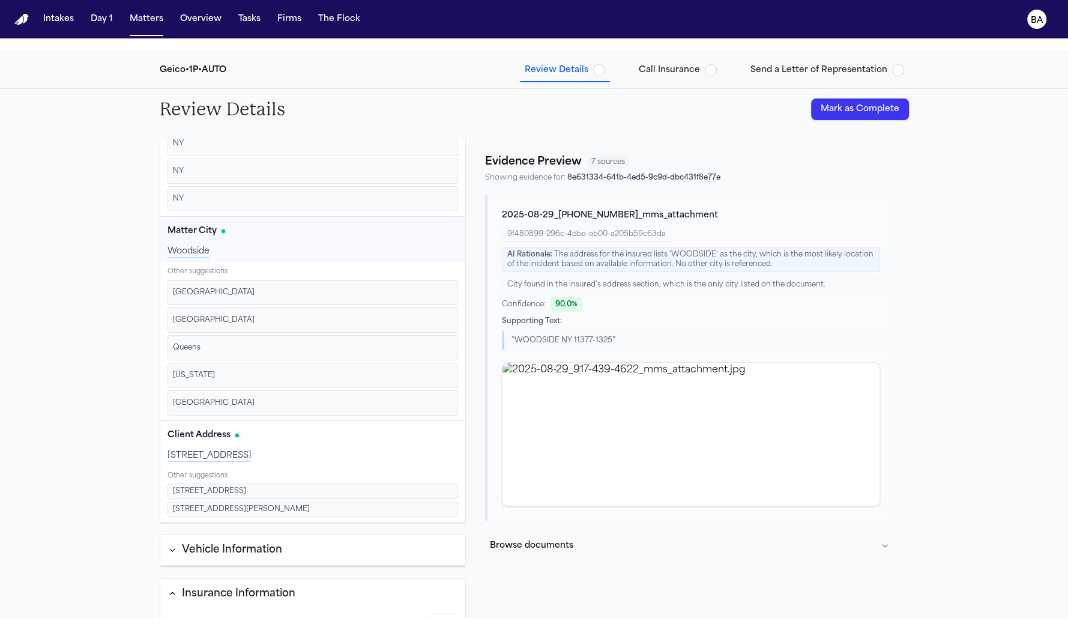
click at [578, 549] on button "Browse documents" at bounding box center [689, 545] width 409 height 31
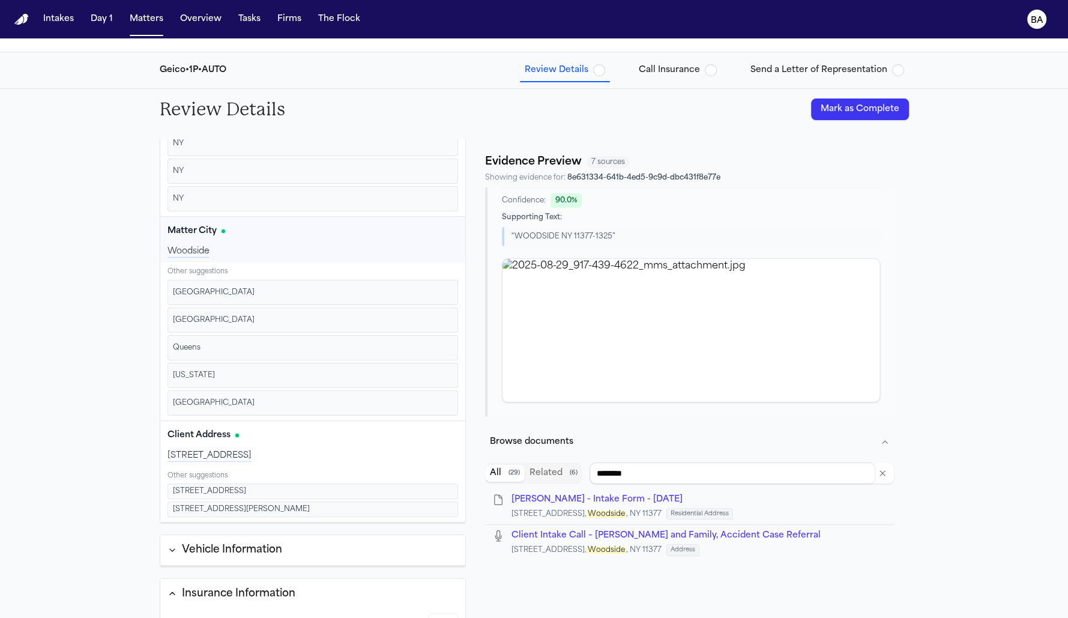
scroll to position [453, 0]
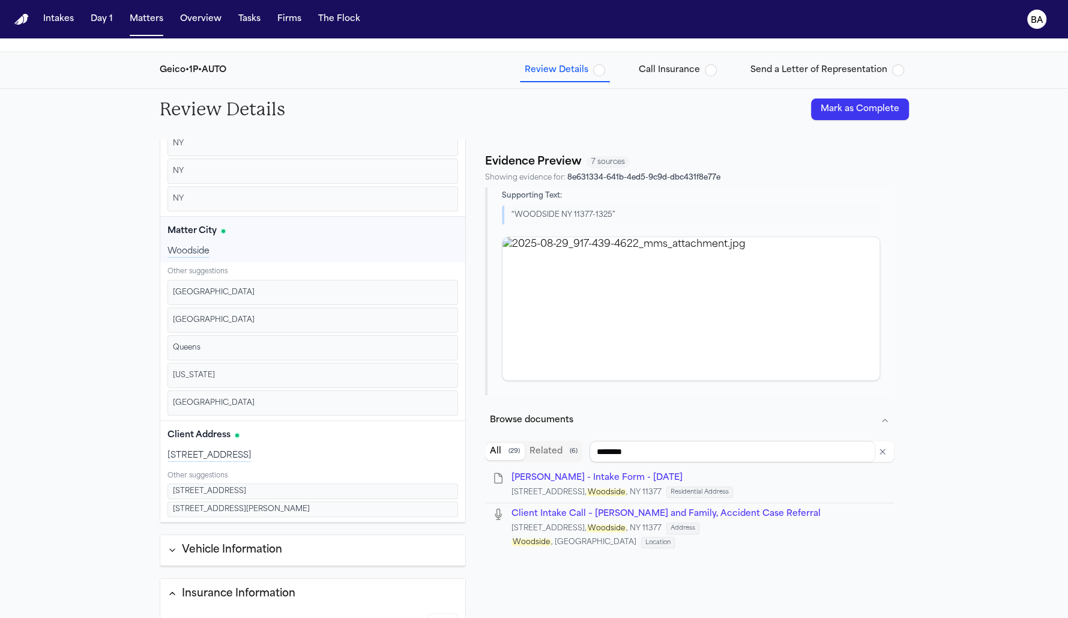
click at [604, 480] on span "M. Terry - Intake Form - 8.26.25" at bounding box center [597, 477] width 171 height 9
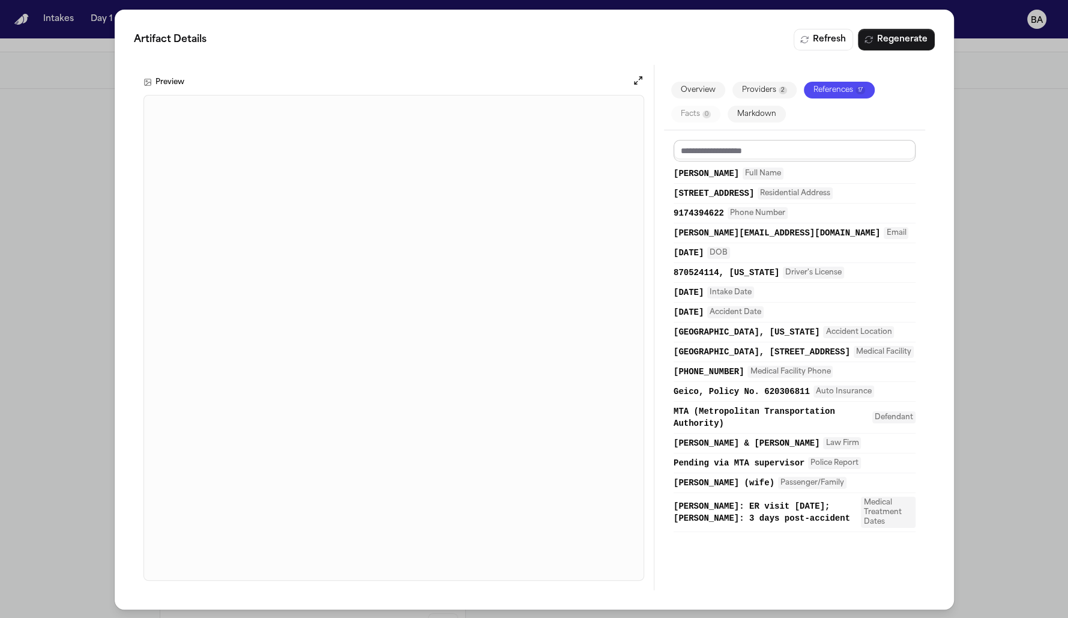
click at [754, 147] on input at bounding box center [795, 151] width 242 height 22
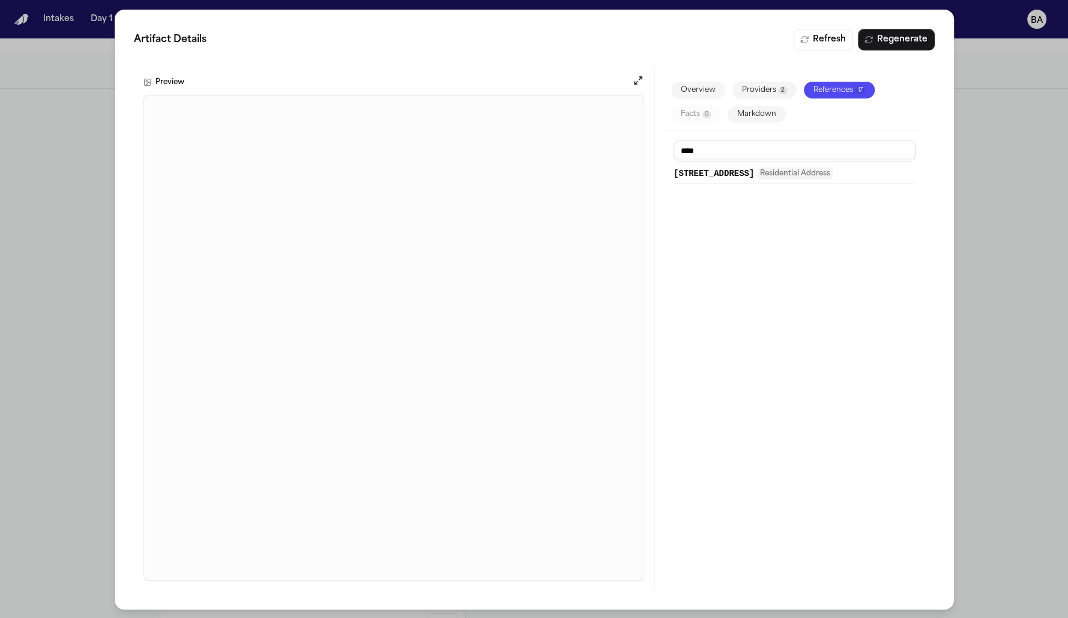
type input "****"
click at [1002, 261] on div "Artifact Details Refresh Regenerate Preview Overview Providers 2 References 17 …" at bounding box center [534, 309] width 1068 height 619
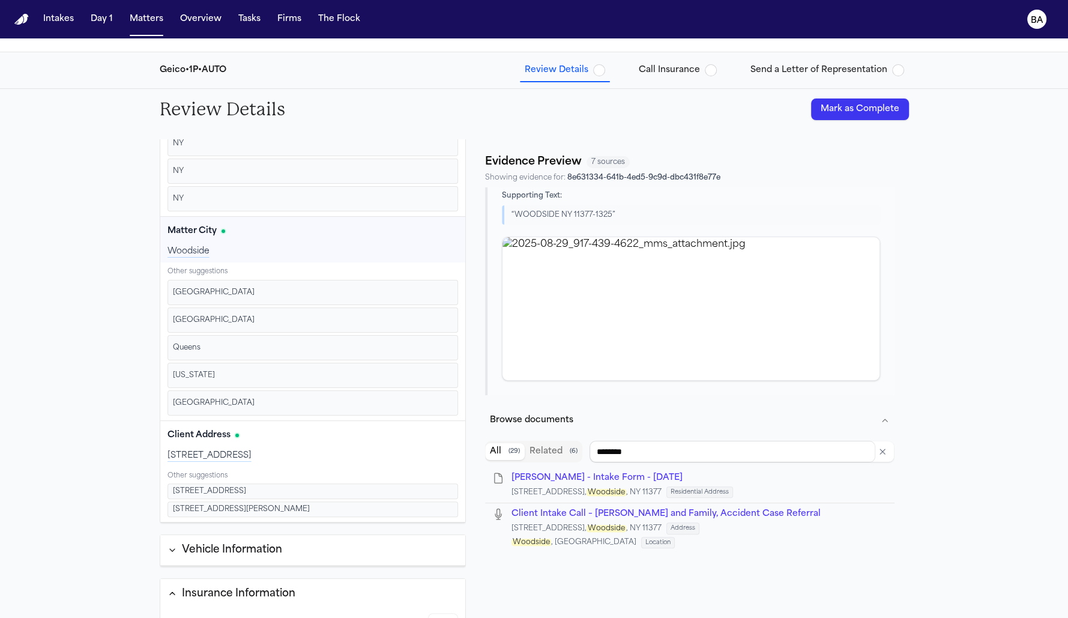
click at [298, 341] on li "Queens Confirm" at bounding box center [313, 347] width 291 height 25
click at [635, 443] on input "********" at bounding box center [732, 452] width 285 height 22
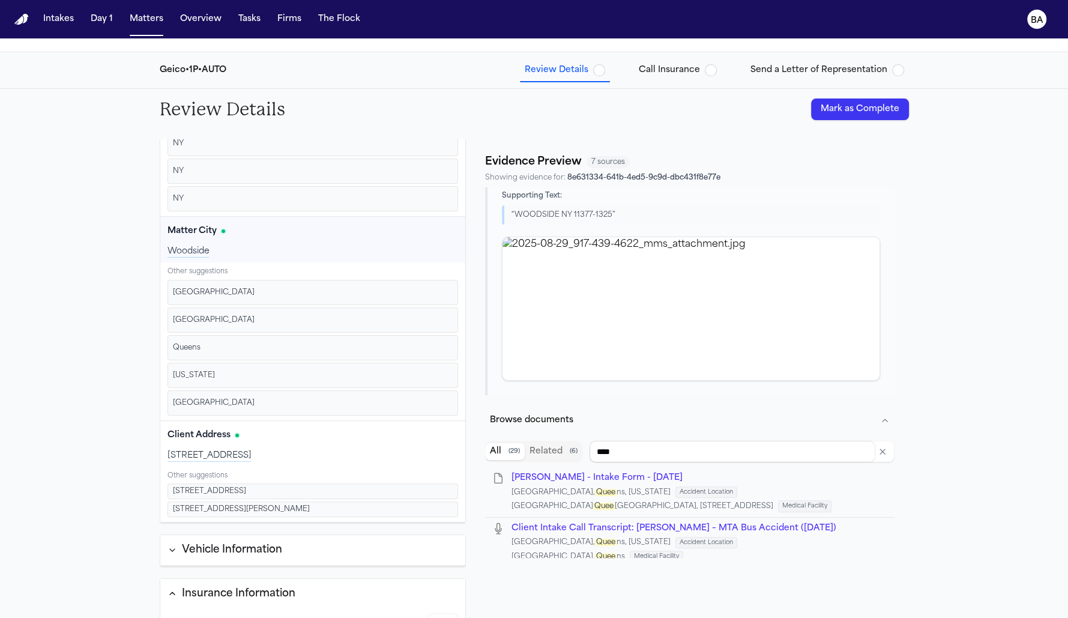
type input "****"
click at [605, 525] on span "Client Intake Call Transcript: Michael Terry – MTA Bus Accident (08/12/2025)" at bounding box center [674, 528] width 325 height 9
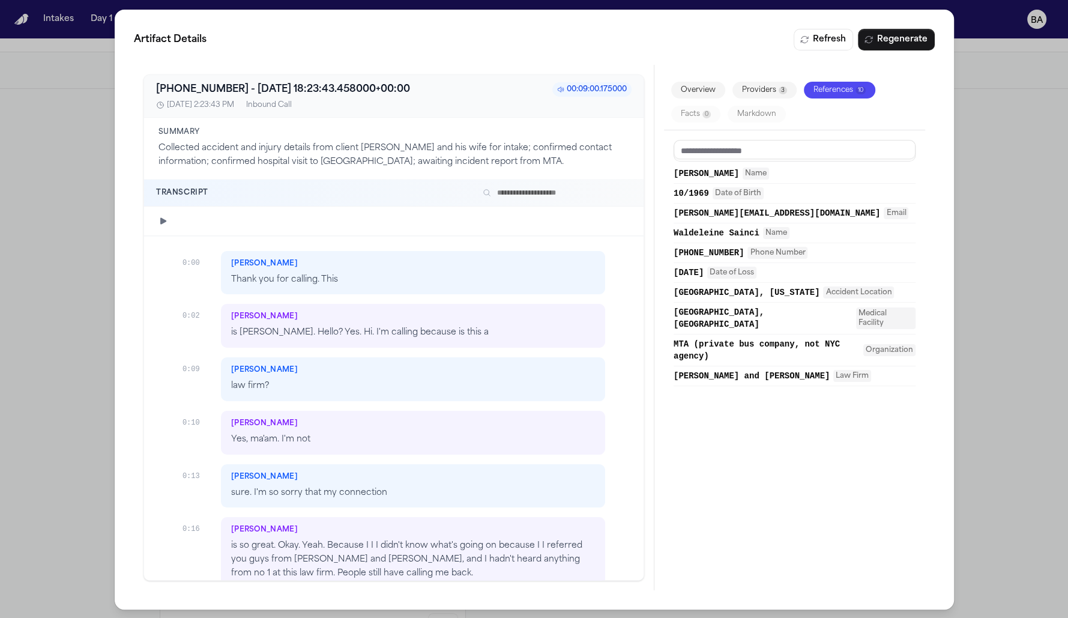
click at [510, 198] on input "text" at bounding box center [555, 193] width 154 height 14
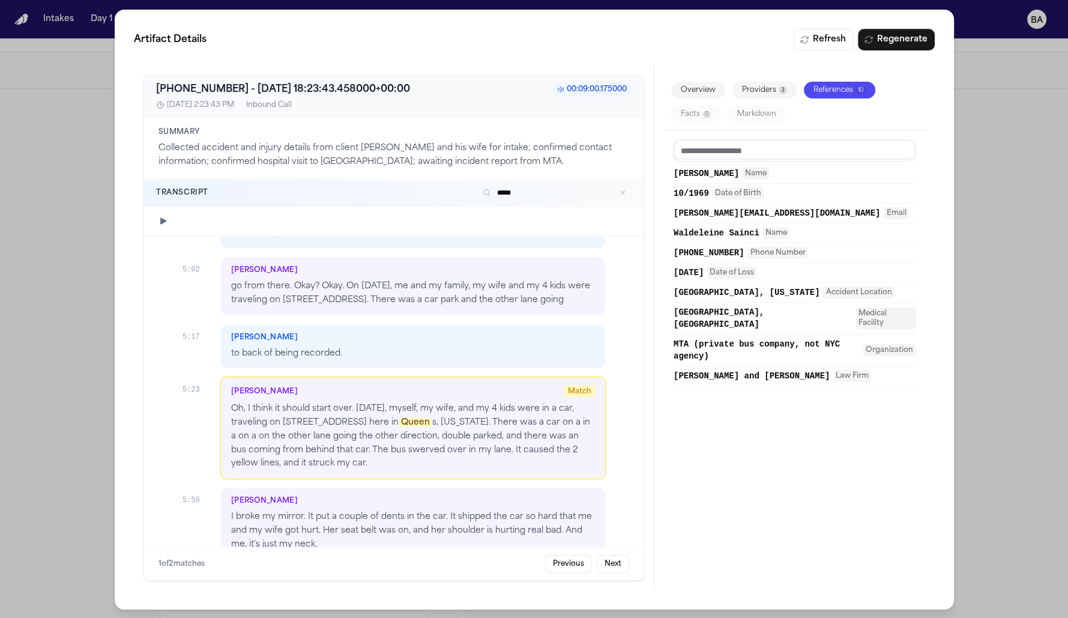
scroll to position [2490, 0]
type input "*****"
click at [997, 235] on div "Artifact Details Refresh Regenerate +19174394622 - 2025-08-29 18:23:43.458000+0…" at bounding box center [534, 309] width 1068 height 619
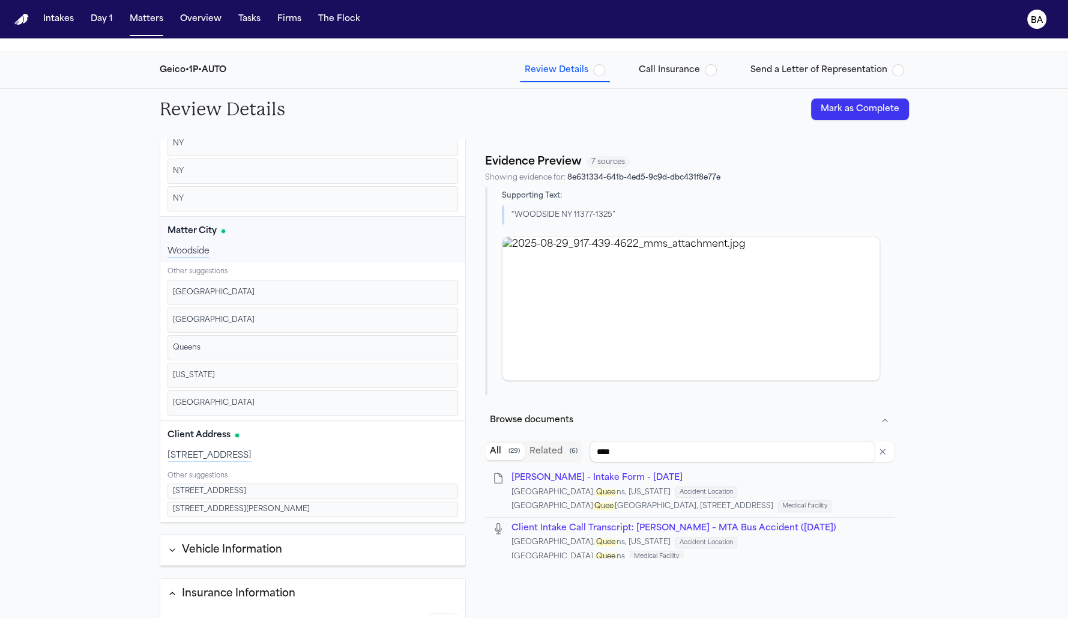
type input "**********"
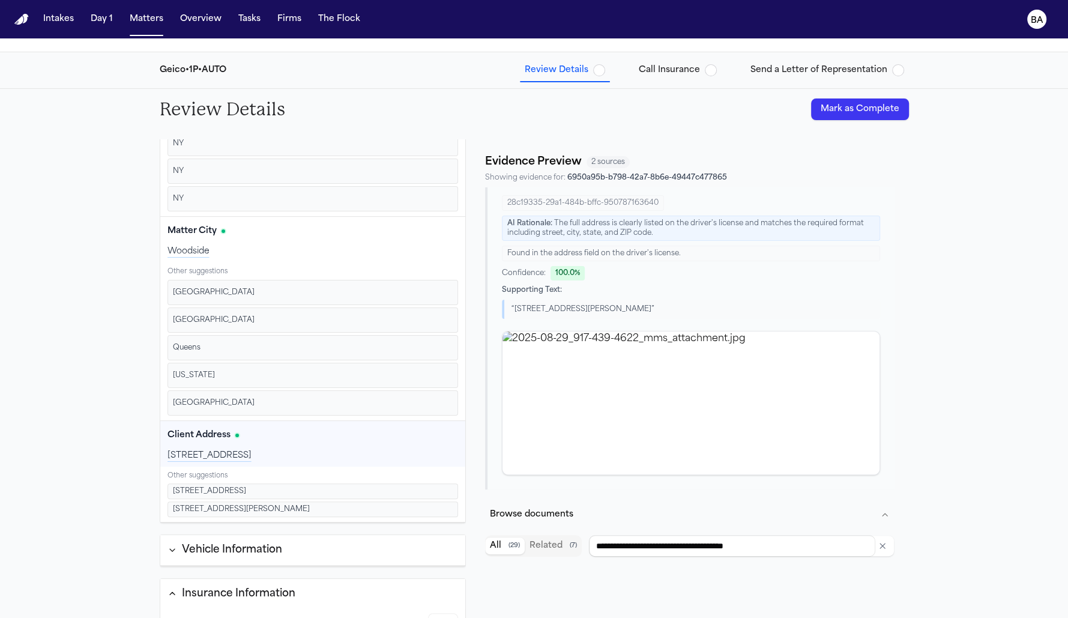
click at [425, 345] on button "Confirm" at bounding box center [430, 347] width 45 height 19
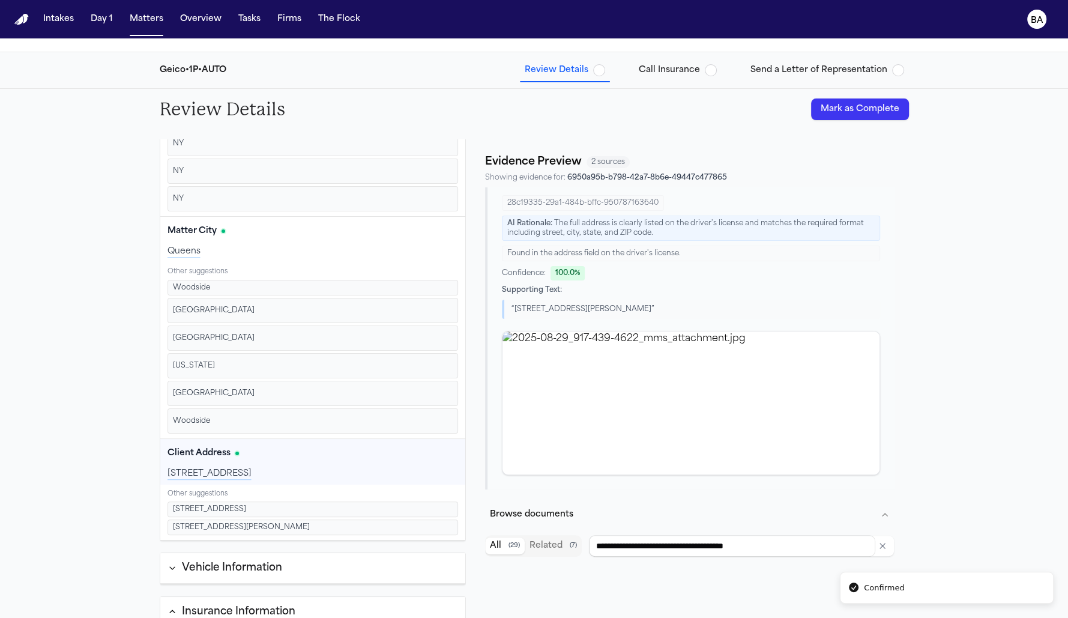
scroll to position [145, 0]
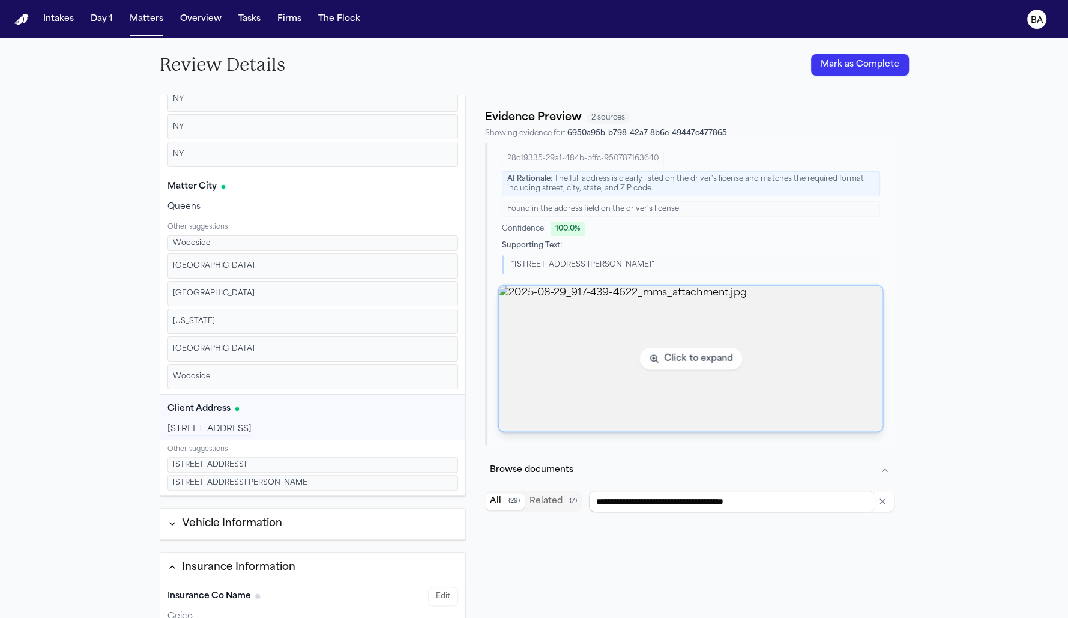
click at [607, 336] on img "View image 2025-08-29_917-439-4622_mms_attachment.jpg" at bounding box center [691, 359] width 384 height 146
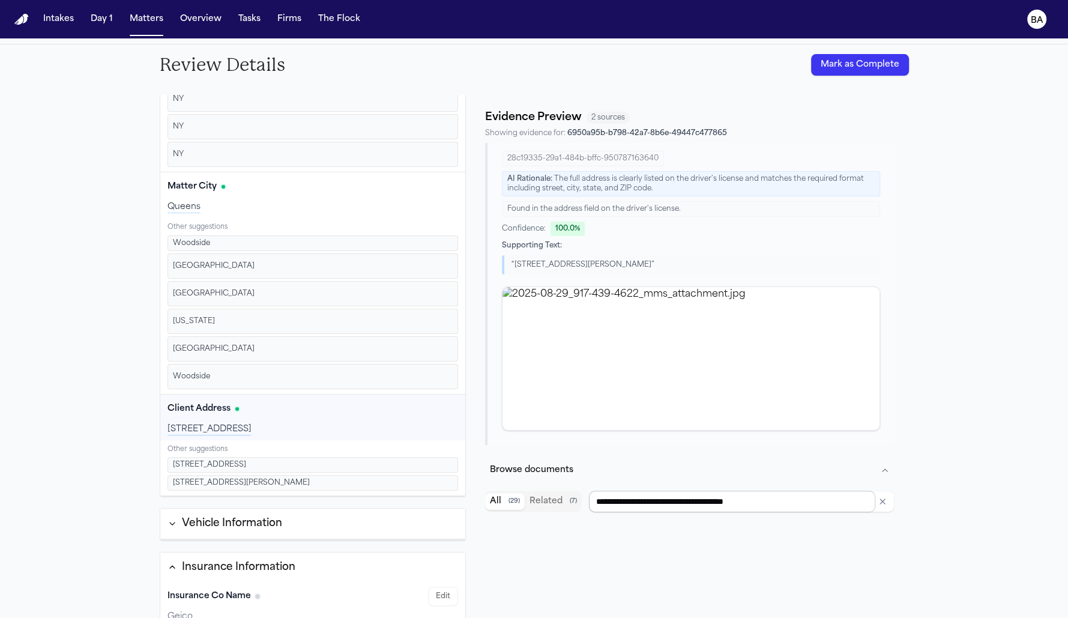
click at [670, 491] on input "**********" at bounding box center [732, 502] width 286 height 22
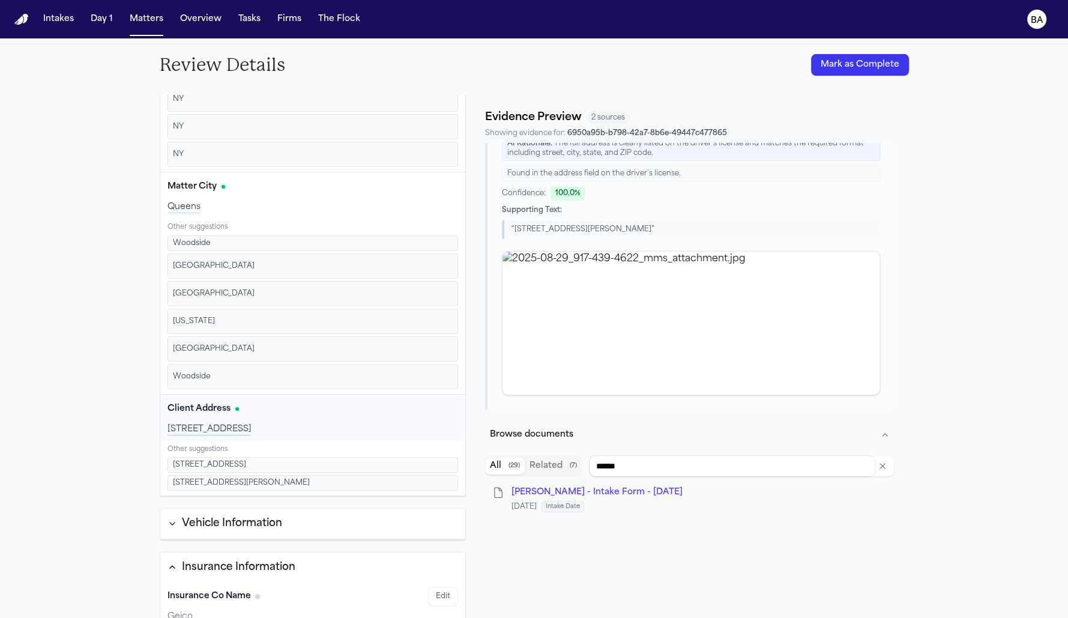
type input "******"
click at [615, 484] on li "M. Terry - Intake Form - 8.26.25 8/26/2025 Intake Date" at bounding box center [689, 499] width 409 height 35
click at [608, 488] on span "M. Terry - Intake Form - 8.26.25" at bounding box center [597, 492] width 171 height 9
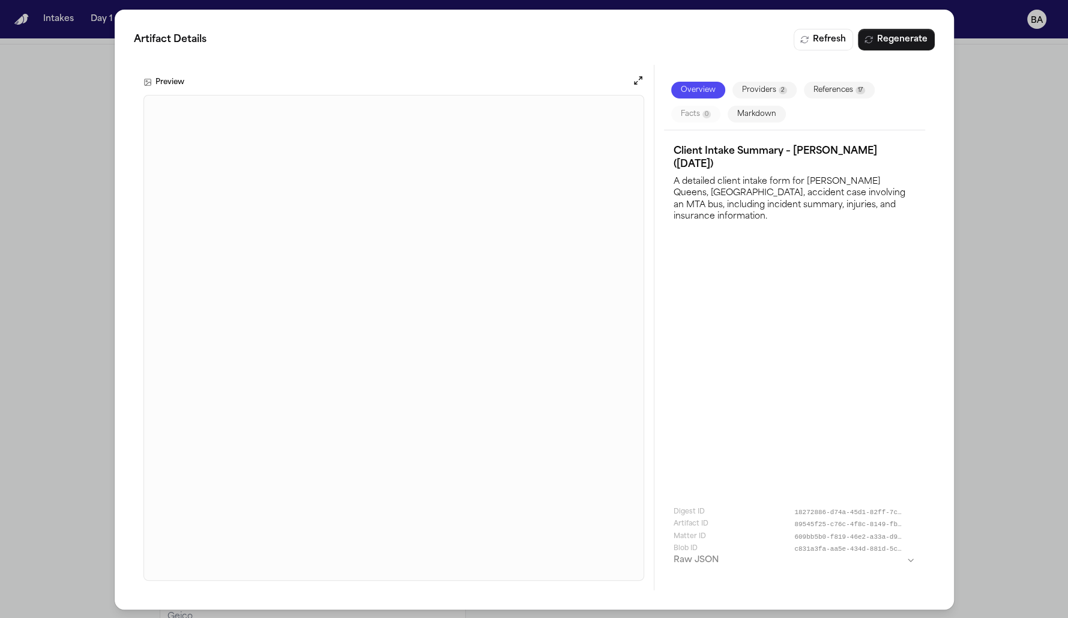
click at [63, 433] on div "Artifact Details Refresh Regenerate Preview Overview Providers 2 References 17 …" at bounding box center [534, 309] width 1068 height 619
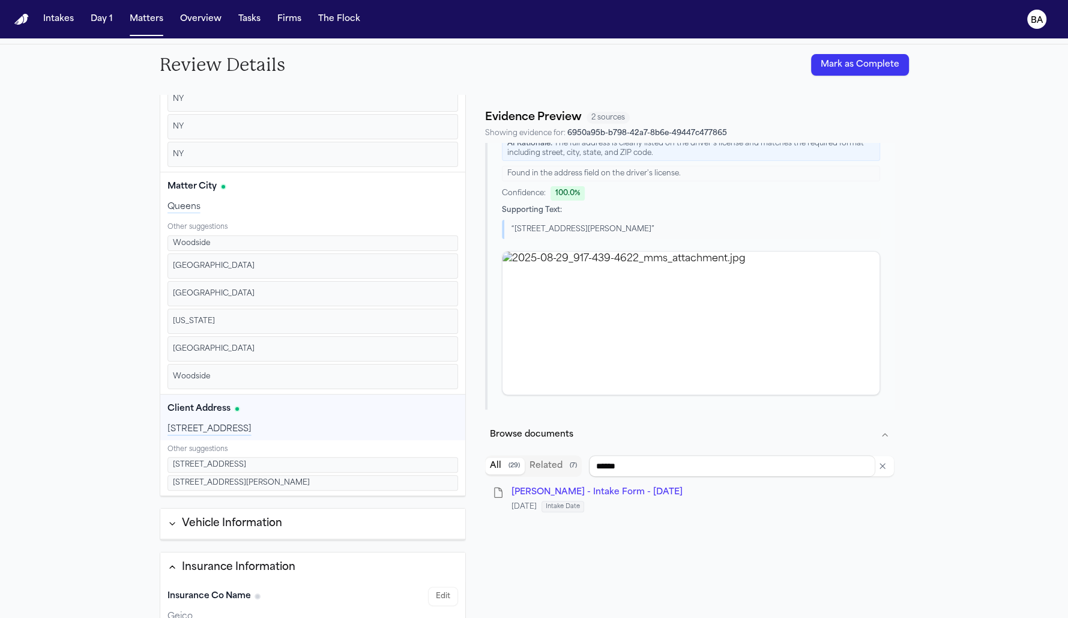
click at [309, 520] on button "Vehicle Information" at bounding box center [313, 524] width 306 height 31
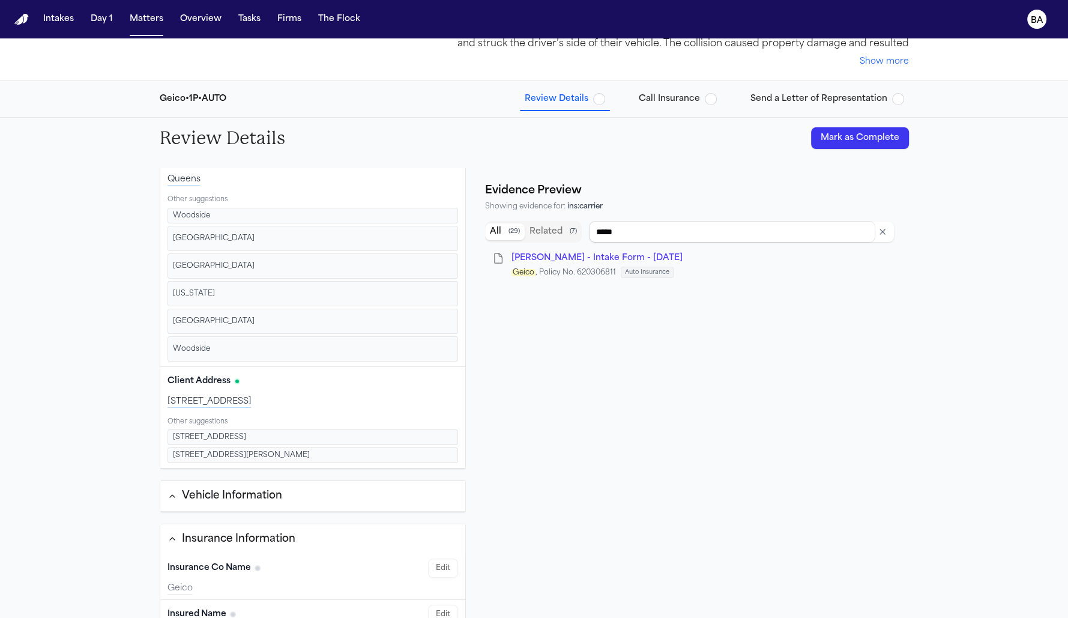
scroll to position [0, 0]
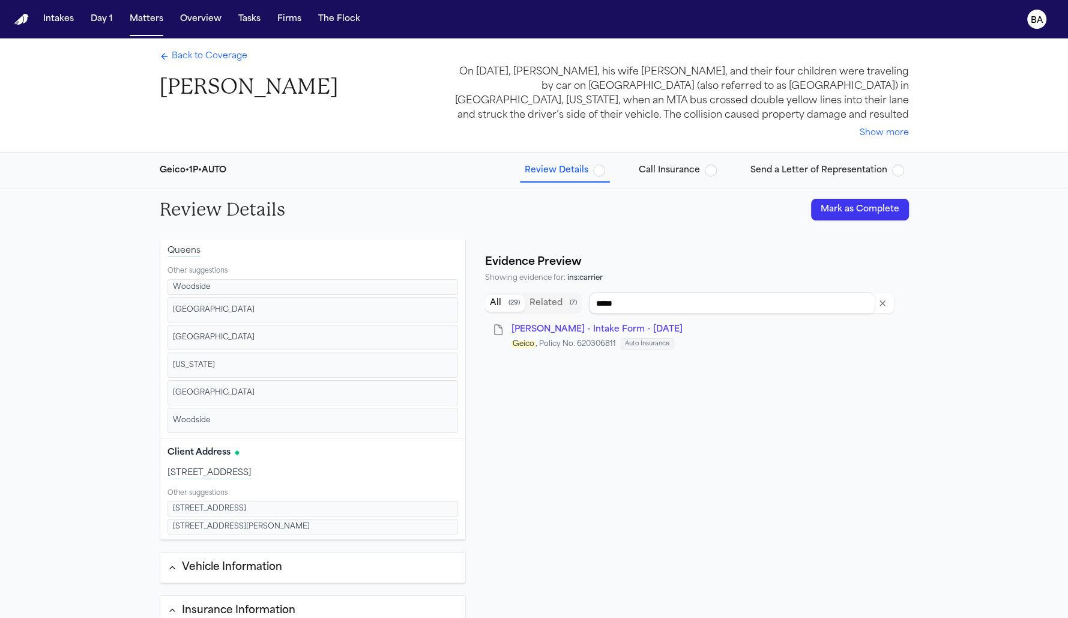
click at [858, 211] on button "Mark as Complete" at bounding box center [860, 210] width 98 height 22
click at [198, 57] on span "Back to Coverage" at bounding box center [210, 56] width 76 height 12
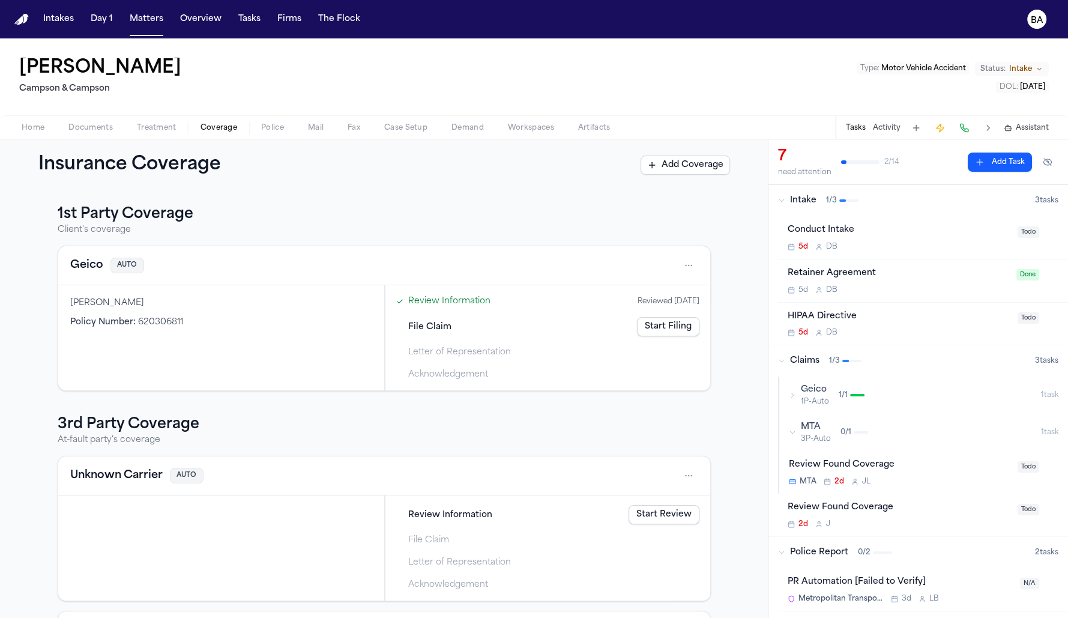
scroll to position [24, 0]
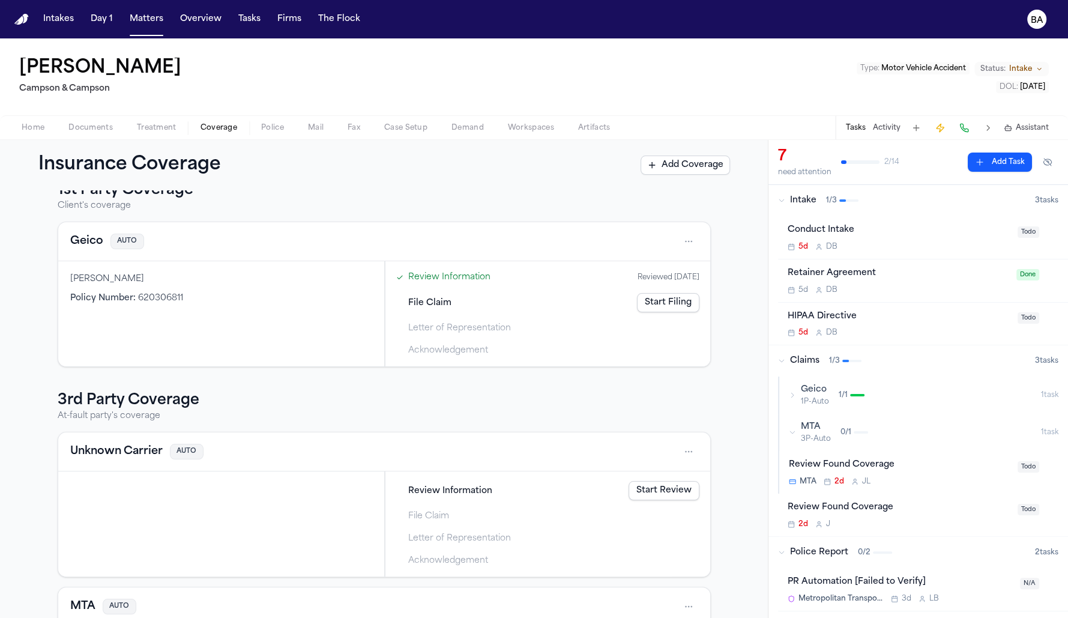
click at [785, 397] on button "Geico 1P-Auto 1 / 1 1 task" at bounding box center [923, 395] width 289 height 37
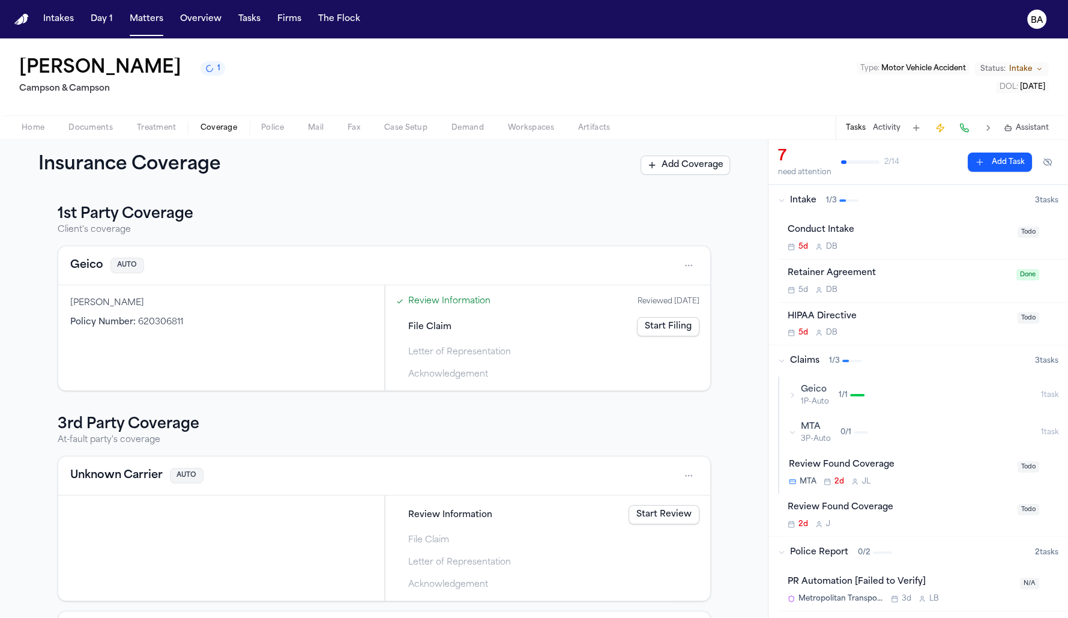
click at [795, 398] on div "Geico 1P-Auto 1 / 1" at bounding box center [915, 395] width 252 height 23
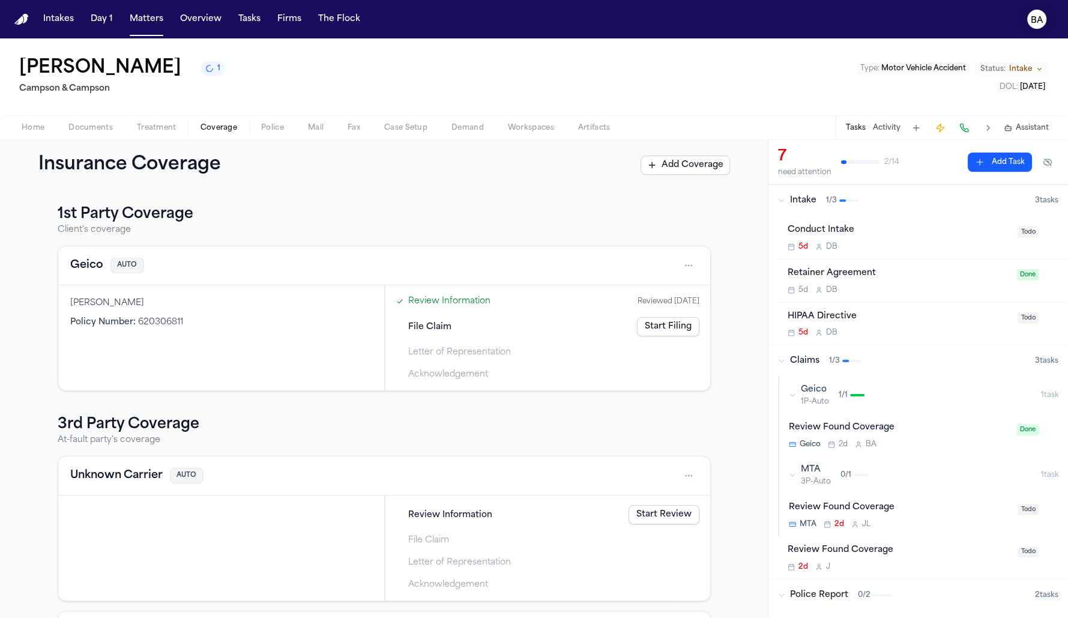
click at [1036, 16] on text "BA" at bounding box center [1037, 20] width 13 height 8
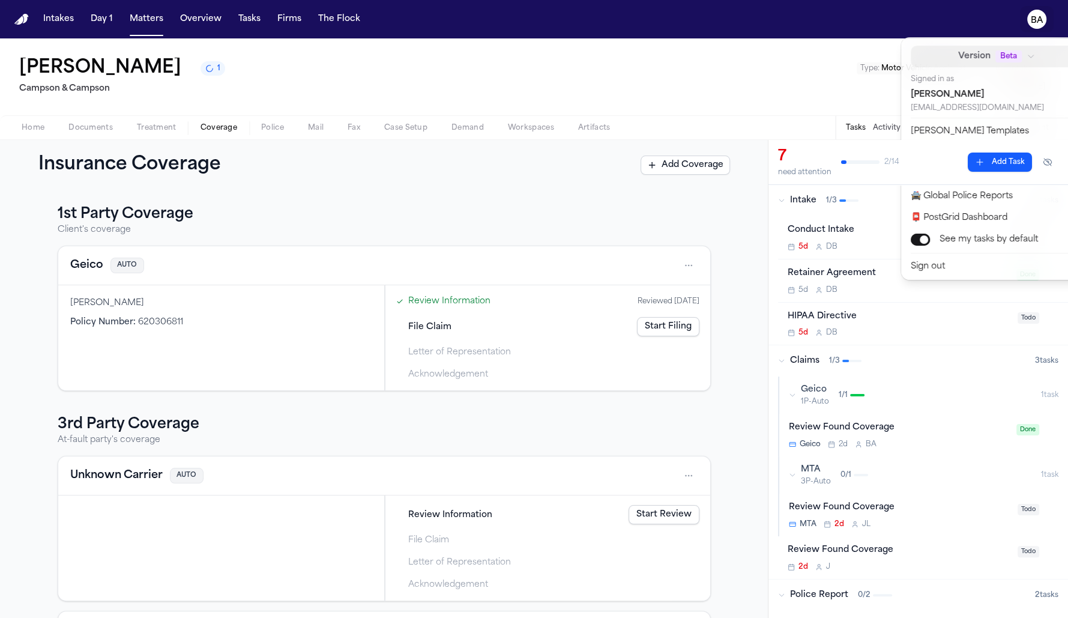
click at [1003, 62] on button "Version Beta" at bounding box center [996, 57] width 171 height 22
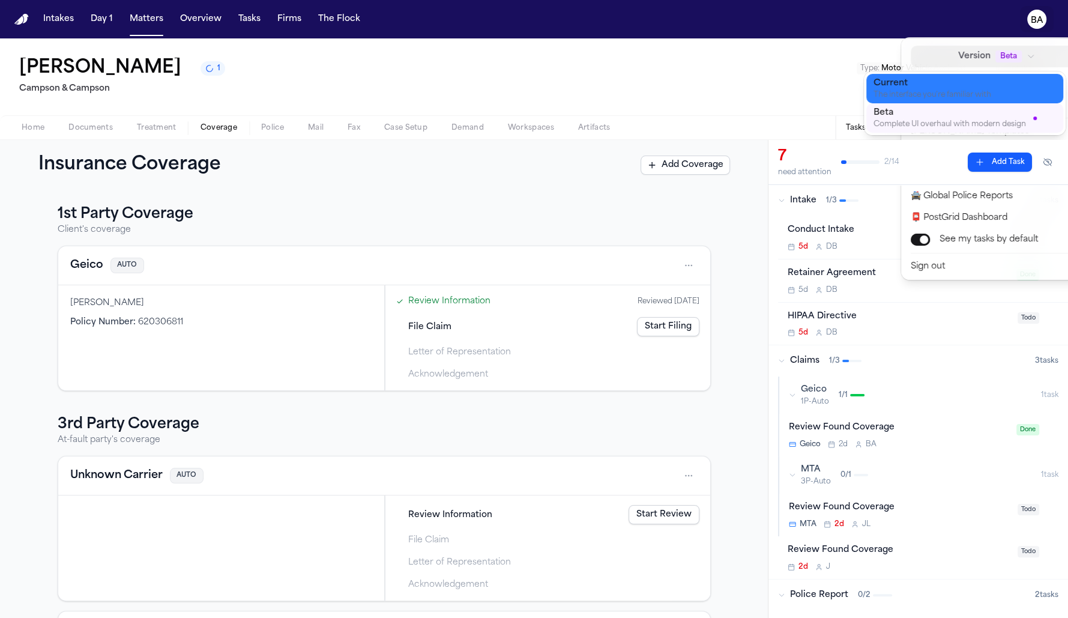
click at [969, 79] on div "Current" at bounding box center [955, 83] width 163 height 12
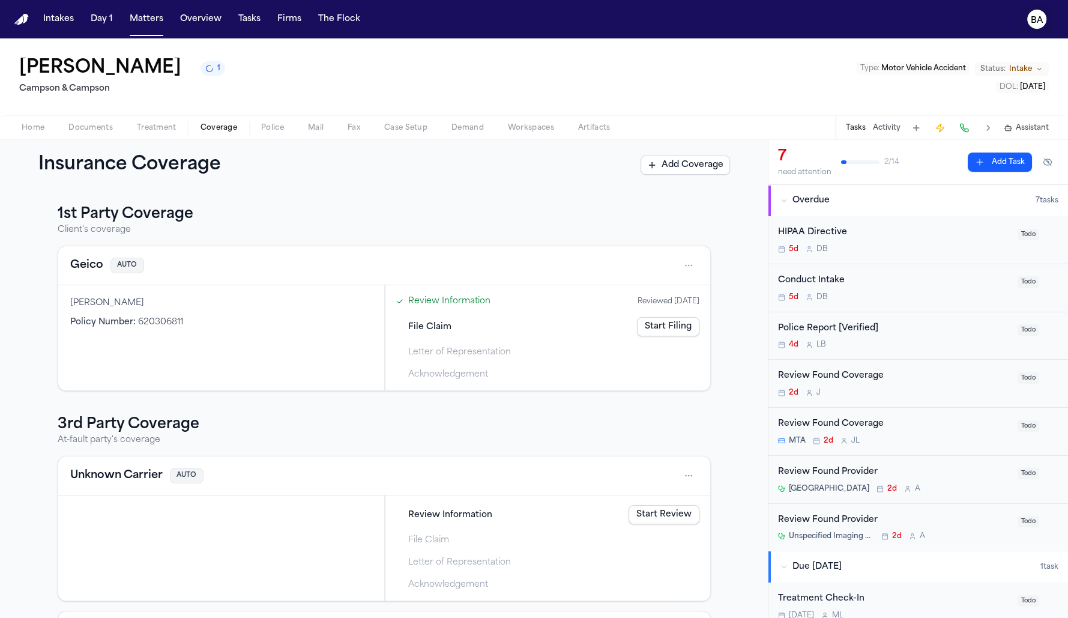
click at [1039, 23] on text "BA" at bounding box center [1037, 20] width 13 height 8
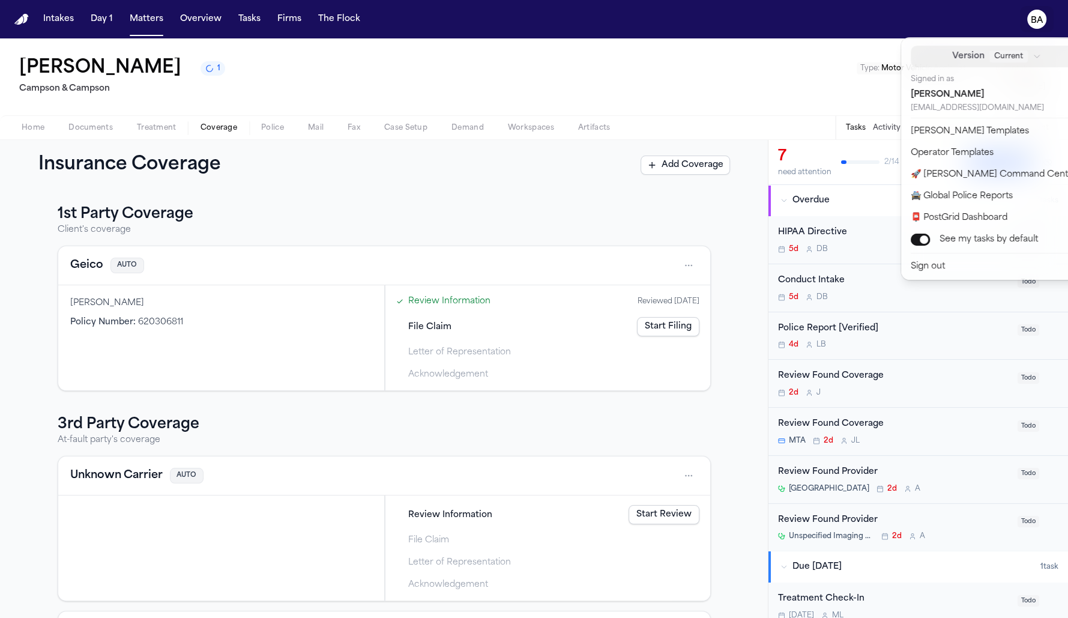
click at [990, 52] on span "Current" at bounding box center [1009, 56] width 38 height 12
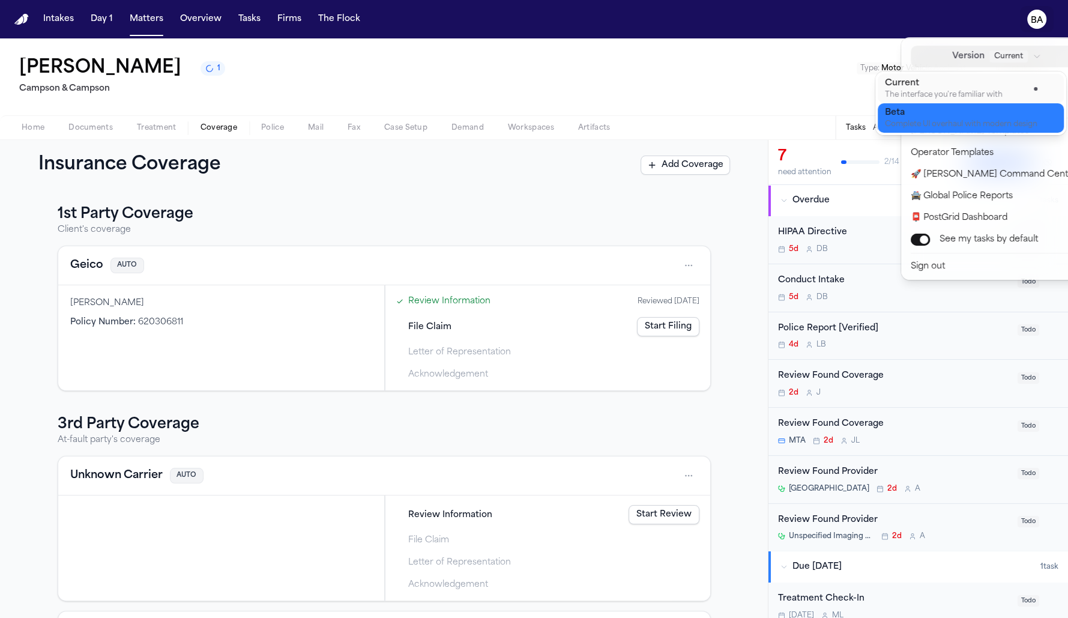
click at [947, 120] on div "Complete UI overhaul with modern design" at bounding box center [961, 124] width 153 height 9
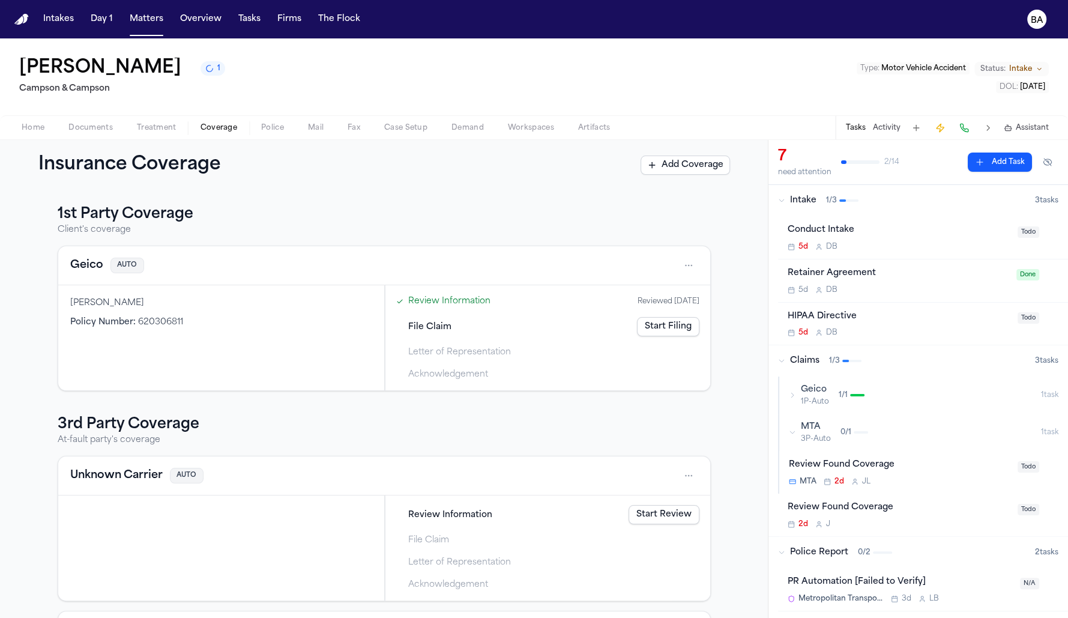
click at [841, 395] on span "1 / 1" at bounding box center [843, 395] width 9 height 10
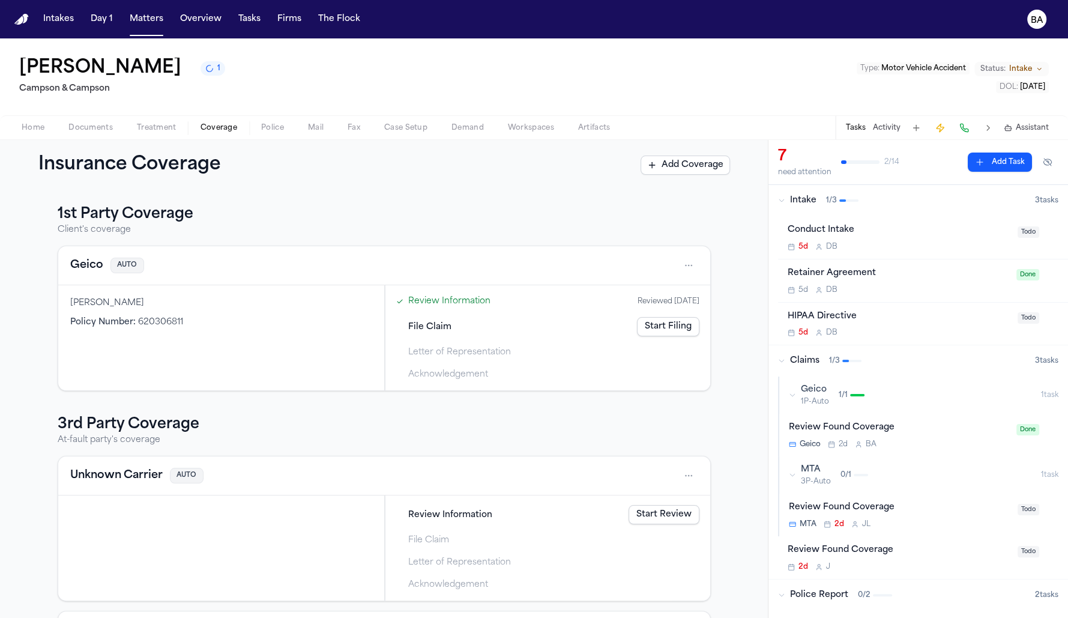
click at [408, 132] on span "Case Setup" at bounding box center [405, 128] width 43 height 10
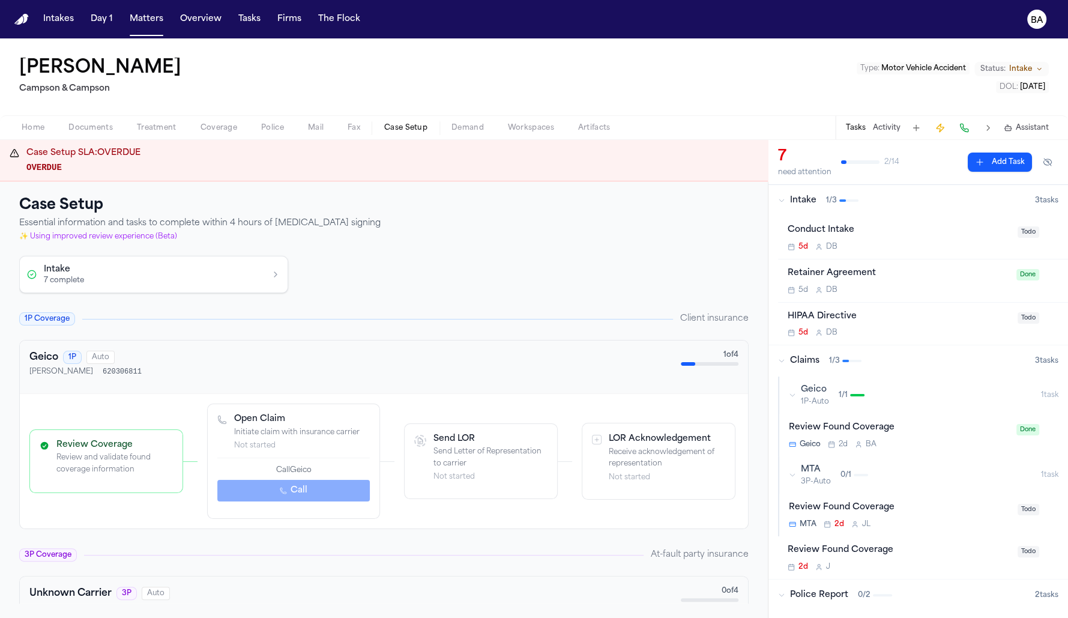
click at [873, 394] on div "Geico 1P-Auto 1 / 1" at bounding box center [915, 395] width 252 height 23
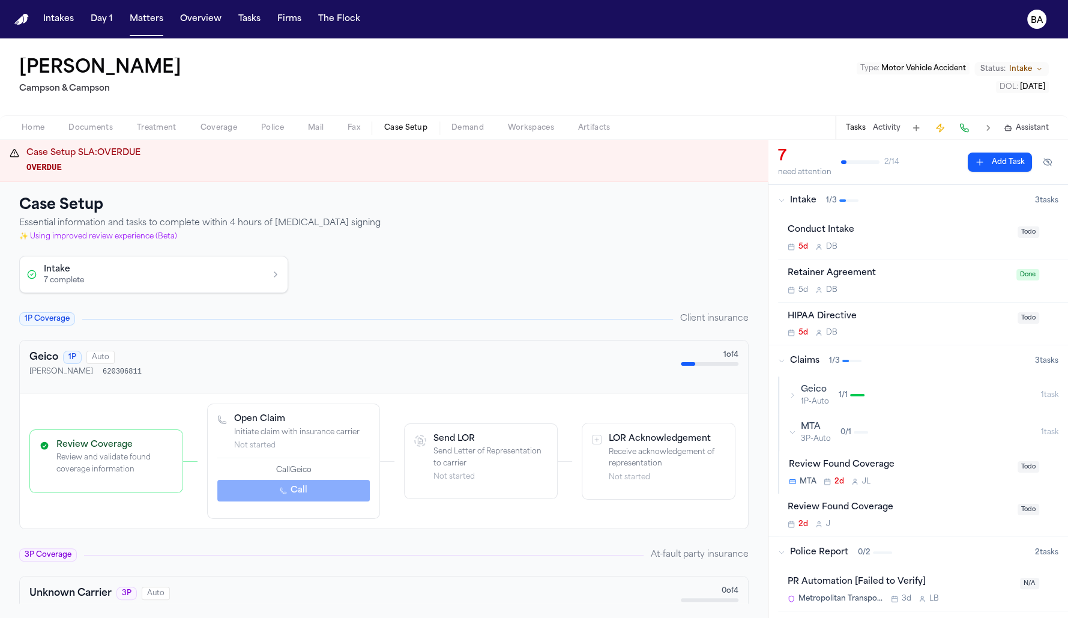
click at [873, 394] on div "Geico 1P-Auto 1 / 1" at bounding box center [915, 395] width 252 height 23
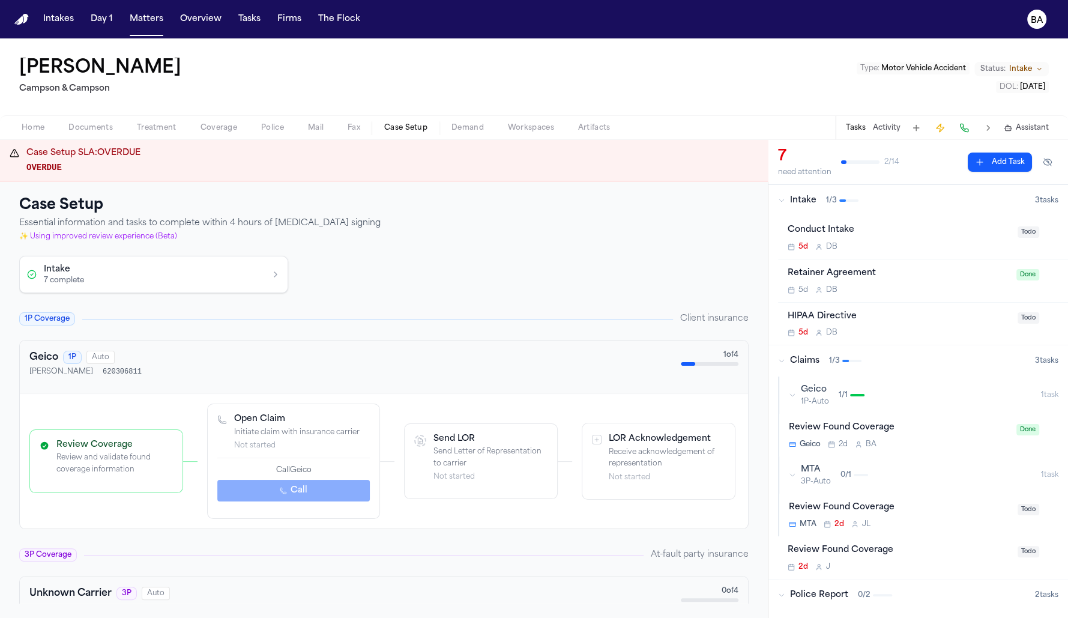
click at [225, 130] on span "Coverage" at bounding box center [219, 128] width 37 height 10
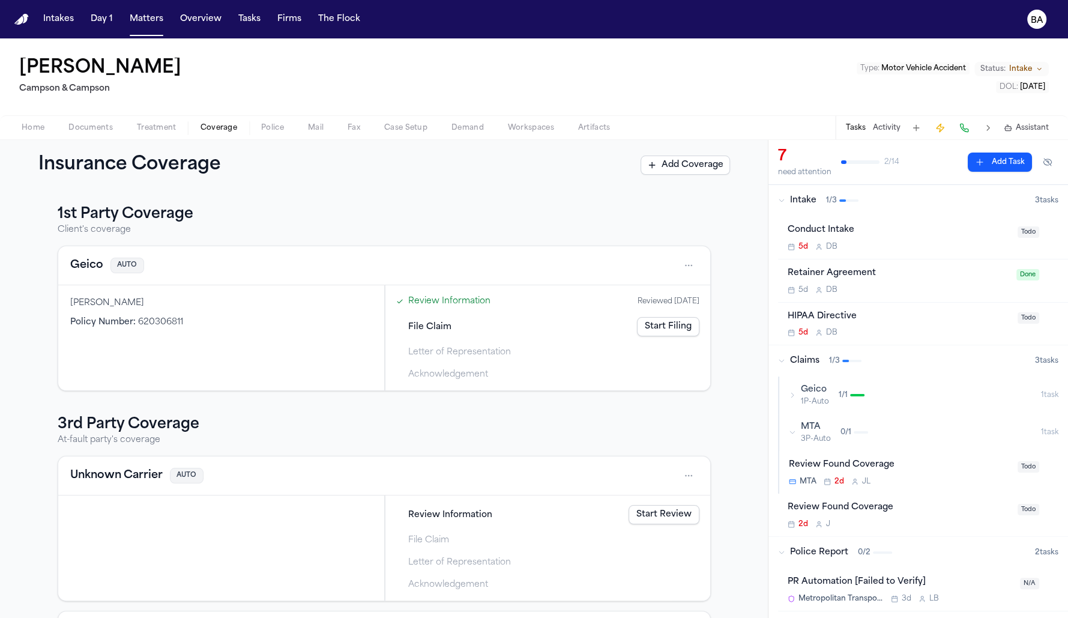
click at [873, 397] on div "Geico 1P-Auto 1 / 1" at bounding box center [915, 395] width 252 height 23
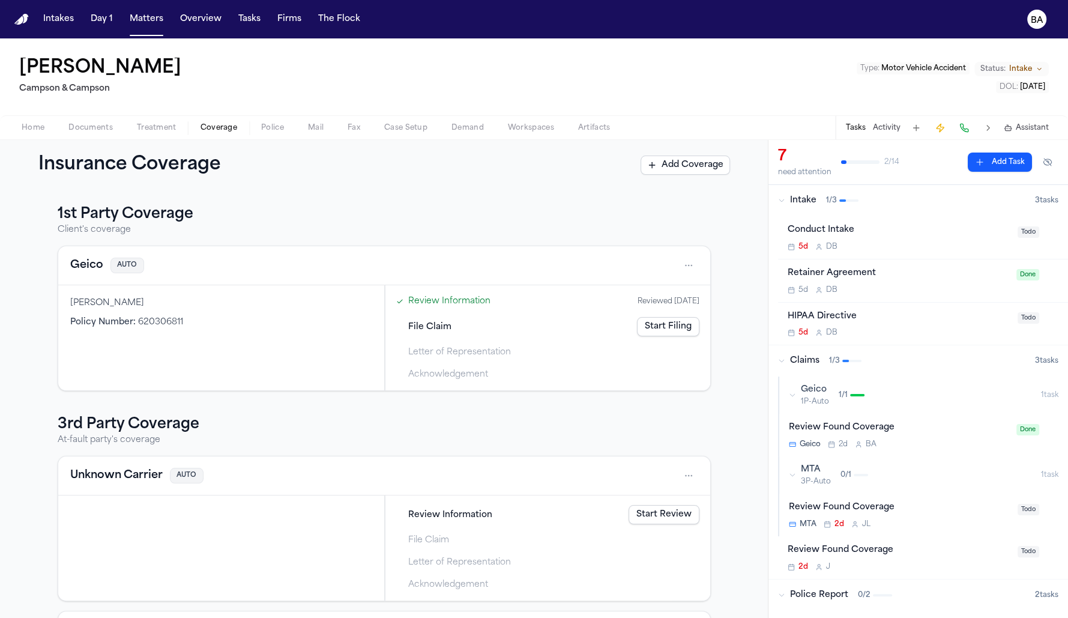
click at [438, 303] on link "Review Information" at bounding box center [449, 301] width 82 height 13
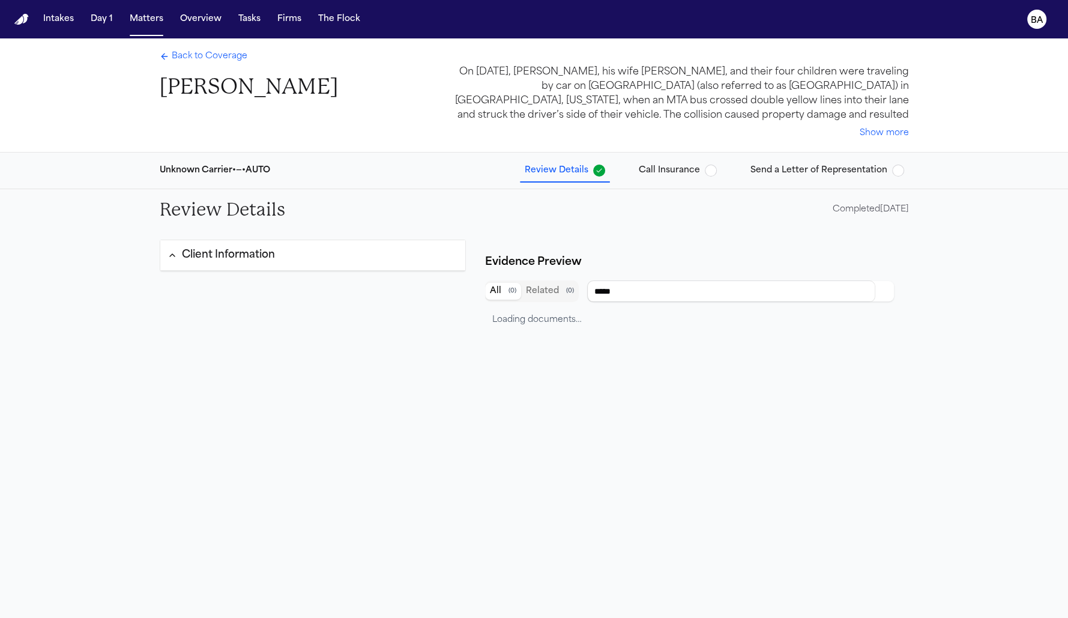
type input "**********"
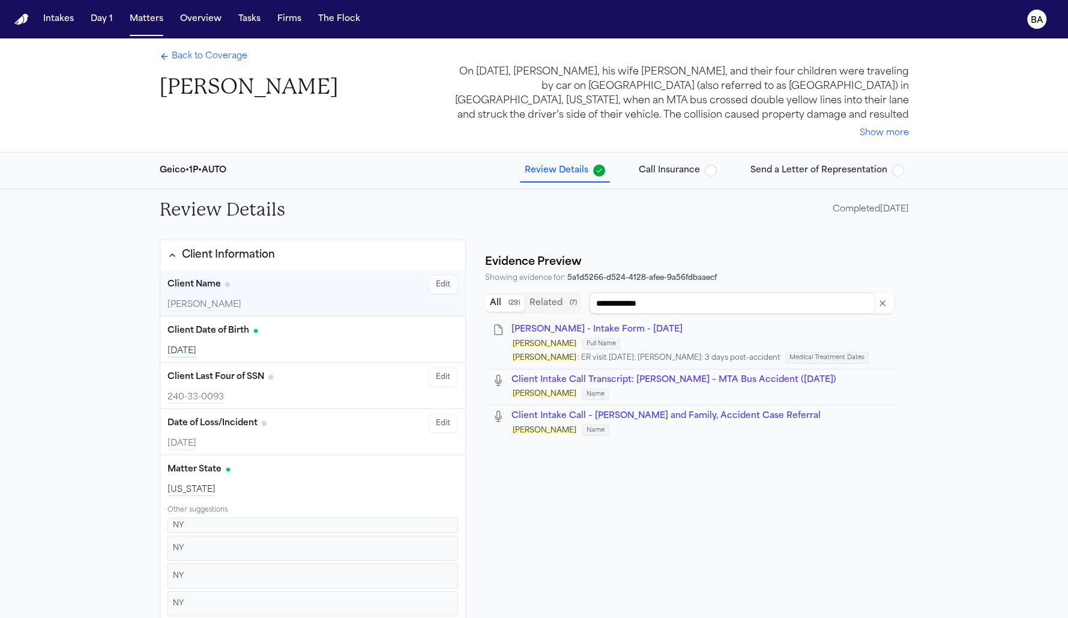
click at [683, 165] on span "Call Insurance" at bounding box center [669, 171] width 61 height 12
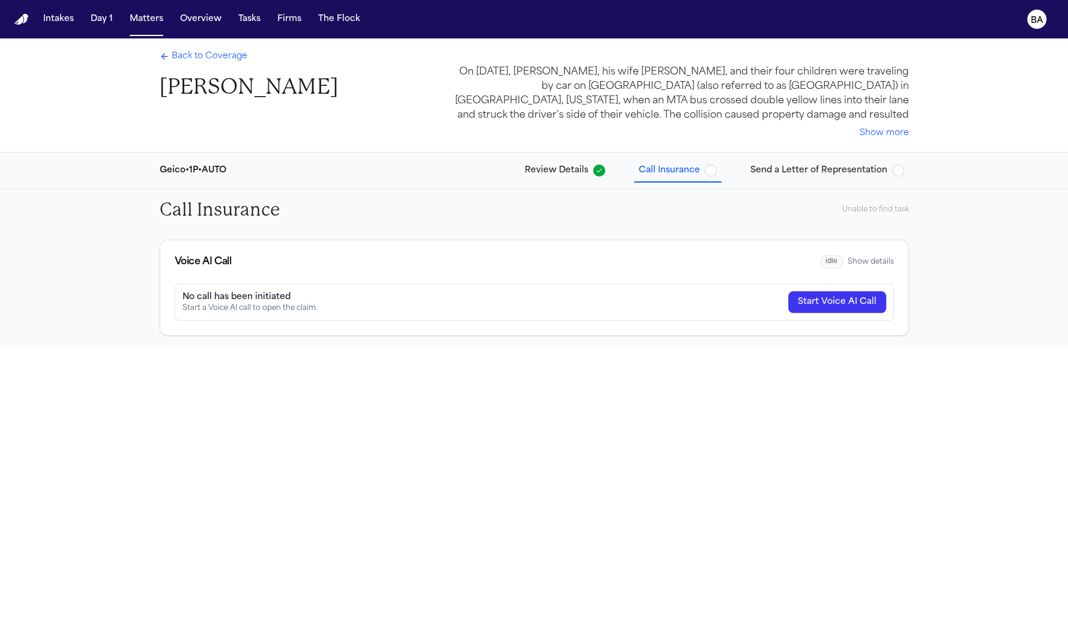
click at [831, 258] on span "idle" at bounding box center [831, 262] width 23 height 14
click at [844, 306] on button "Start Voice AI Call" at bounding box center [837, 302] width 98 height 22
click at [872, 261] on button "Show details" at bounding box center [871, 262] width 46 height 10
click at [1048, 16] on button "BA" at bounding box center [1037, 19] width 34 height 26
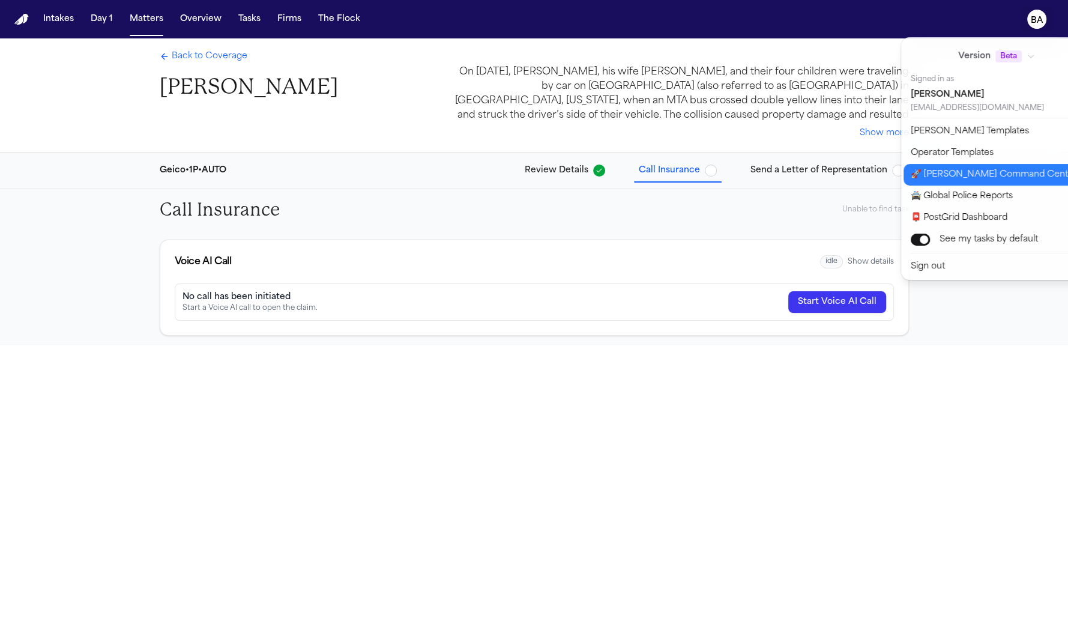
click at [988, 175] on button "🚀 Bland Command Center" at bounding box center [1004, 175] width 200 height 22
select select "**"
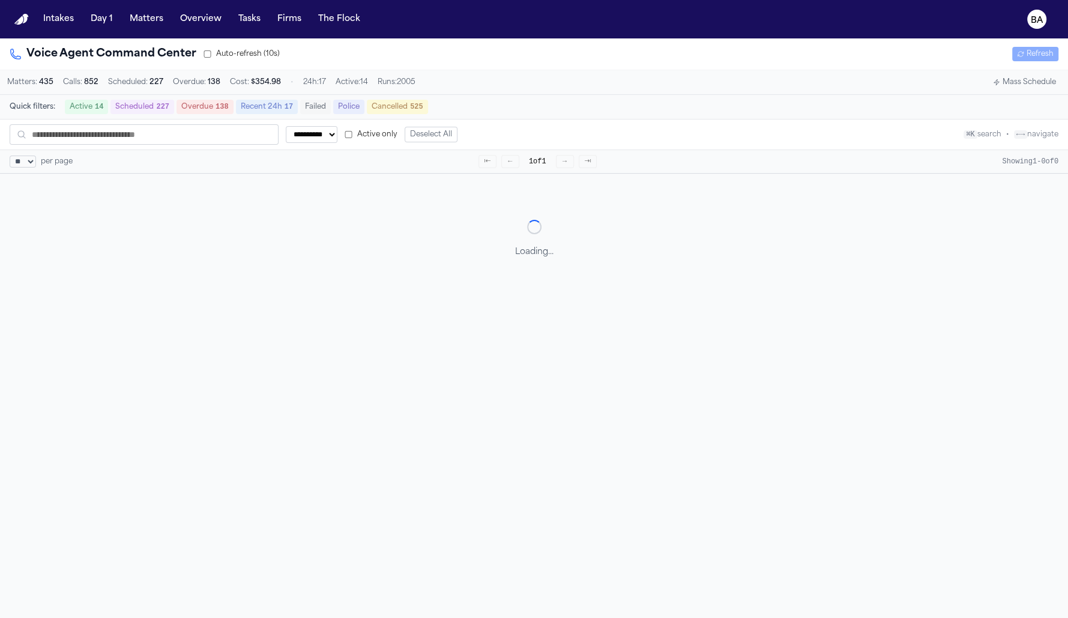
click at [147, 135] on input "text" at bounding box center [144, 134] width 269 height 20
type input "**********"
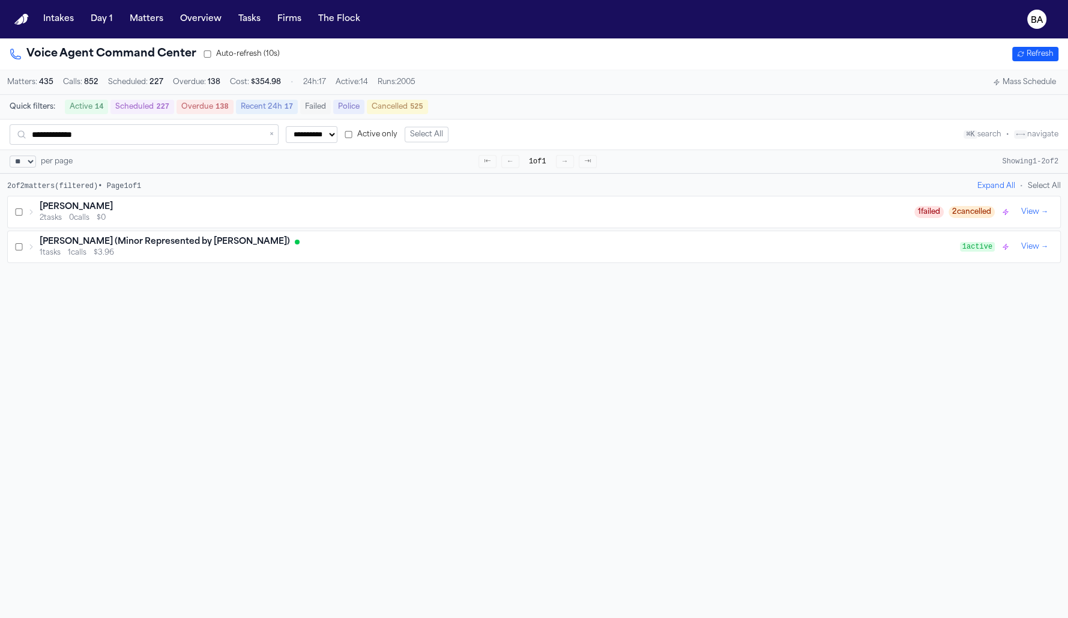
click at [29, 216] on icon at bounding box center [31, 211] width 7 height 7
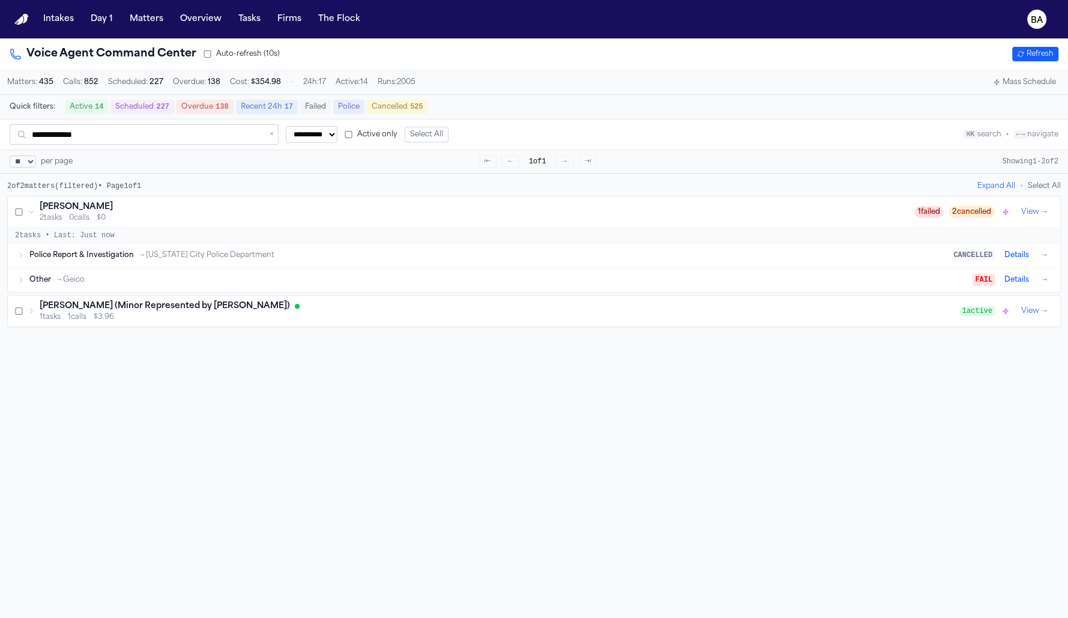
click at [19, 285] on div "Other → Geico FAIL Details →" at bounding box center [534, 280] width 1053 height 24
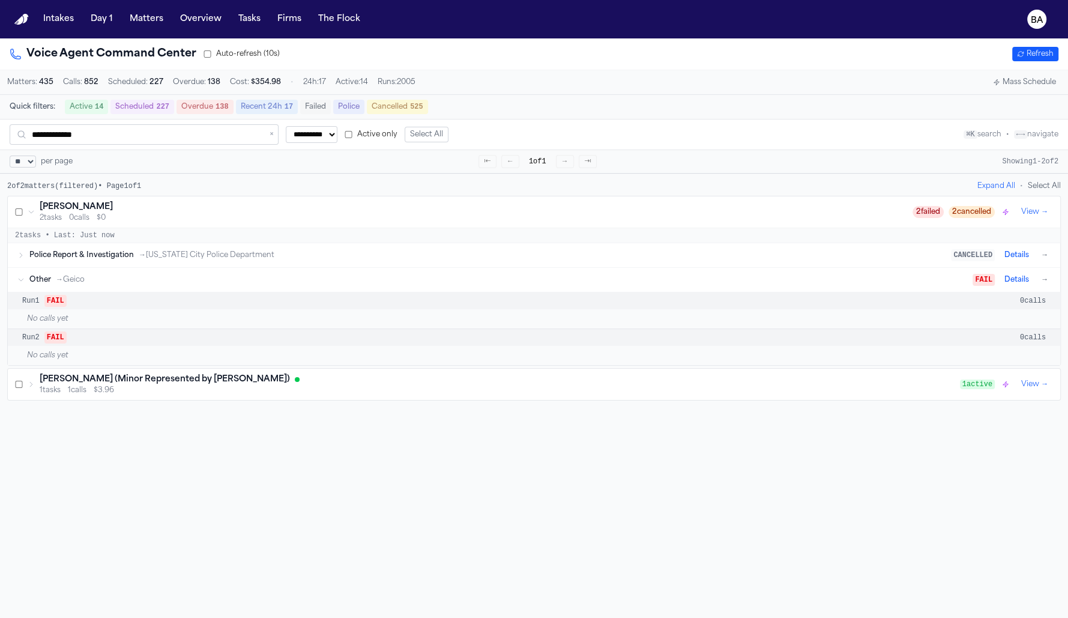
click at [1015, 280] on button "Details" at bounding box center [1017, 280] width 34 height 14
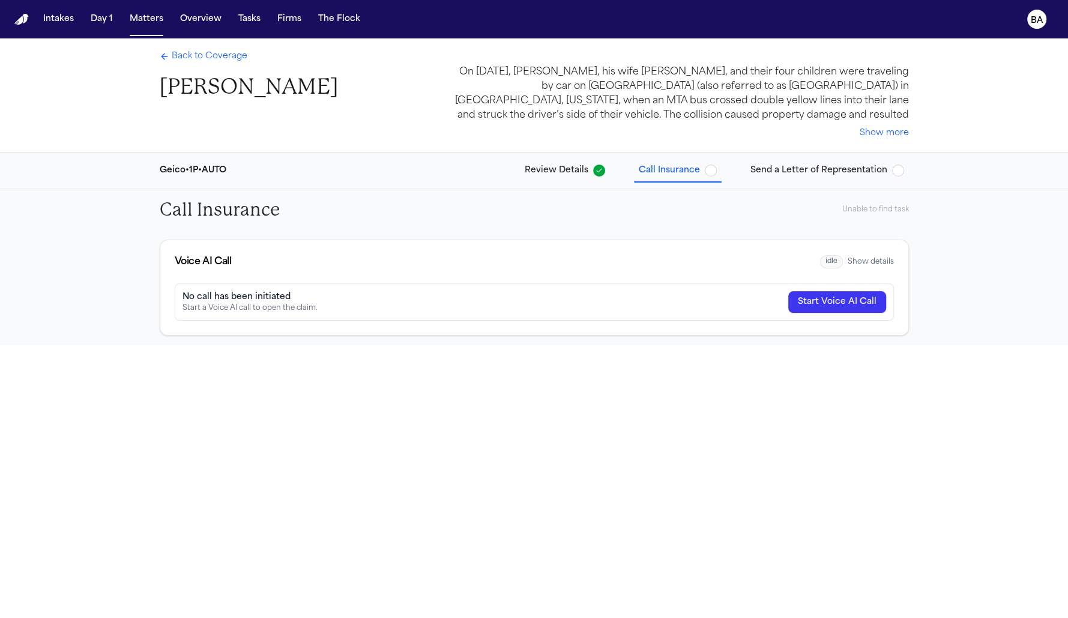
click at [817, 312] on div "No call has been initiated Start a Voice AI call to open the claim. Start Voice…" at bounding box center [534, 301] width 719 height 37
click at [817, 307] on button "Start Voice AI Call" at bounding box center [837, 302] width 98 height 22
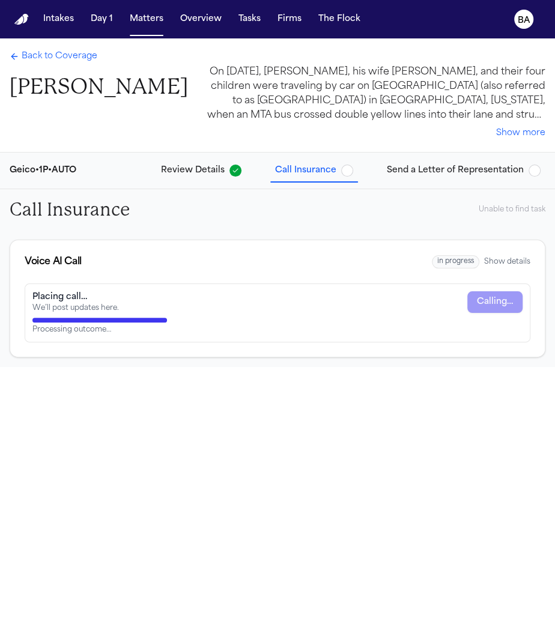
click at [270, 418] on div "Back to Coverage [PERSON_NAME] On [DATE], [PERSON_NAME], his wife [PERSON_NAME]…" at bounding box center [277, 347] width 555 height 618
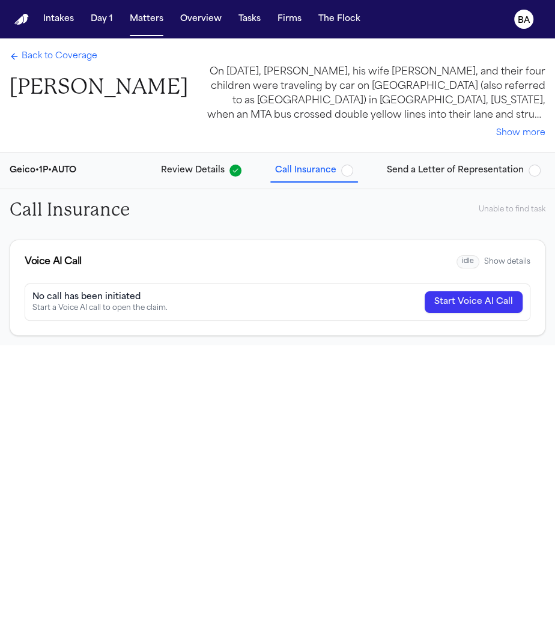
click at [509, 261] on button "Show details" at bounding box center [507, 262] width 46 height 10
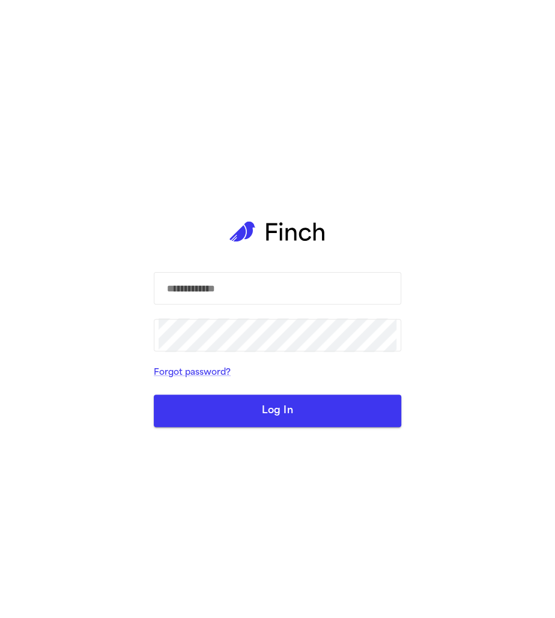
select select "**"
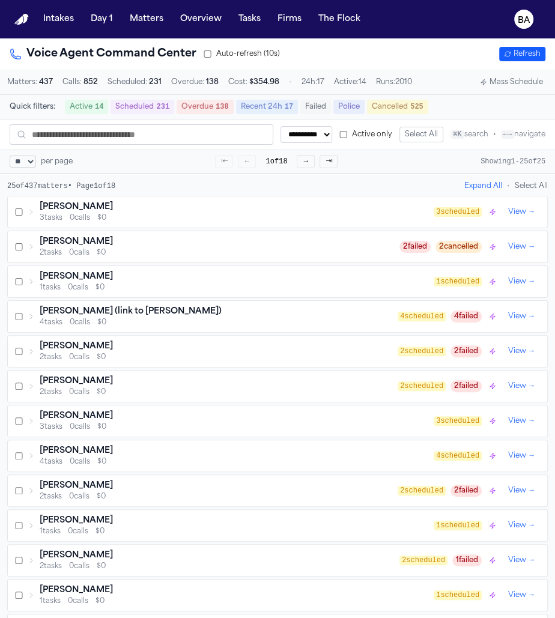
click at [210, 253] on div "2 tasks 0 calls $0" at bounding box center [220, 253] width 360 height 10
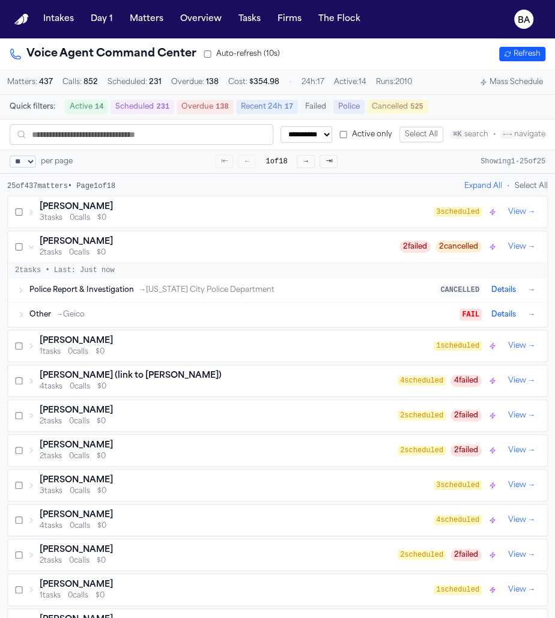
click at [365, 321] on div "Other → Geico FAIL Details →" at bounding box center [283, 314] width 508 height 14
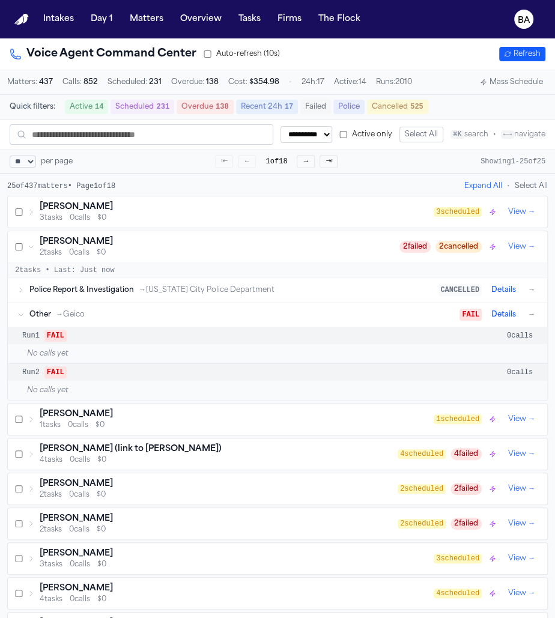
click at [525, 371] on span "0 calls" at bounding box center [520, 373] width 26 height 10
click at [518, 318] on button "Details" at bounding box center [503, 314] width 34 height 14
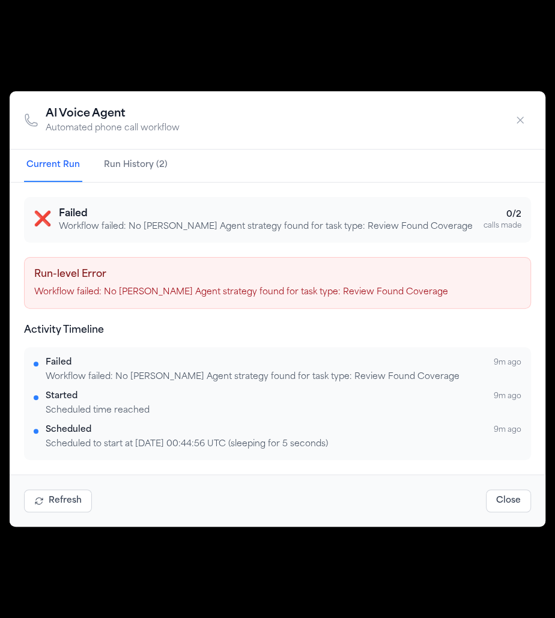
click at [149, 160] on button "Run History (2)" at bounding box center [135, 166] width 68 height 32
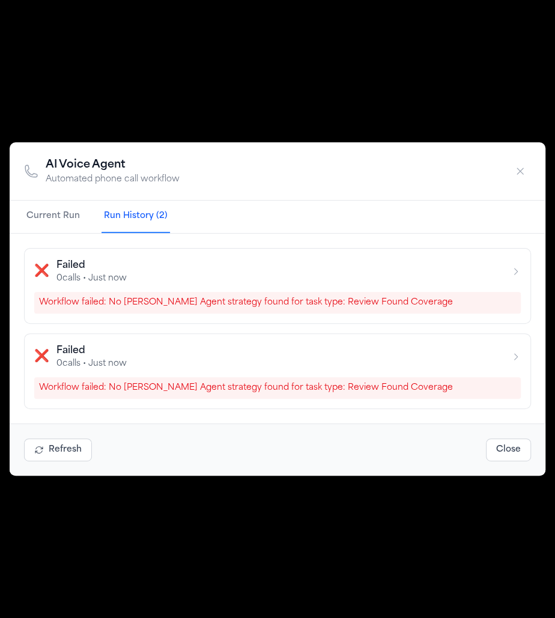
click at [511, 356] on icon "button" at bounding box center [516, 357] width 10 height 10
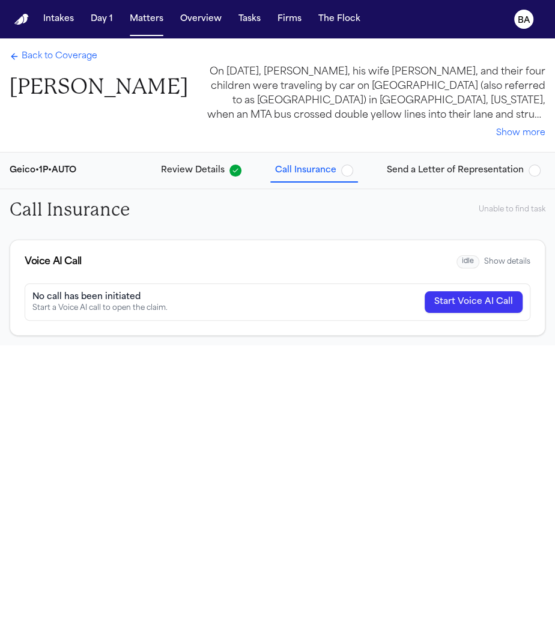
click at [497, 261] on button "Show details" at bounding box center [507, 262] width 46 height 10
click at [502, 263] on button "Hide details" at bounding box center [509, 262] width 42 height 10
click at [502, 263] on button "Show details" at bounding box center [507, 262] width 46 height 10
click at [410, 172] on span "Send a Letter of Representation" at bounding box center [455, 171] width 137 height 12
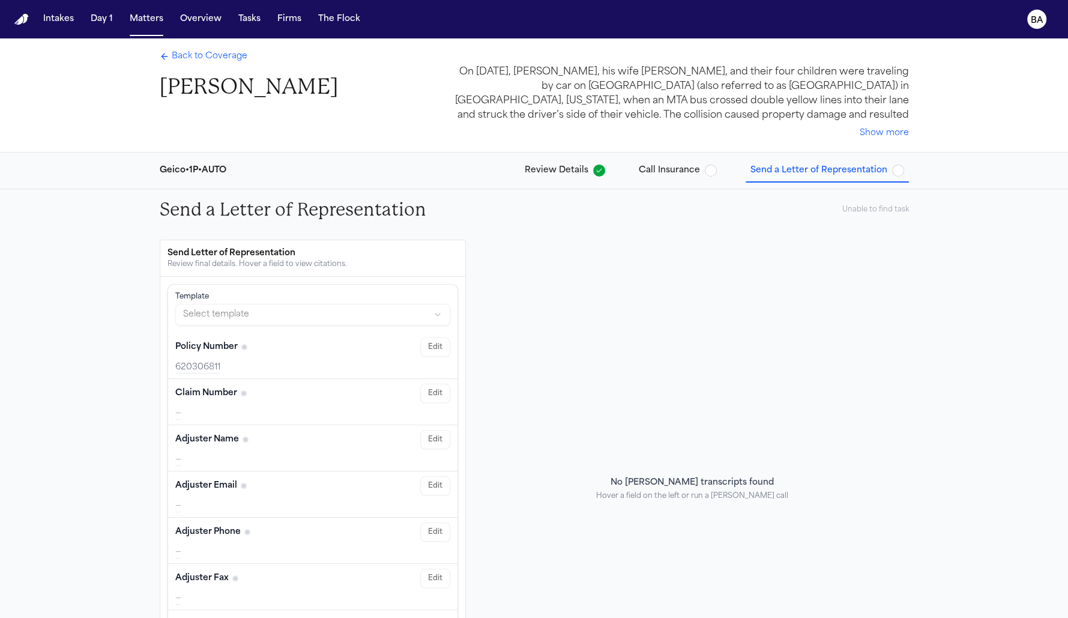
click at [228, 53] on span "Back to Coverage" at bounding box center [210, 56] width 76 height 12
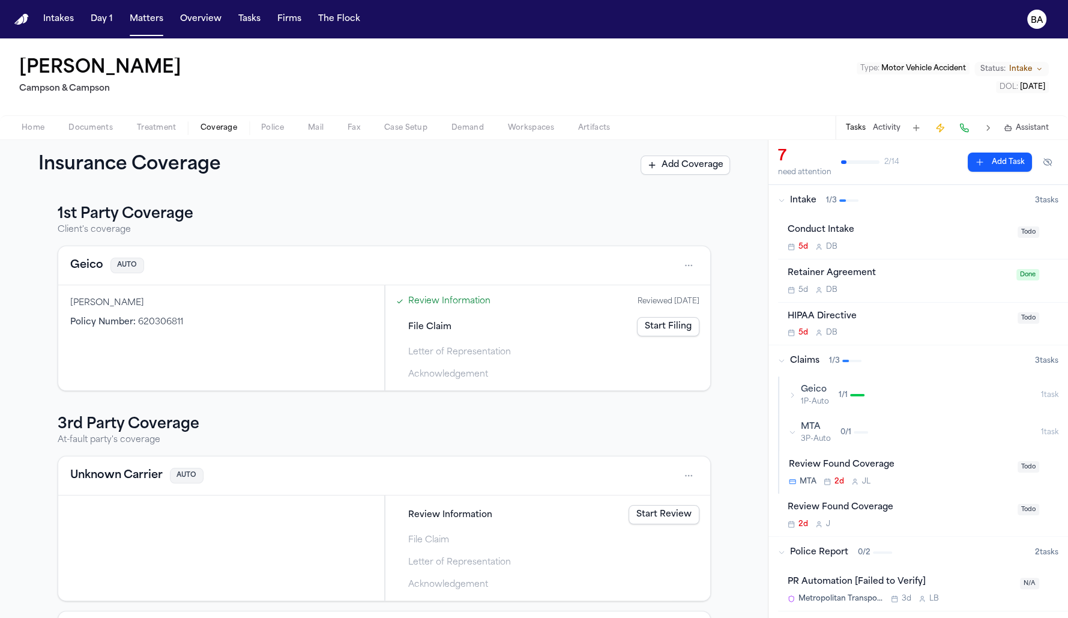
click at [192, 268] on div "Geico AUTO" at bounding box center [384, 265] width 628 height 19
click at [85, 269] on h4 "Geico" at bounding box center [86, 265] width 33 height 17
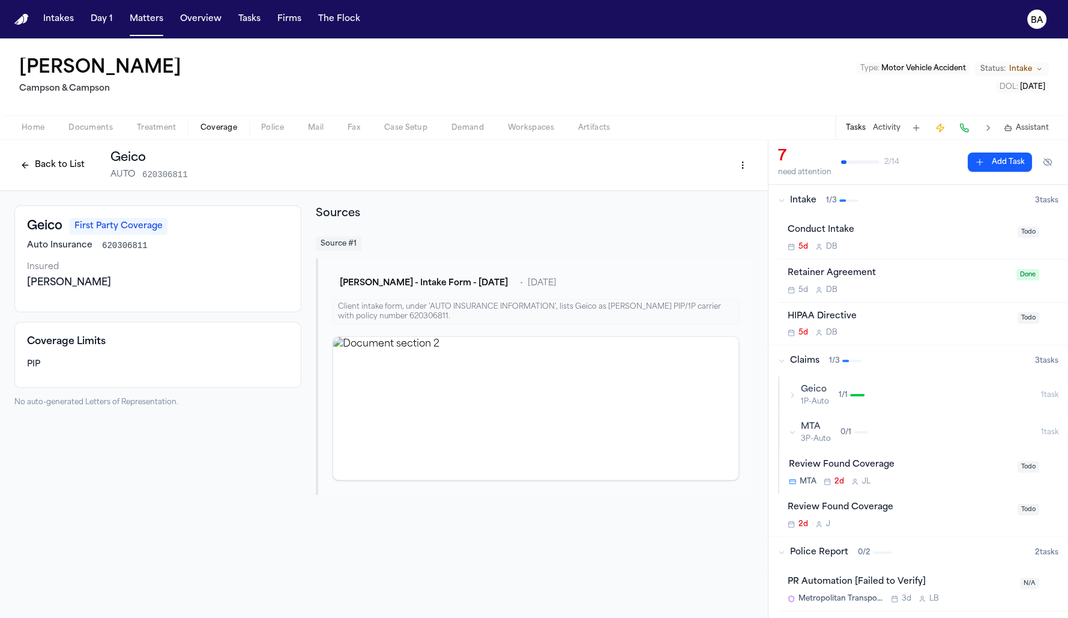
click at [56, 166] on button "Back to List" at bounding box center [52, 165] width 76 height 19
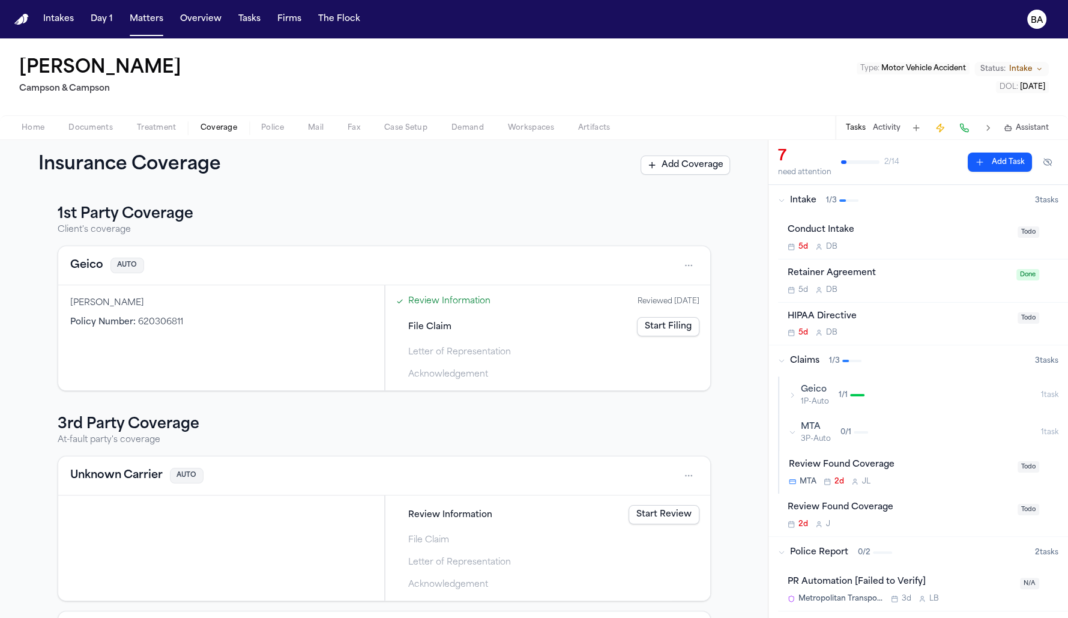
click at [440, 298] on link "Review Information" at bounding box center [449, 301] width 82 height 13
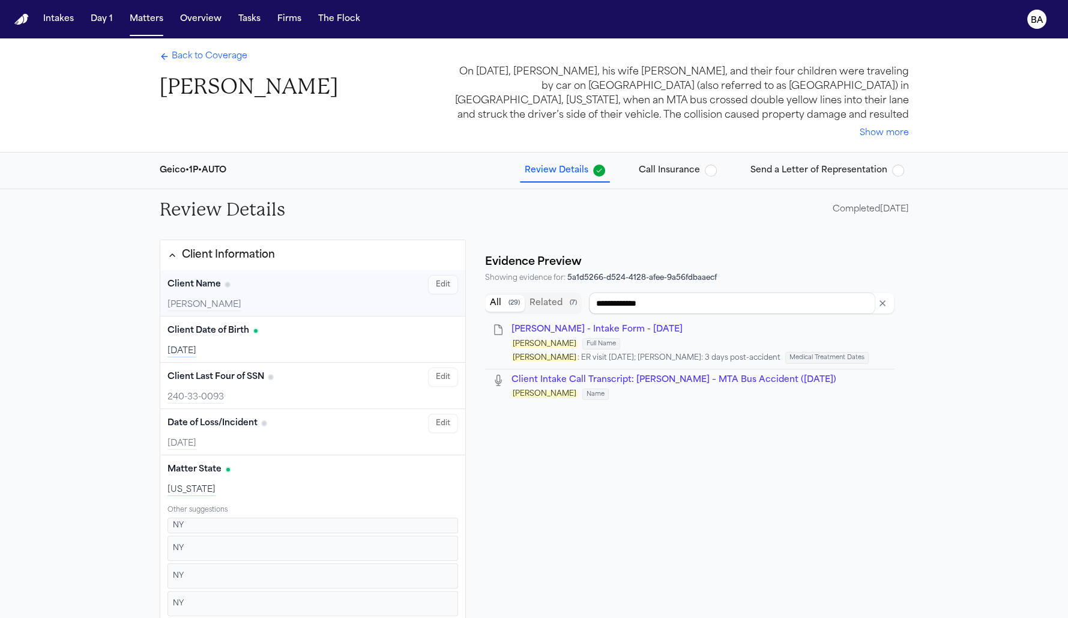
click at [554, 160] on button "Send a Letter of Representation" at bounding box center [827, 171] width 163 height 22
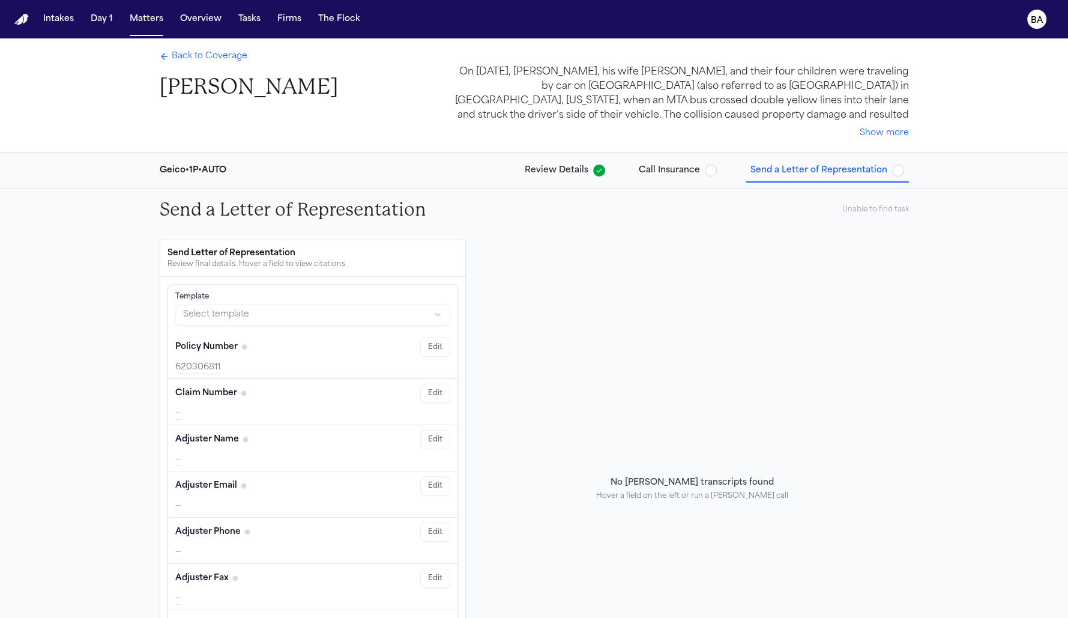
click at [554, 169] on span "Send a Letter of Representation" at bounding box center [819, 171] width 137 height 12
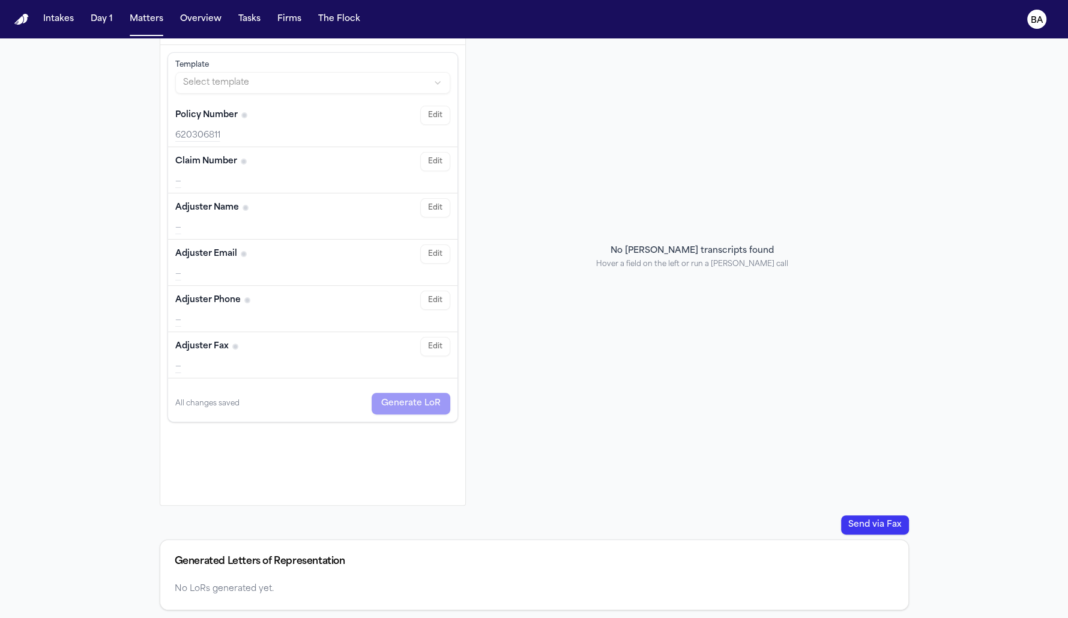
click at [554, 487] on div "No Bland transcripts found Hover a field on the left or run a Bland call" at bounding box center [692, 257] width 433 height 498
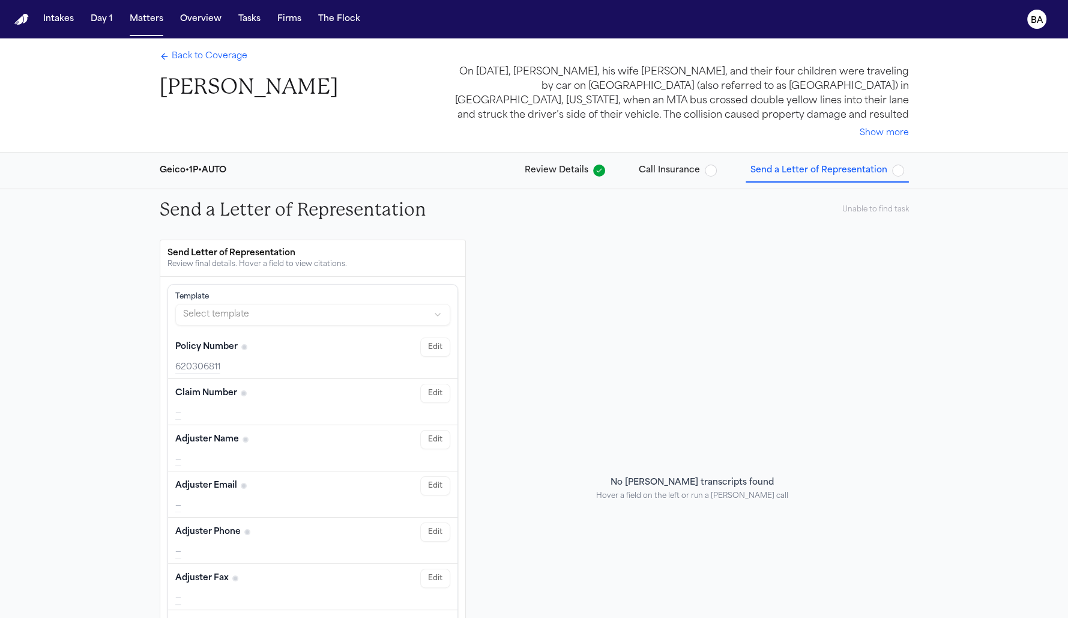
click at [201, 56] on span "Back to Coverage" at bounding box center [210, 56] width 76 height 12
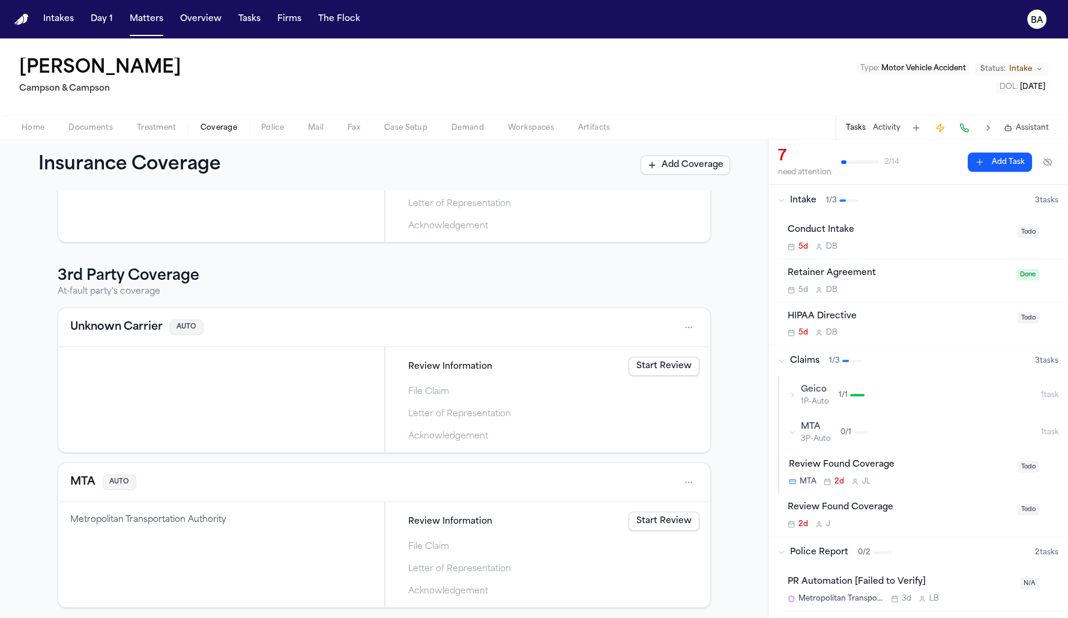
scroll to position [150, 0]
click at [554, 365] on link "Start Review" at bounding box center [664, 364] width 71 height 19
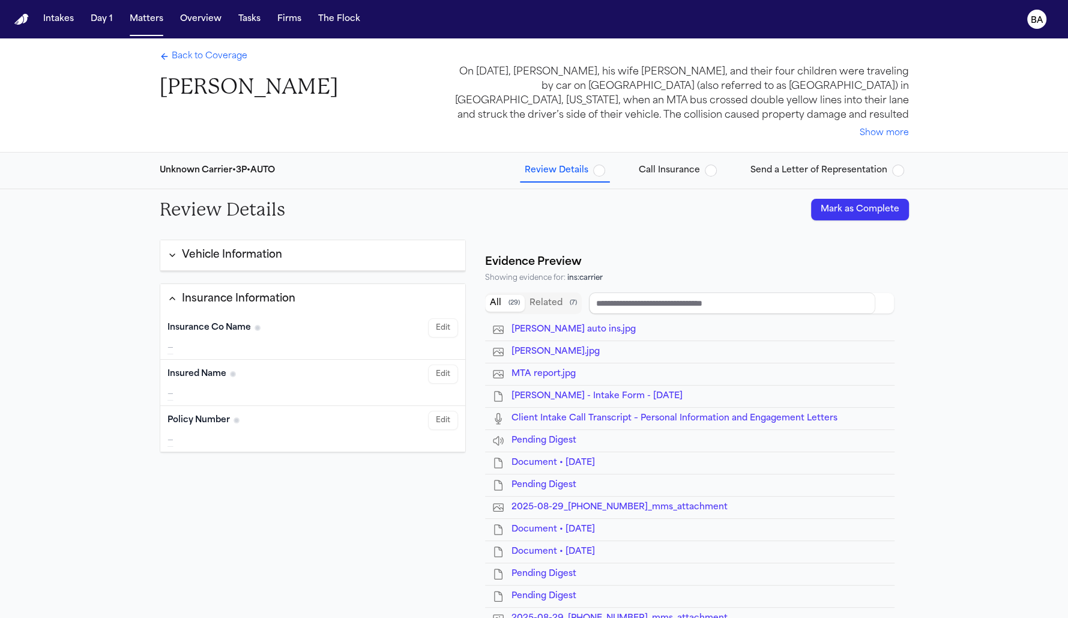
click at [321, 260] on button "Vehicle Information" at bounding box center [313, 255] width 306 height 31
click at [192, 60] on span "Back to Coverage" at bounding box center [210, 56] width 76 height 12
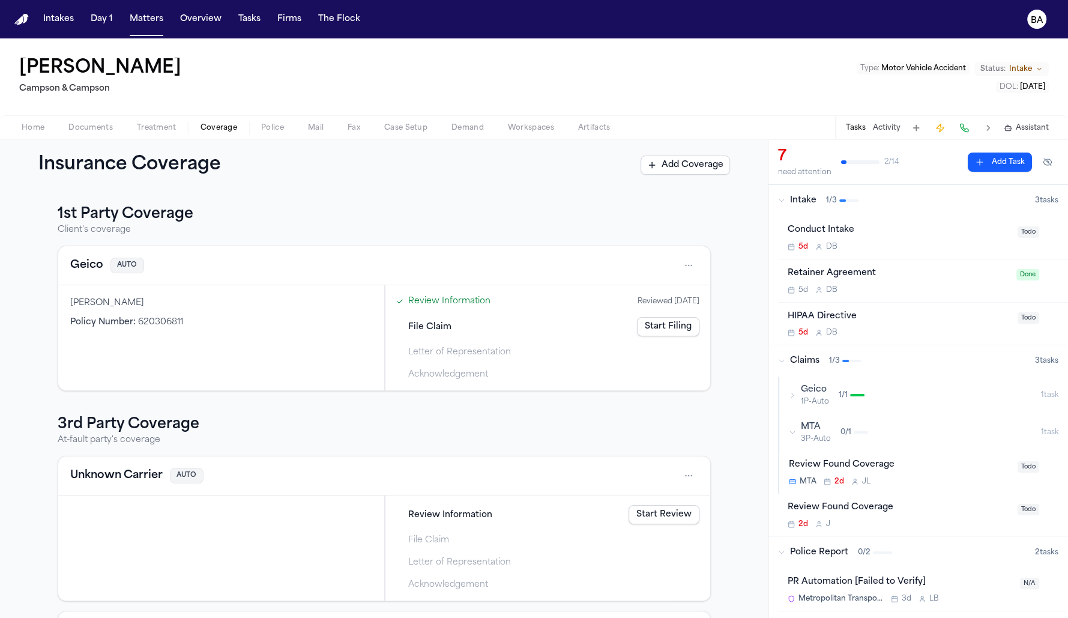
scroll to position [150, 0]
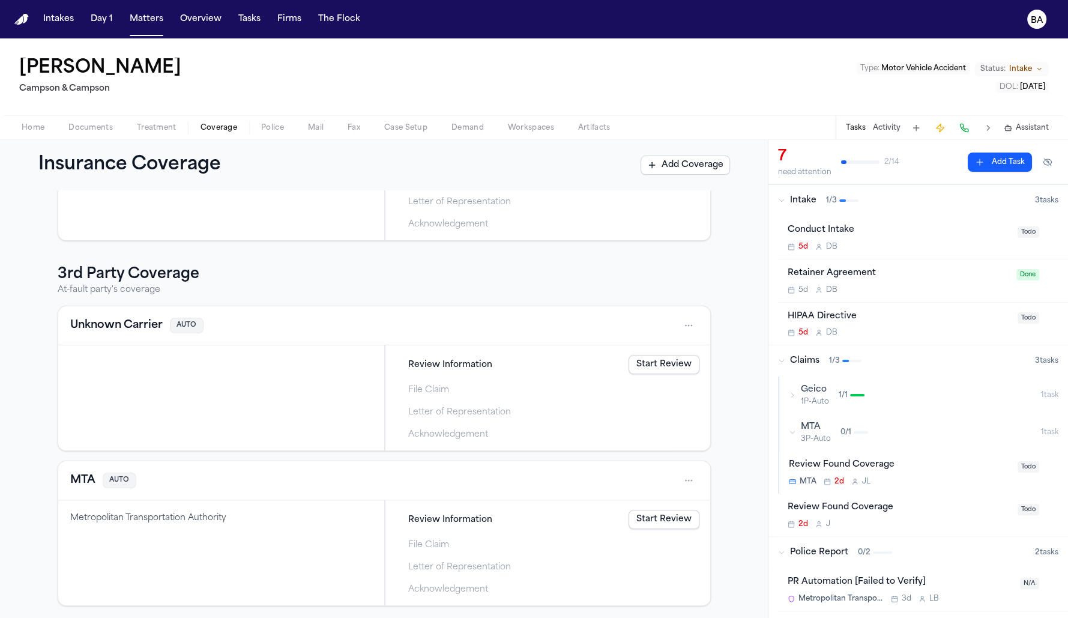
click at [554, 512] on link "Start Review" at bounding box center [664, 519] width 71 height 19
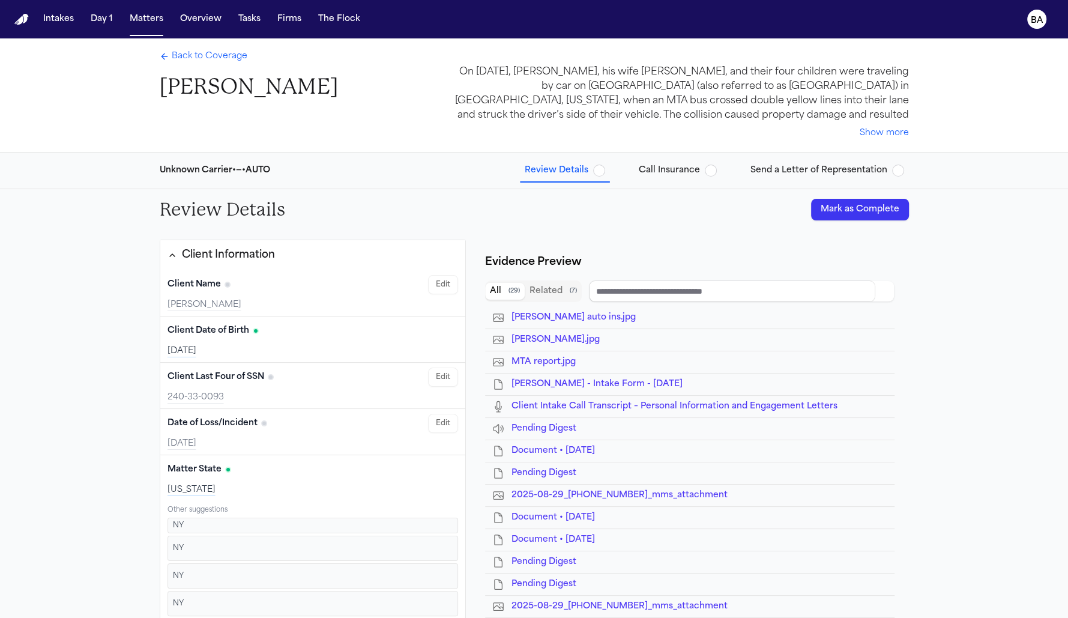
type input "***"
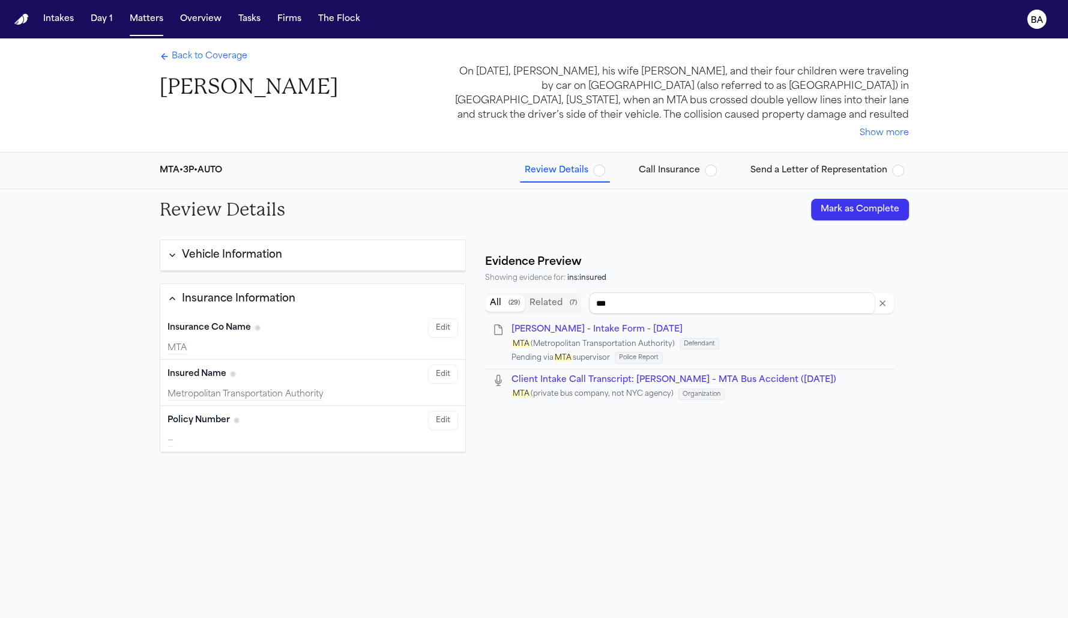
click at [554, 328] on span "M. Terry - Intake Form - 8.26.25" at bounding box center [597, 329] width 171 height 9
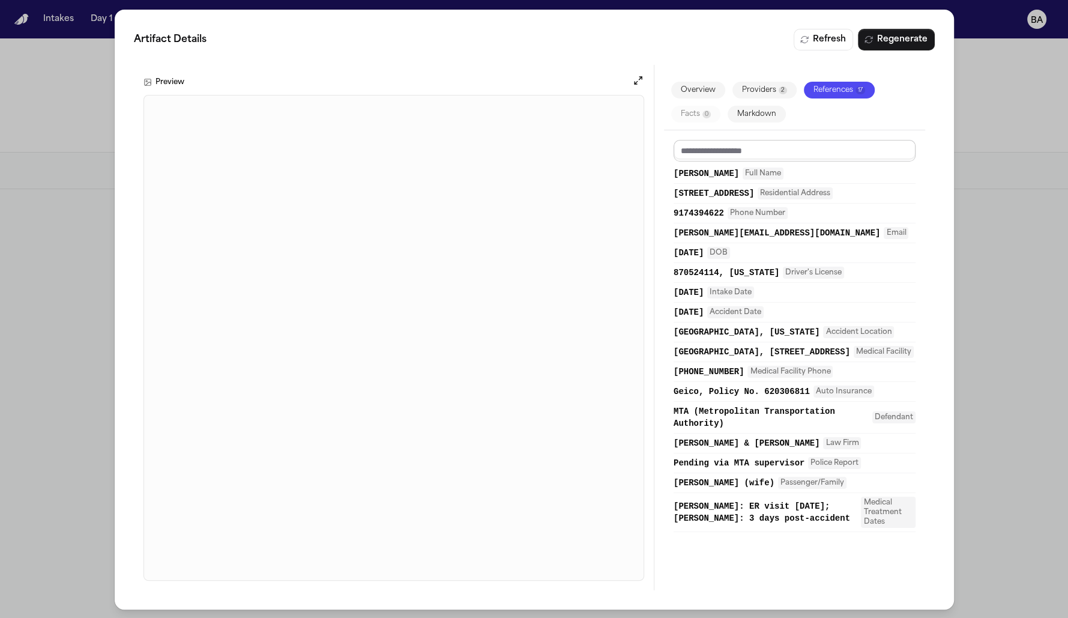
click at [554, 147] on input at bounding box center [795, 151] width 242 height 22
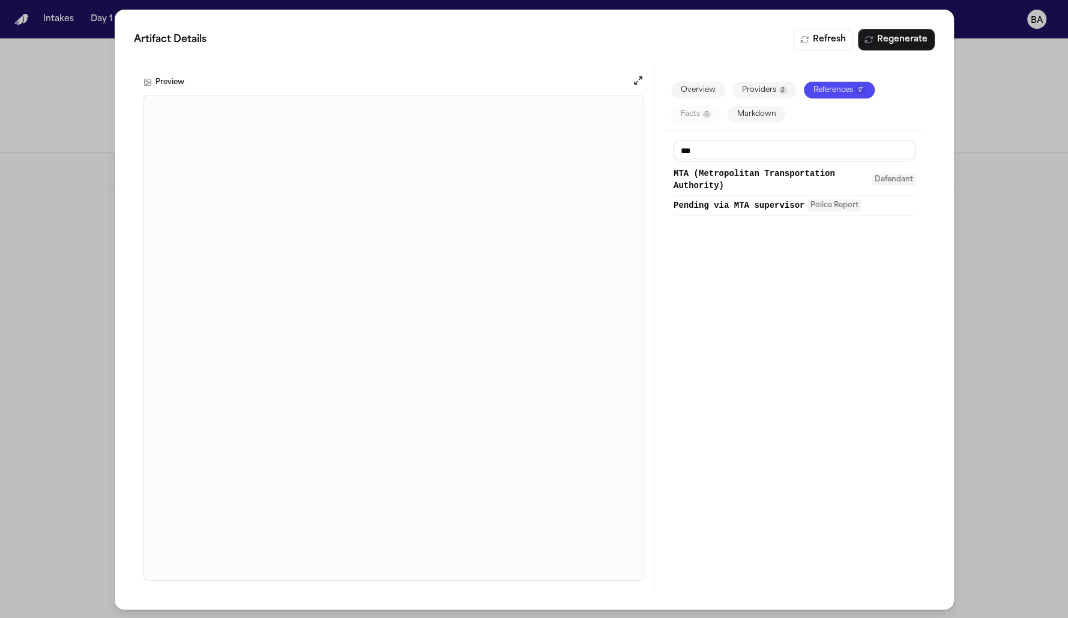
type input "***"
click at [554, 188] on span "MTA (Metropolitan Transportation Authority)" at bounding box center [771, 180] width 195 height 24
click at [554, 386] on div "*** MTA (Metropolitan Transportation Authority) Defendant Pending via MTA super…" at bounding box center [794, 355] width 261 height 450
click at [554, 206] on span "Police Report" at bounding box center [834, 205] width 53 height 12
click at [554, 201] on span "Police Report" at bounding box center [834, 205] width 53 height 12
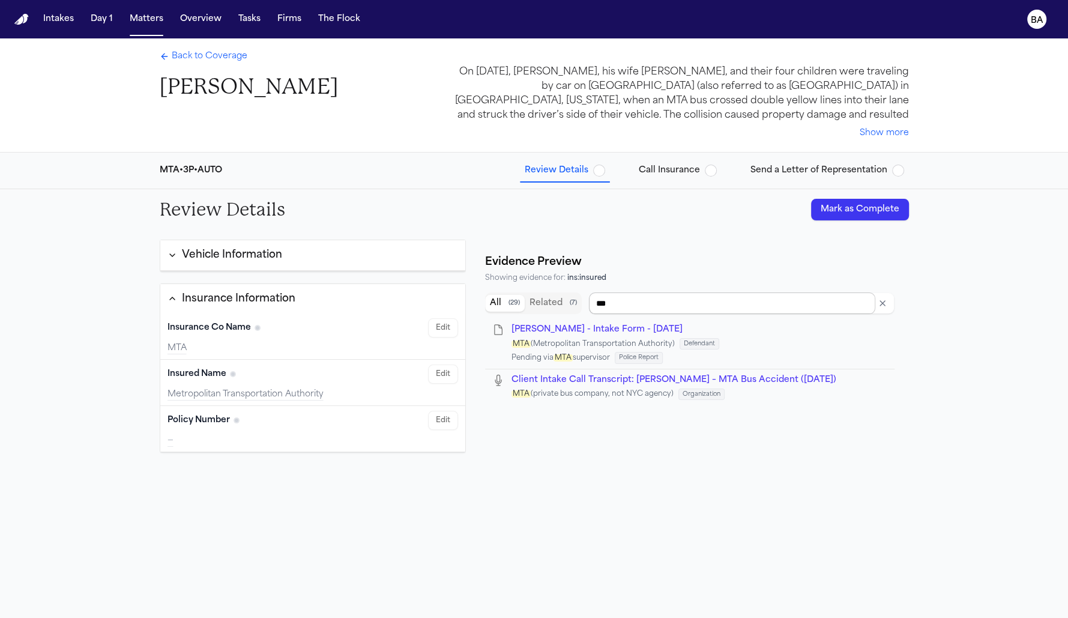
click at [554, 303] on input "***" at bounding box center [732, 303] width 286 height 22
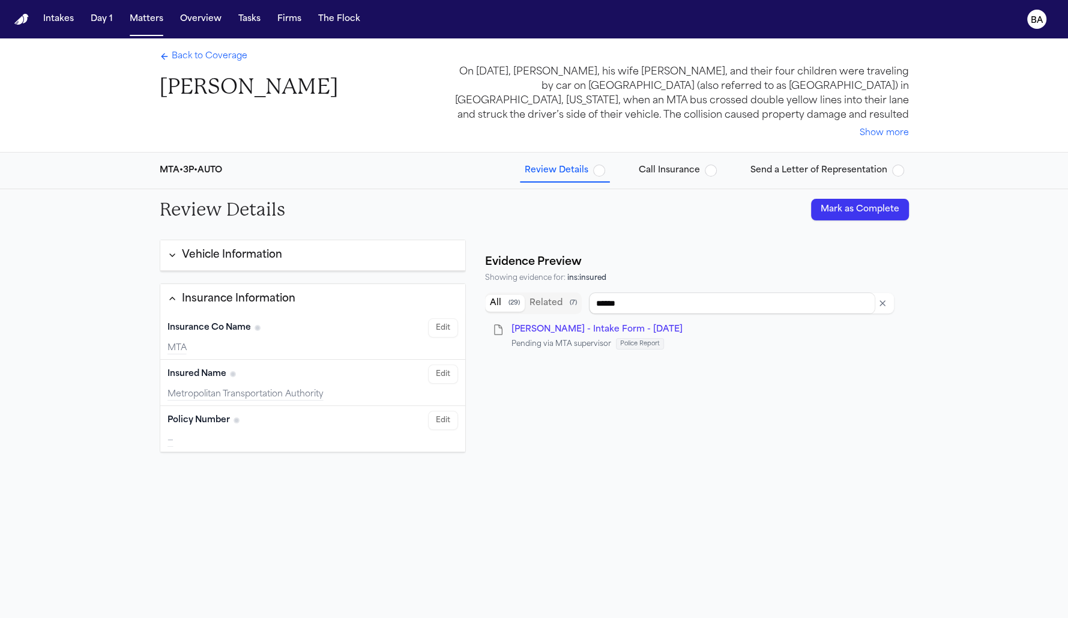
type input "******"
click at [554, 332] on div "M. Terry - Intake Form - 8.26.25" at bounding box center [689, 330] width 395 height 12
click at [554, 171] on span "Send a Letter of Representation" at bounding box center [819, 171] width 137 height 12
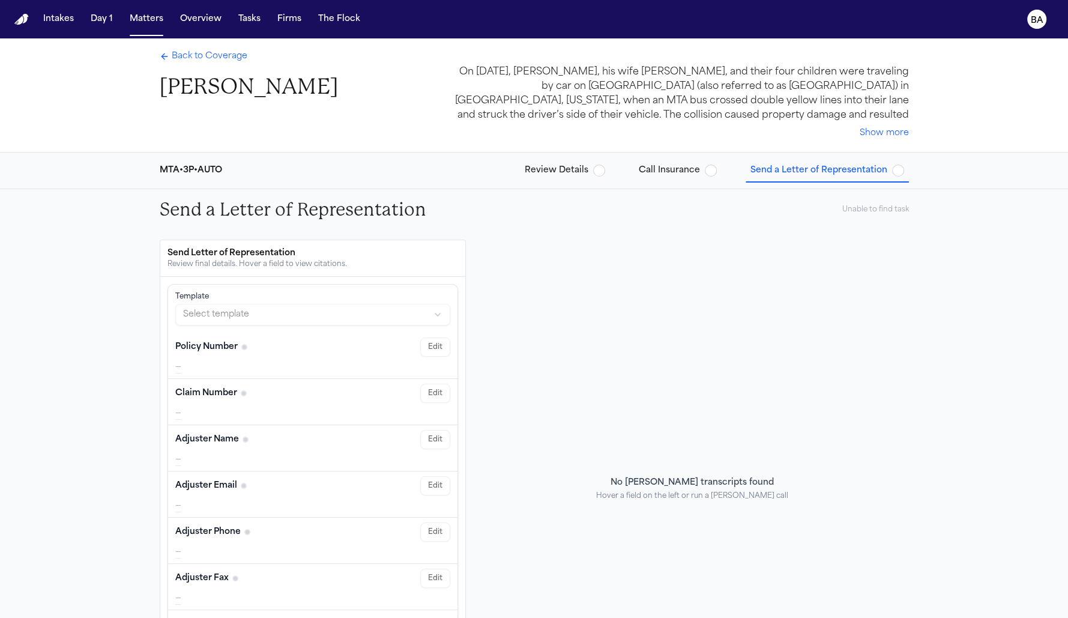
click at [212, 58] on span "Back to Coverage" at bounding box center [210, 56] width 76 height 12
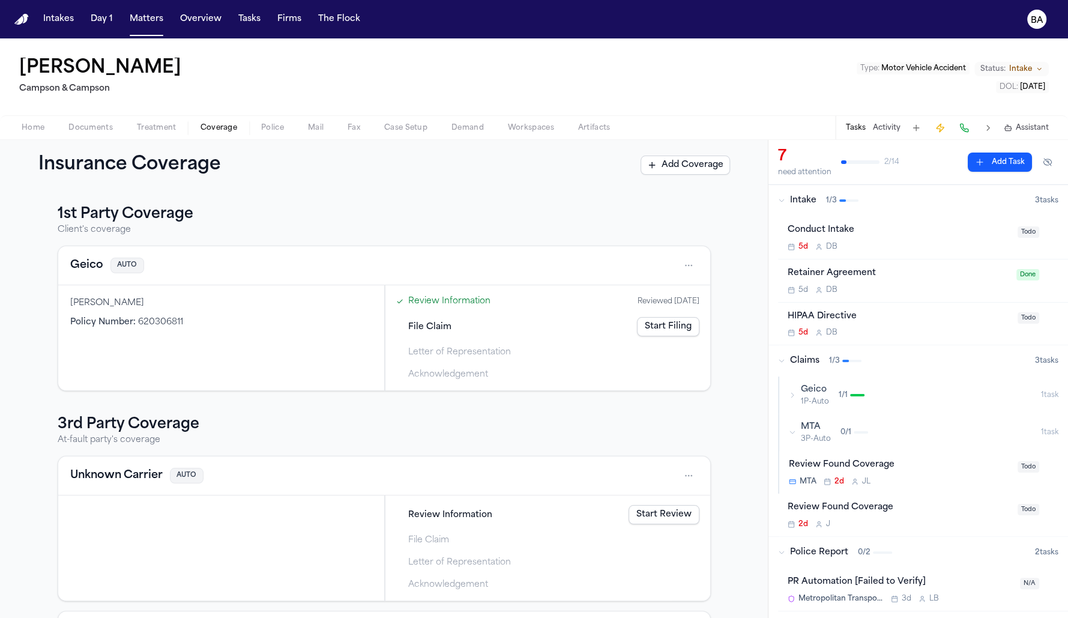
click at [554, 426] on div "MTA 3P-Auto 0 / 1" at bounding box center [915, 432] width 252 height 23
click at [554, 407] on button "Geico 1P-Auto 1 / 1 1 task" at bounding box center [923, 395] width 289 height 37
click at [554, 267] on html "Intakes Day 1 Matters Overview Tasks Firms The Flock BA Michael Terry Campson &…" at bounding box center [534, 309] width 1068 height 618
click at [507, 270] on html "Intakes Day 1 Matters Overview Tasks Firms The Flock BA Michael Terry Campson &…" at bounding box center [534, 309] width 1068 height 618
click at [231, 319] on div "Policy Number : 620306811" at bounding box center [221, 322] width 302 height 12
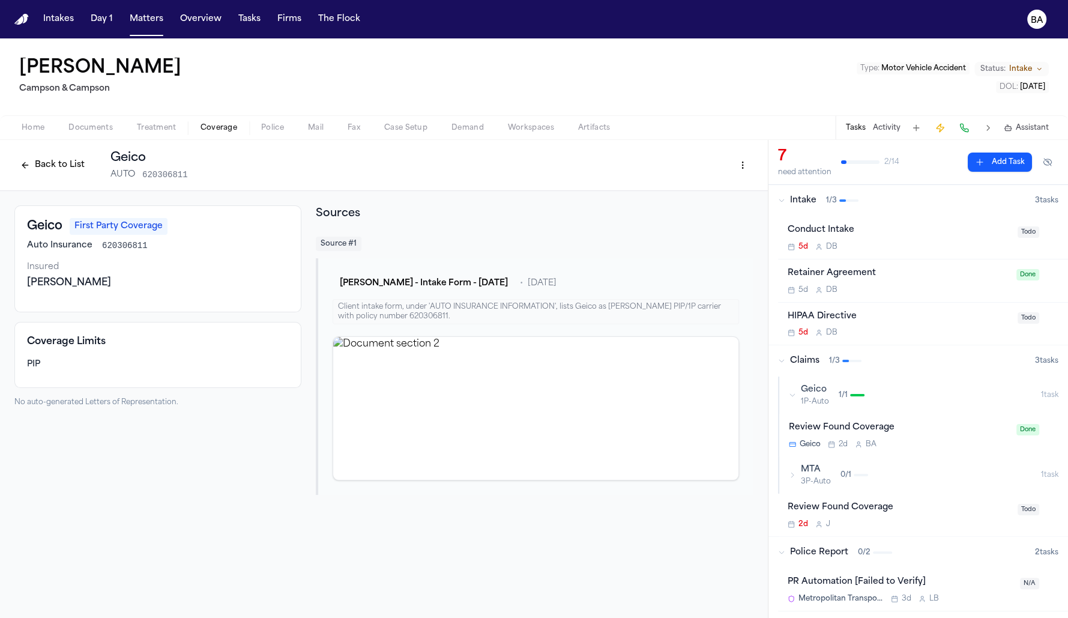
click at [554, 172] on html "Intakes Day 1 Matters Overview Tasks Firms The Flock BA Michael Terry Campson &…" at bounding box center [534, 309] width 1068 height 618
click at [554, 191] on div "Edit Coverage" at bounding box center [701, 190] width 101 height 19
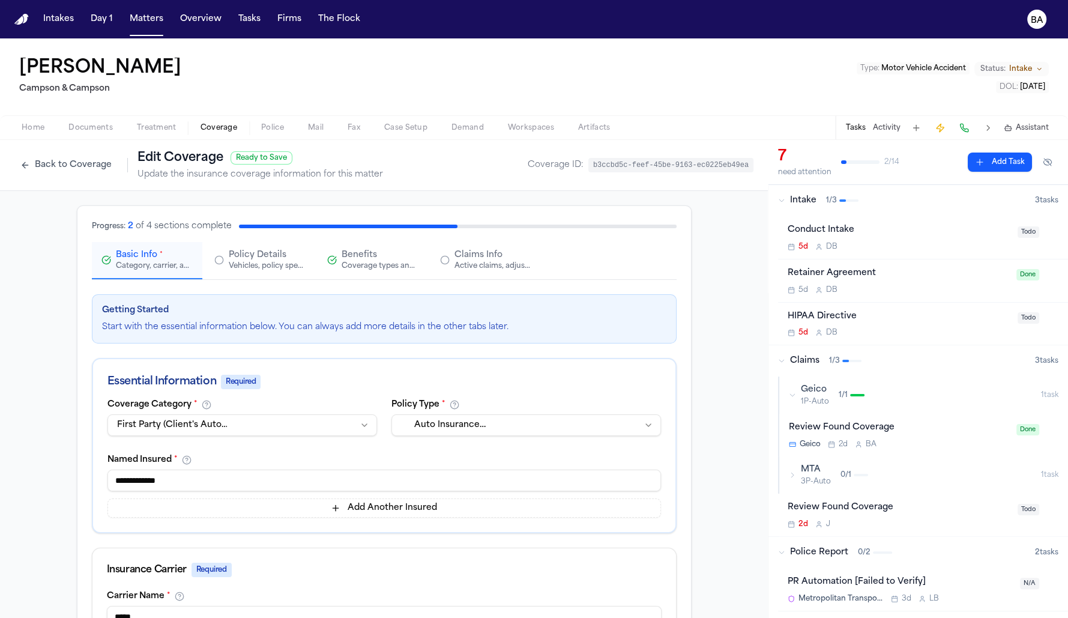
click at [287, 264] on div "Vehicles, policy specifics, and additional details" at bounding box center [267, 266] width 77 height 10
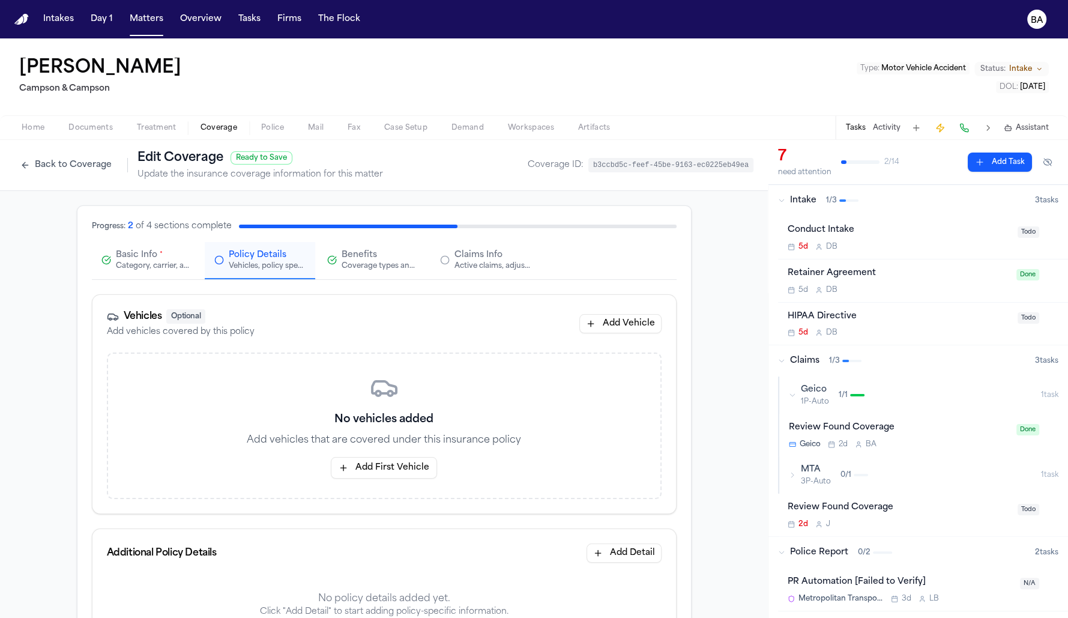
click at [370, 262] on div "Coverage types and limits" at bounding box center [380, 266] width 77 height 10
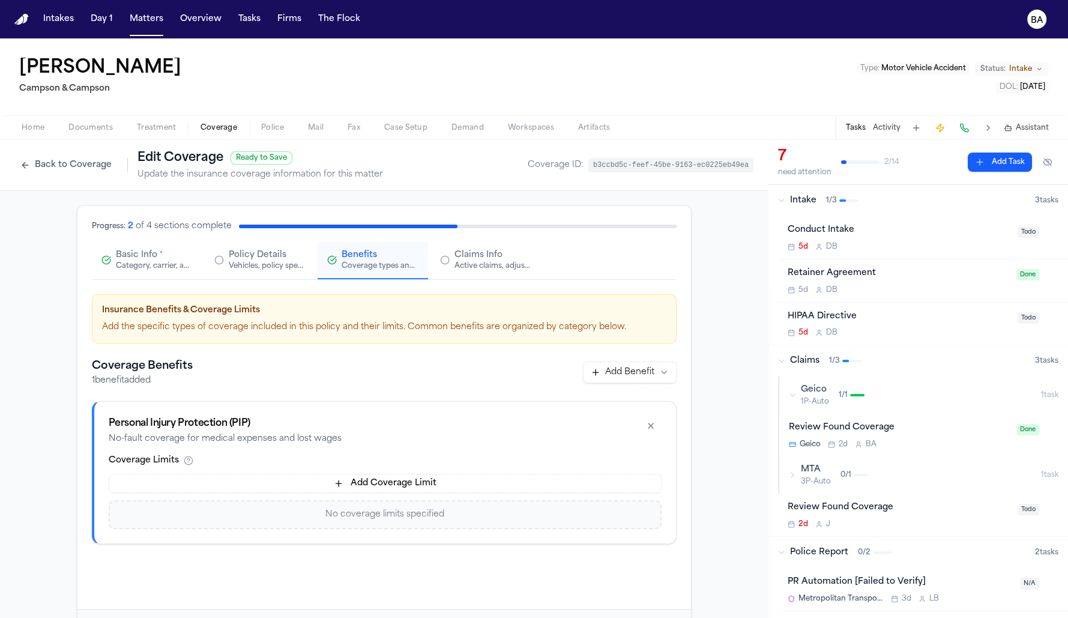
click at [489, 261] on div "Active claims, adjusters, and subrogation details" at bounding box center [493, 266] width 77 height 10
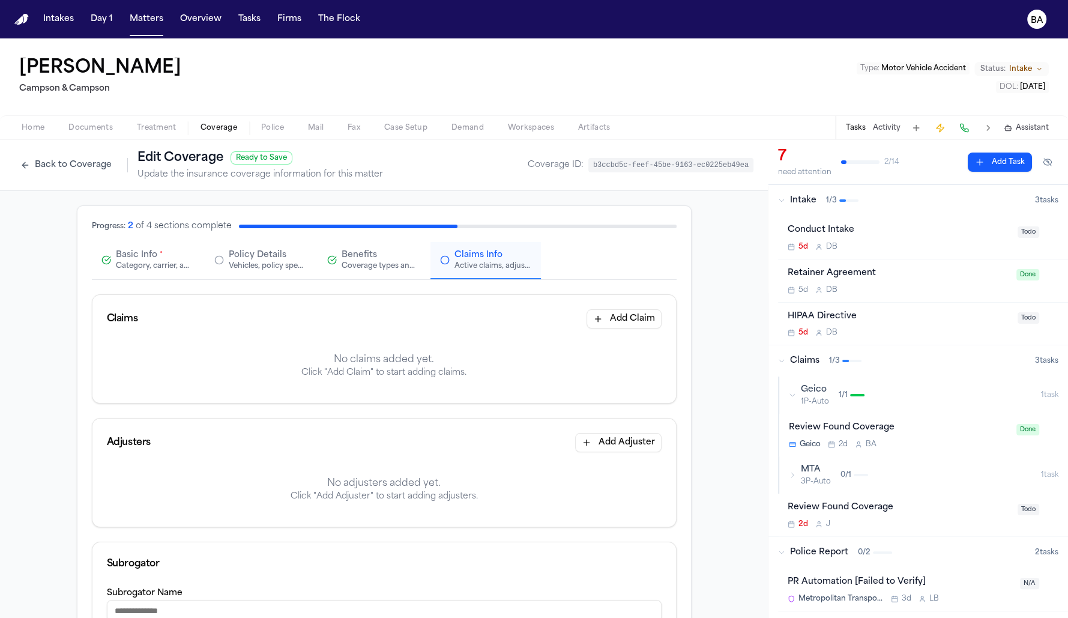
click at [180, 262] on div "Category, carrier, and policy holder information" at bounding box center [154, 266] width 77 height 10
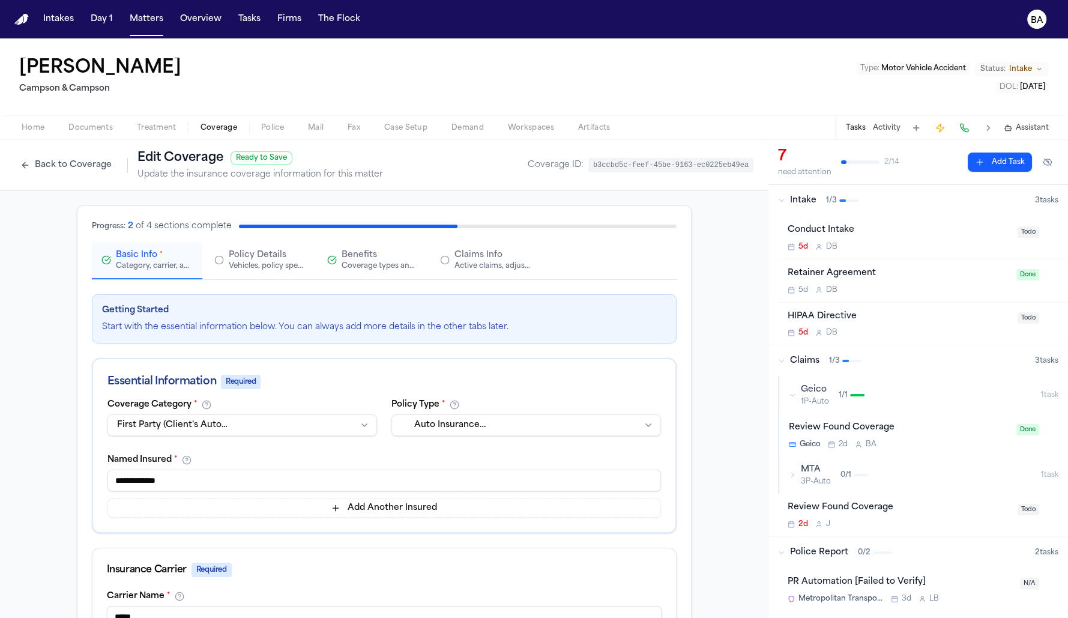
click at [80, 171] on button "Back to Coverage" at bounding box center [65, 165] width 103 height 19
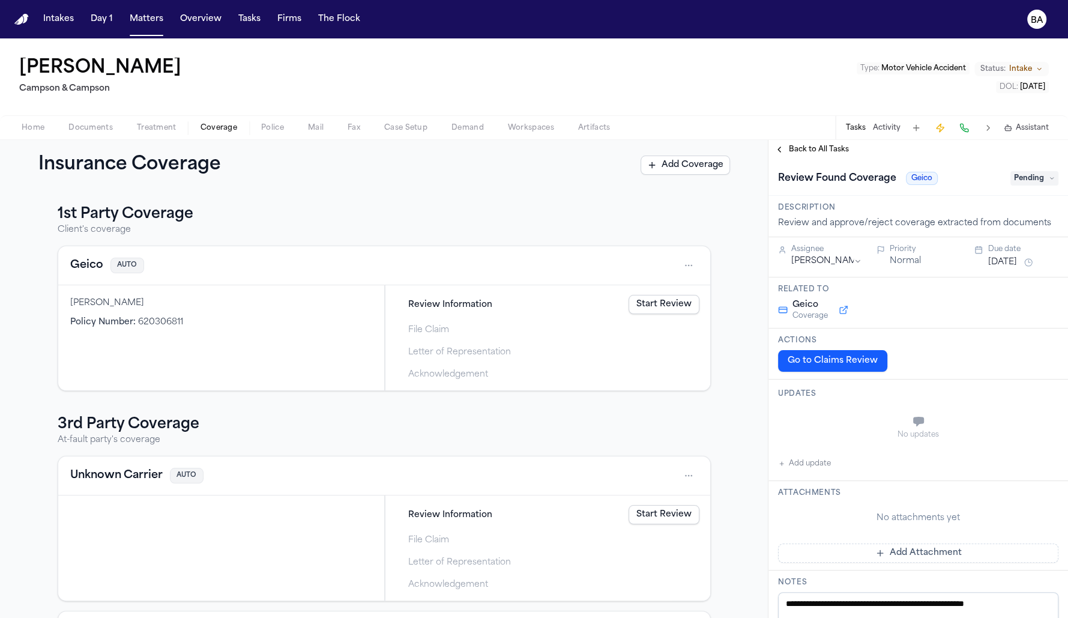
click at [286, 196] on div "1st Party Coverage Client's coverage Geico AUTO [PERSON_NAME] Policy Number : 6…" at bounding box center [384, 404] width 768 height 428
